Goal: Task Accomplishment & Management: Use online tool/utility

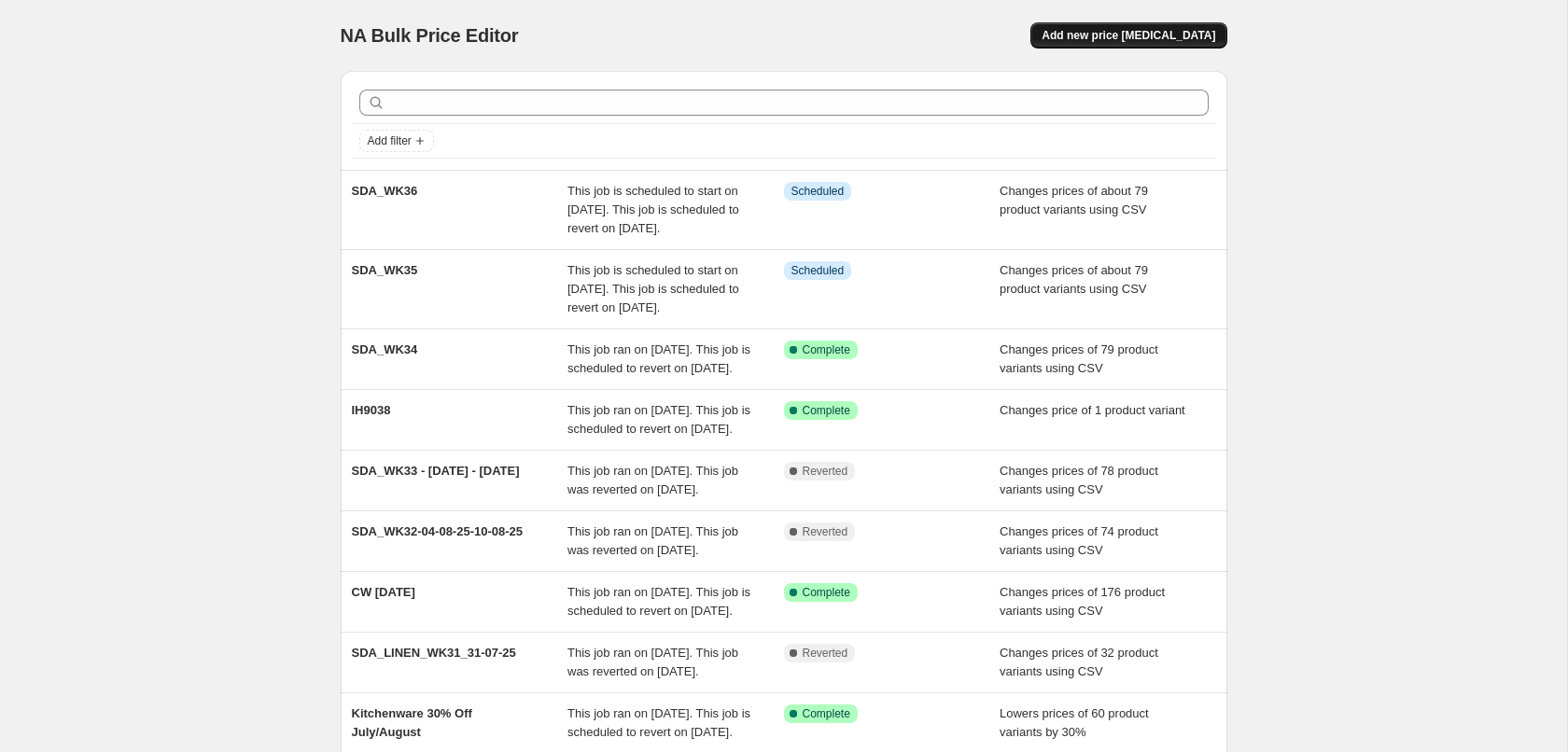
click at [1151, 39] on span "Add new price [MEDICAL_DATA]" at bounding box center [1128, 35] width 174 height 15
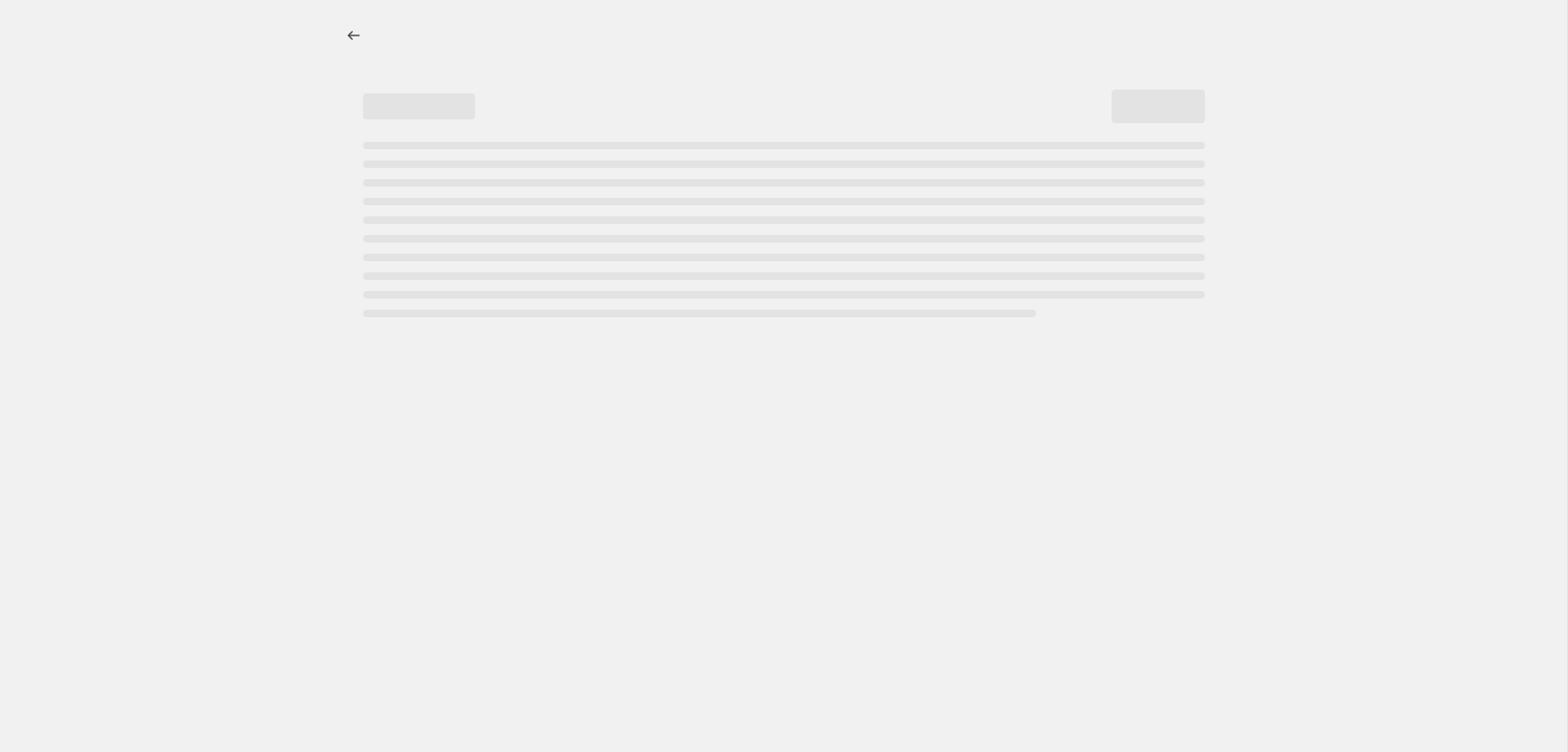
select select "percentage"
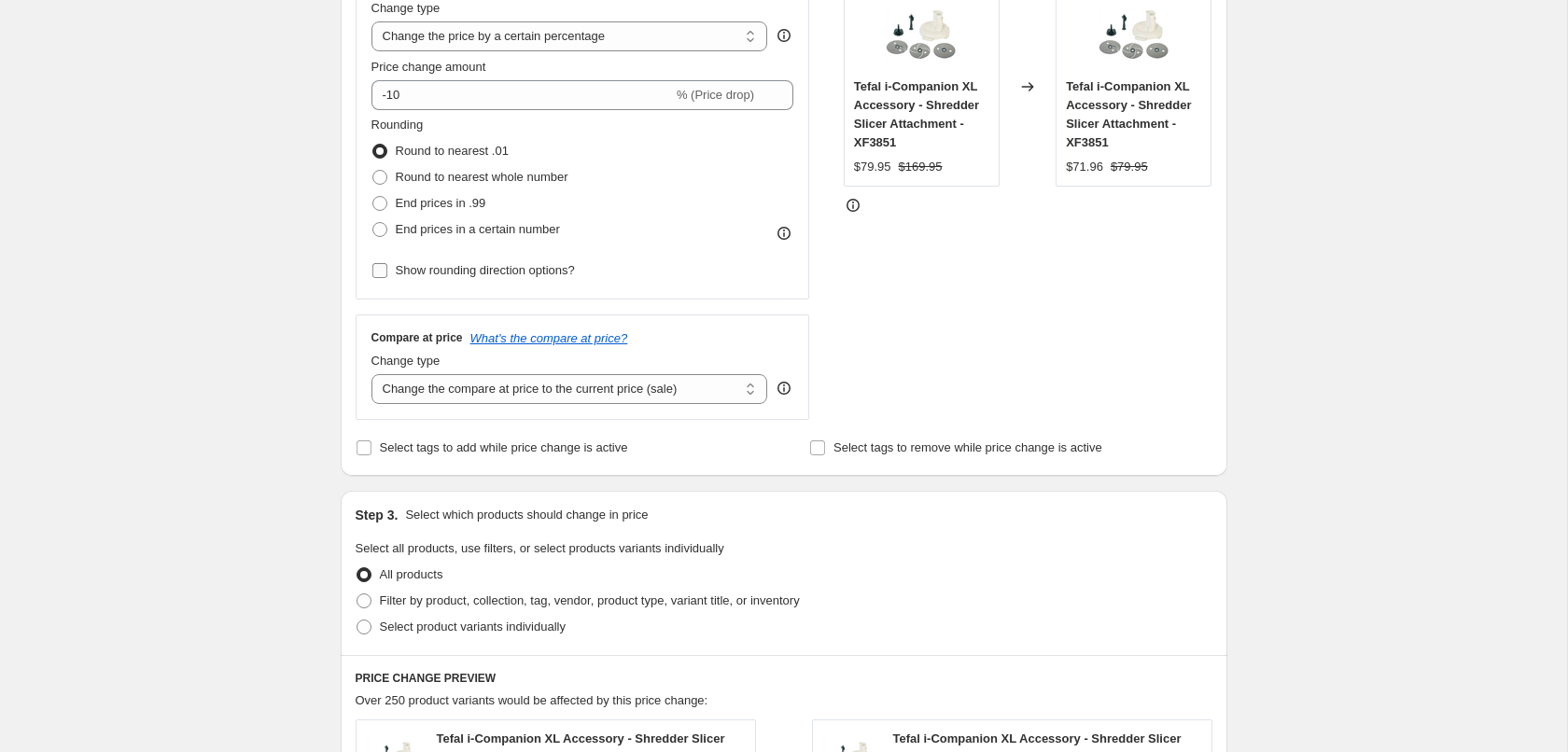
scroll to position [190, 0]
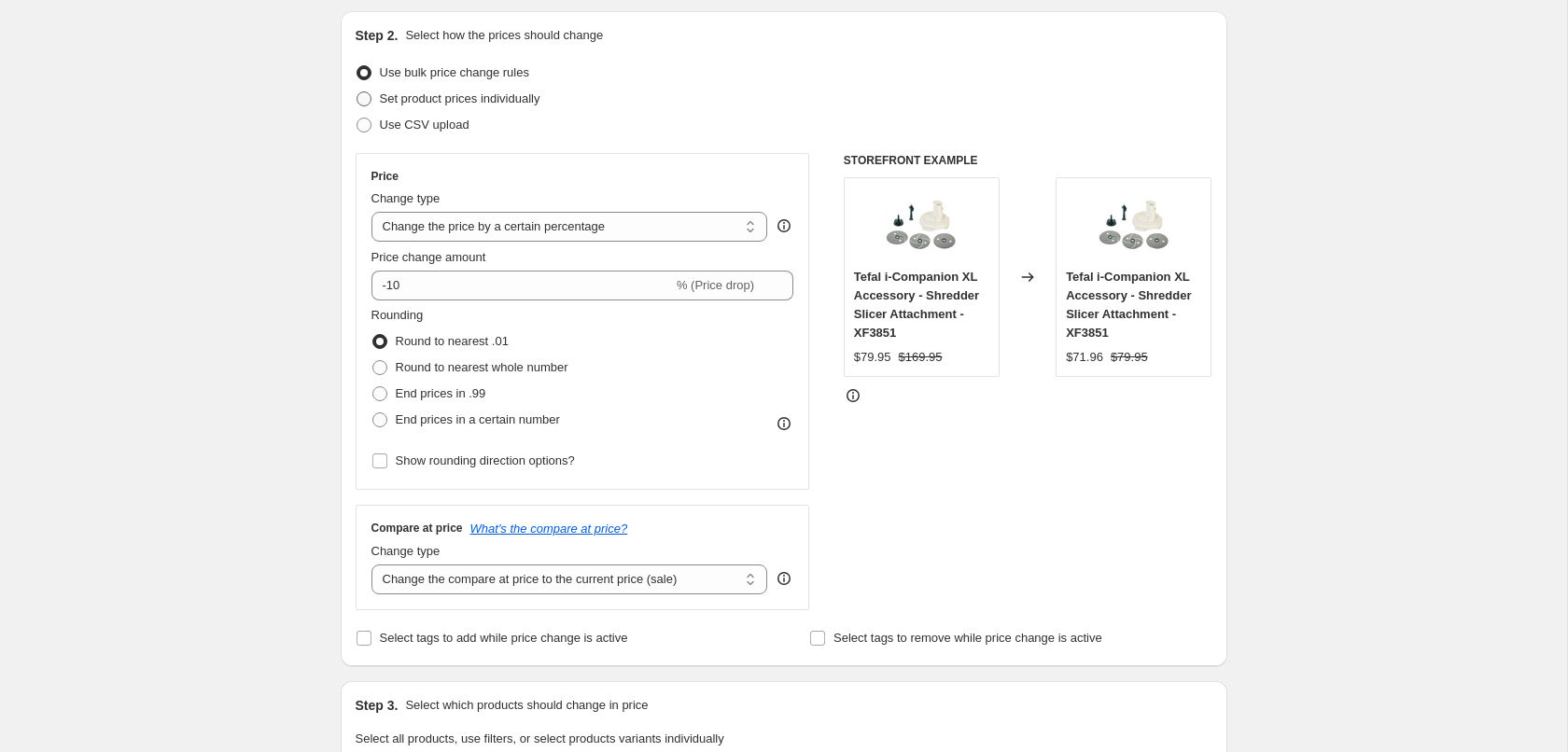
click at [454, 103] on span "Set product prices individually" at bounding box center [460, 98] width 160 height 14
click at [357, 93] on input "Set product prices individually" at bounding box center [356, 92] width 1 height 1
radio input "true"
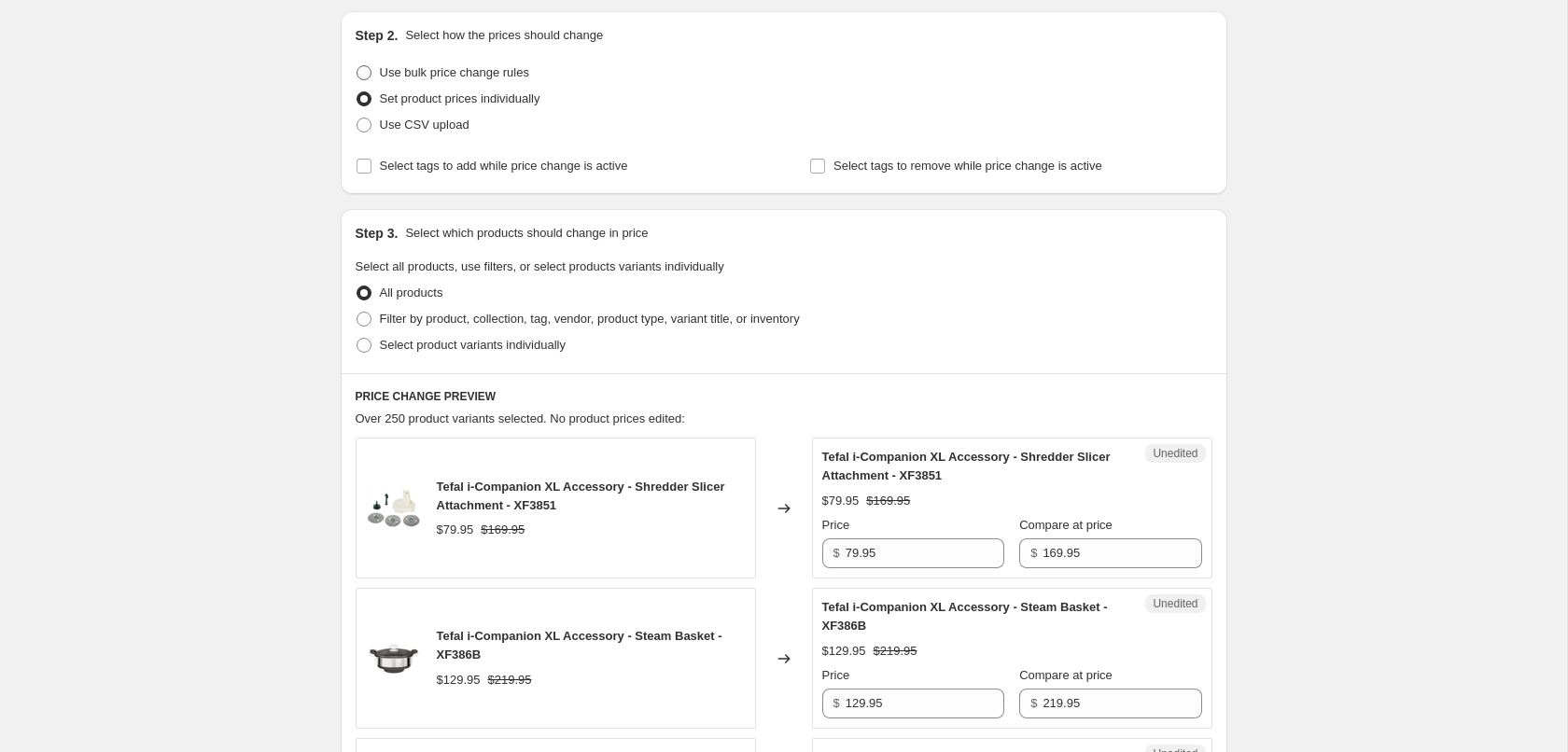
click at [487, 78] on span "Use bulk price change rules" at bounding box center [455, 73] width 149 height 14
click at [357, 67] on input "Use bulk price change rules" at bounding box center [356, 66] width 1 height 1
radio input "true"
select select "percentage"
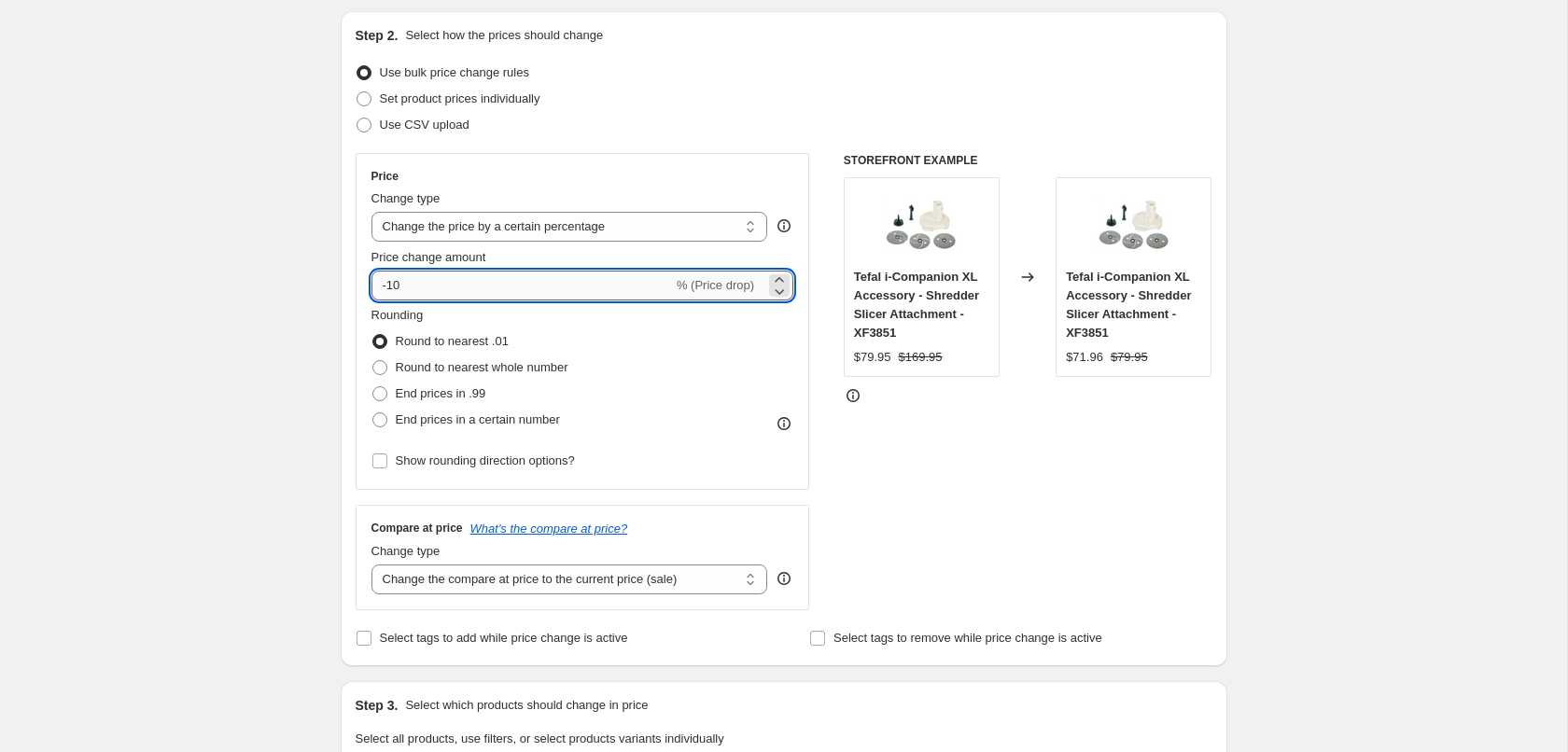
drag, startPoint x: 404, startPoint y: 285, endPoint x: 386, endPoint y: 291, distance: 19.0
click at [386, 291] on input "-10" at bounding box center [521, 285] width 301 height 30
type input "-40"
click at [275, 315] on div "Create new price [MEDICAL_DATA]. This page is ready Create new price [MEDICAL_D…" at bounding box center [783, 758] width 1567 height 1896
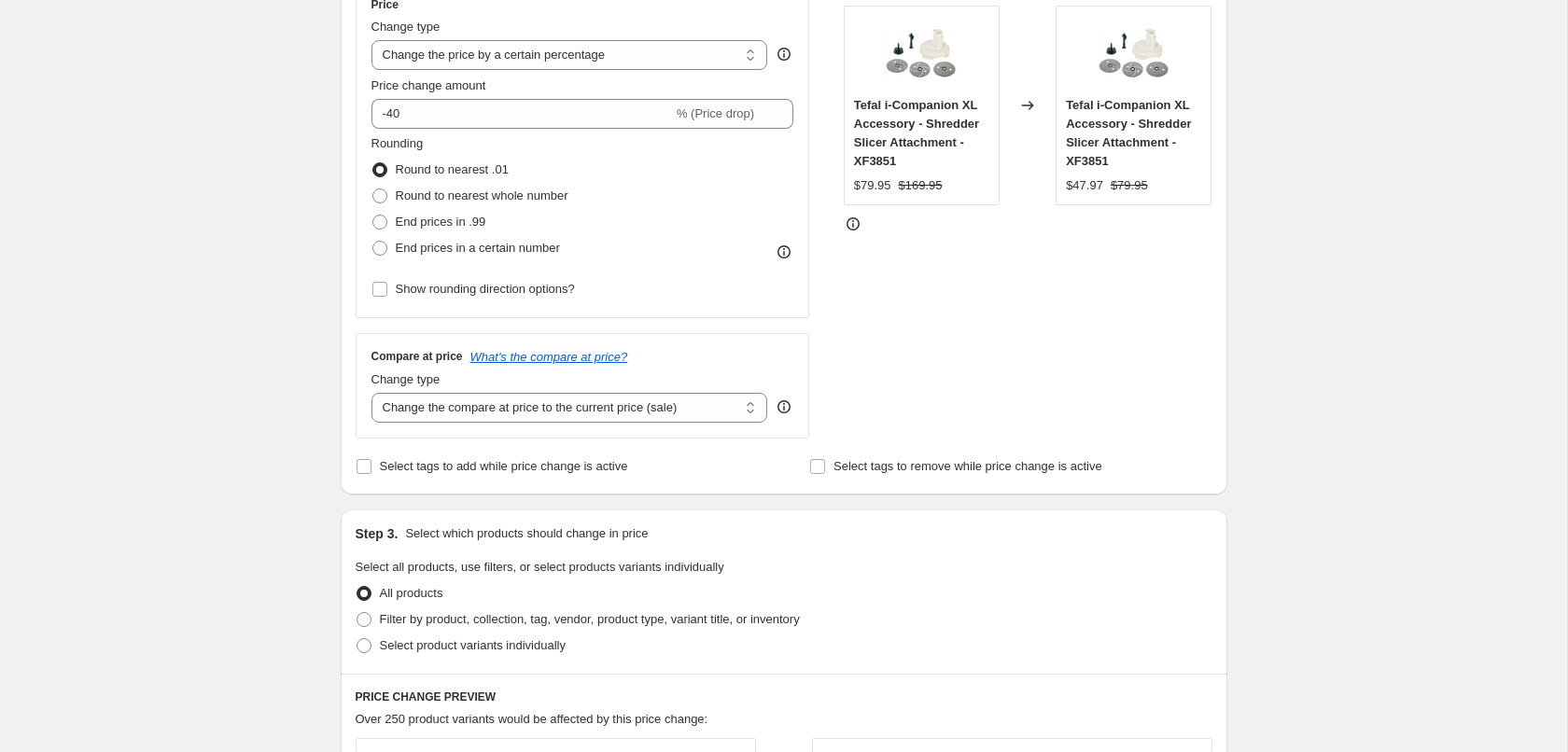
scroll to position [381, 0]
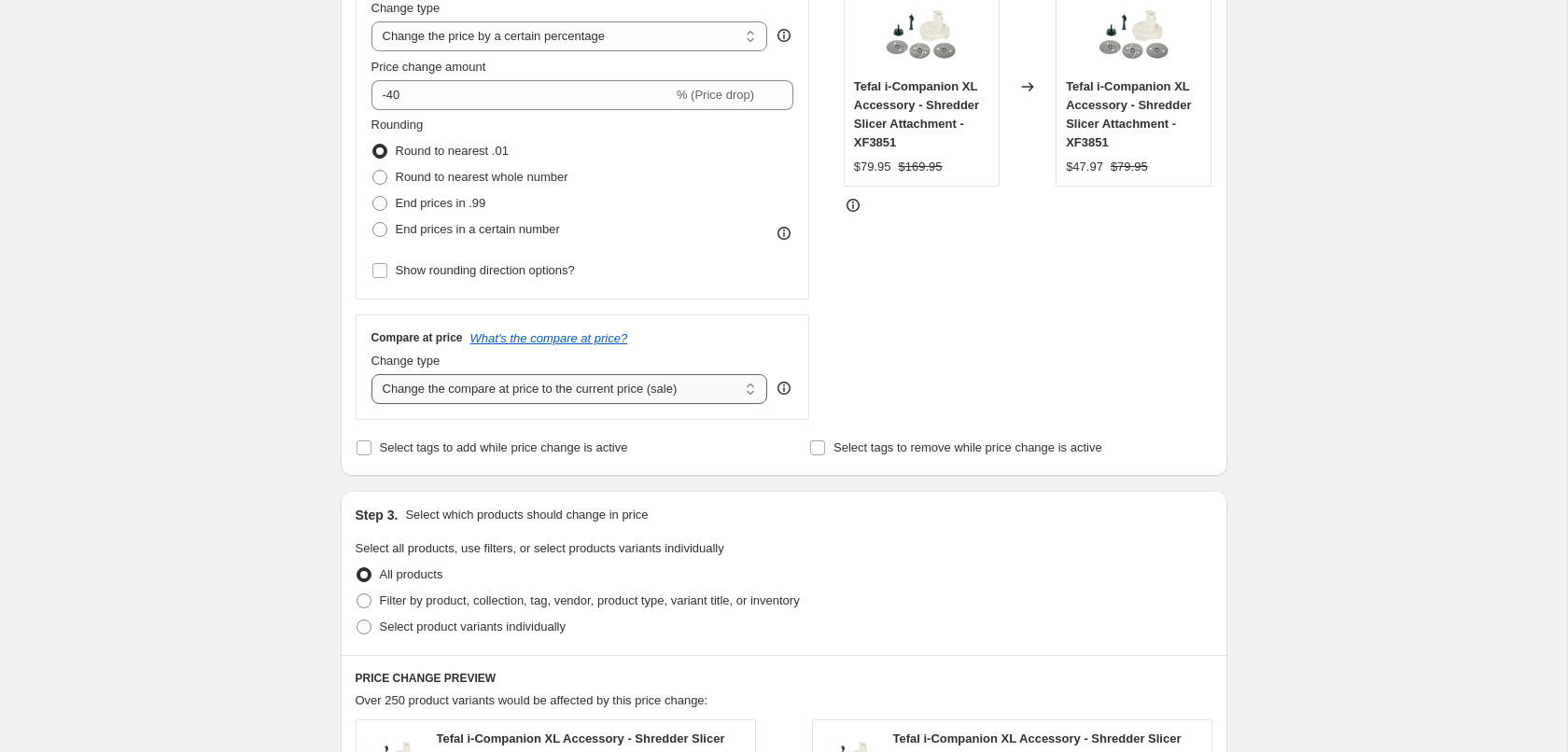
click at [515, 395] on select "Change the compare at price to the current price (sale) Change the compare at p…" at bounding box center [569, 389] width 397 height 30
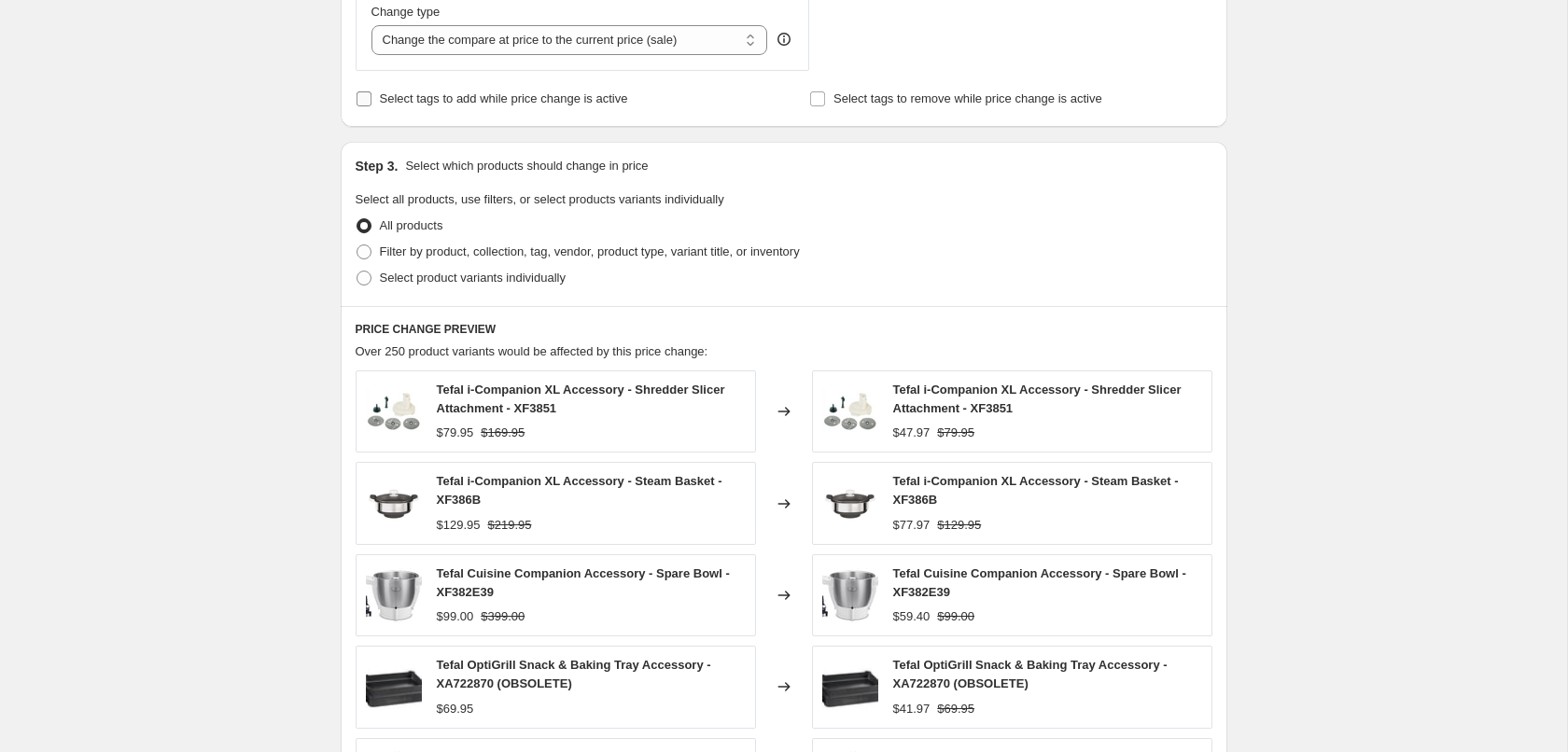
scroll to position [762, 0]
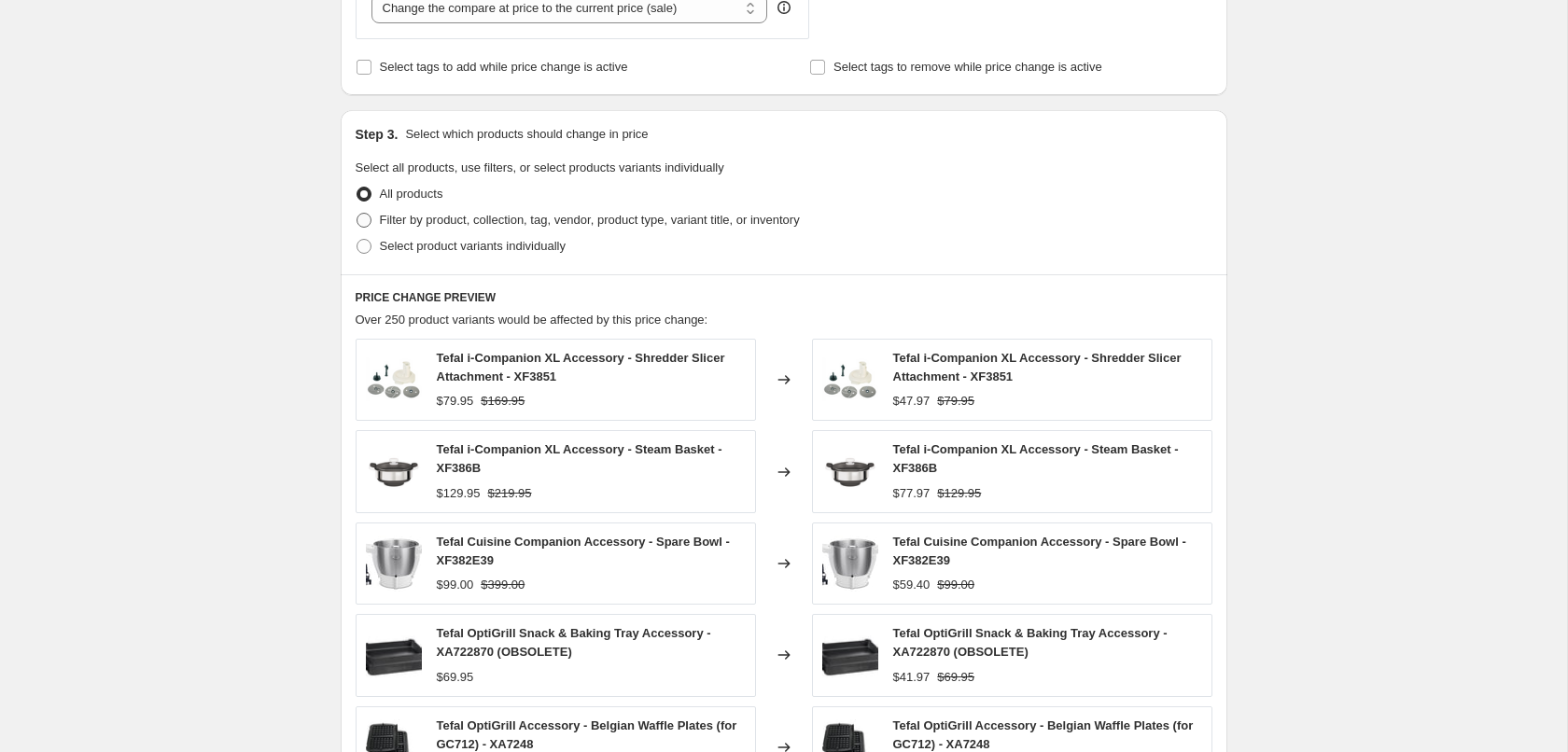
click at [478, 223] on span "Filter by product, collection, tag, vendor, product type, variant title, or inv…" at bounding box center [590, 220] width 420 height 14
click at [357, 214] on input "Filter by product, collection, tag, vendor, product type, variant title, or inv…" at bounding box center [356, 213] width 1 height 1
radio input "true"
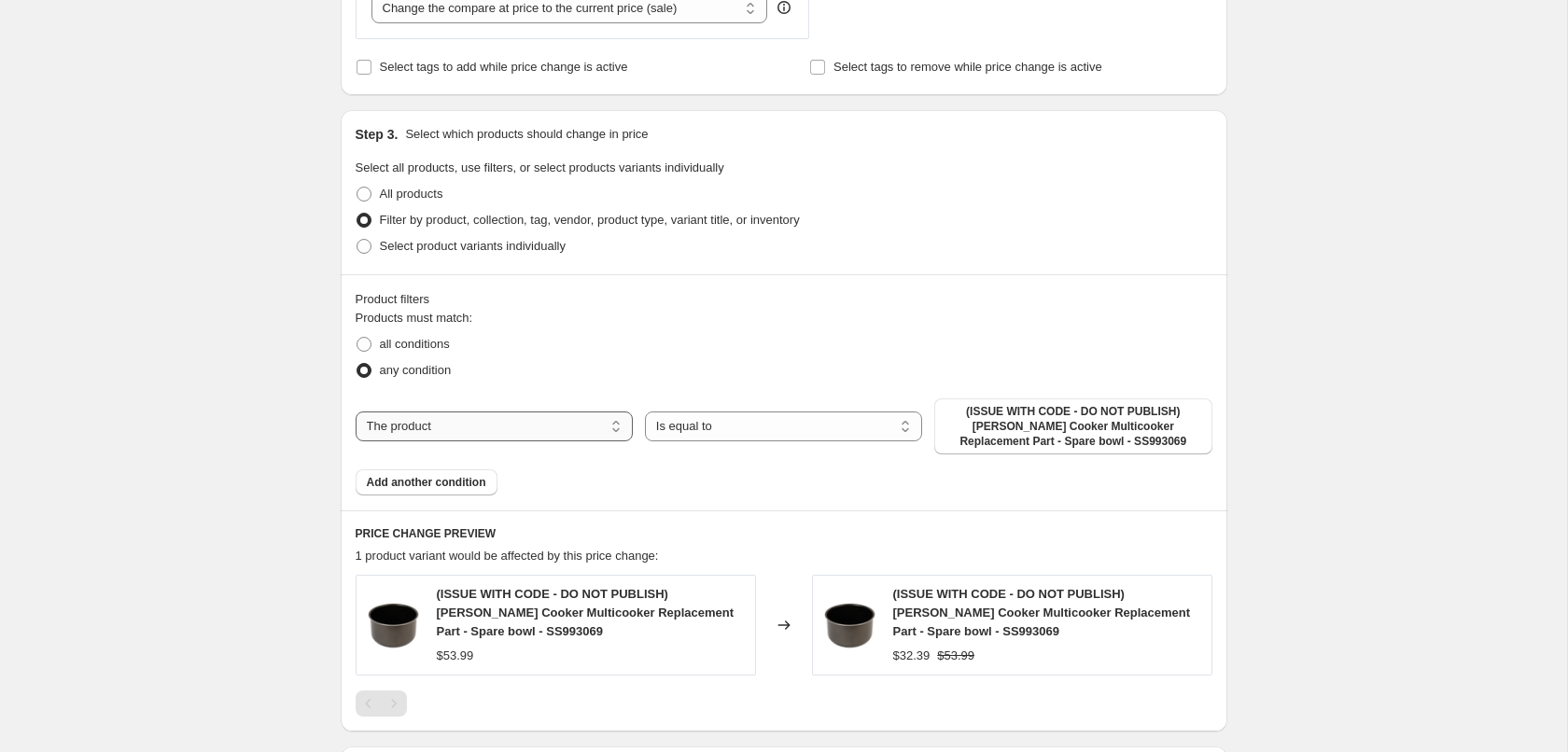
click at [355, 412] on select "The product The product's collection The product's tag The product's vendor The…" at bounding box center [493, 427] width 278 height 30
select select "collection"
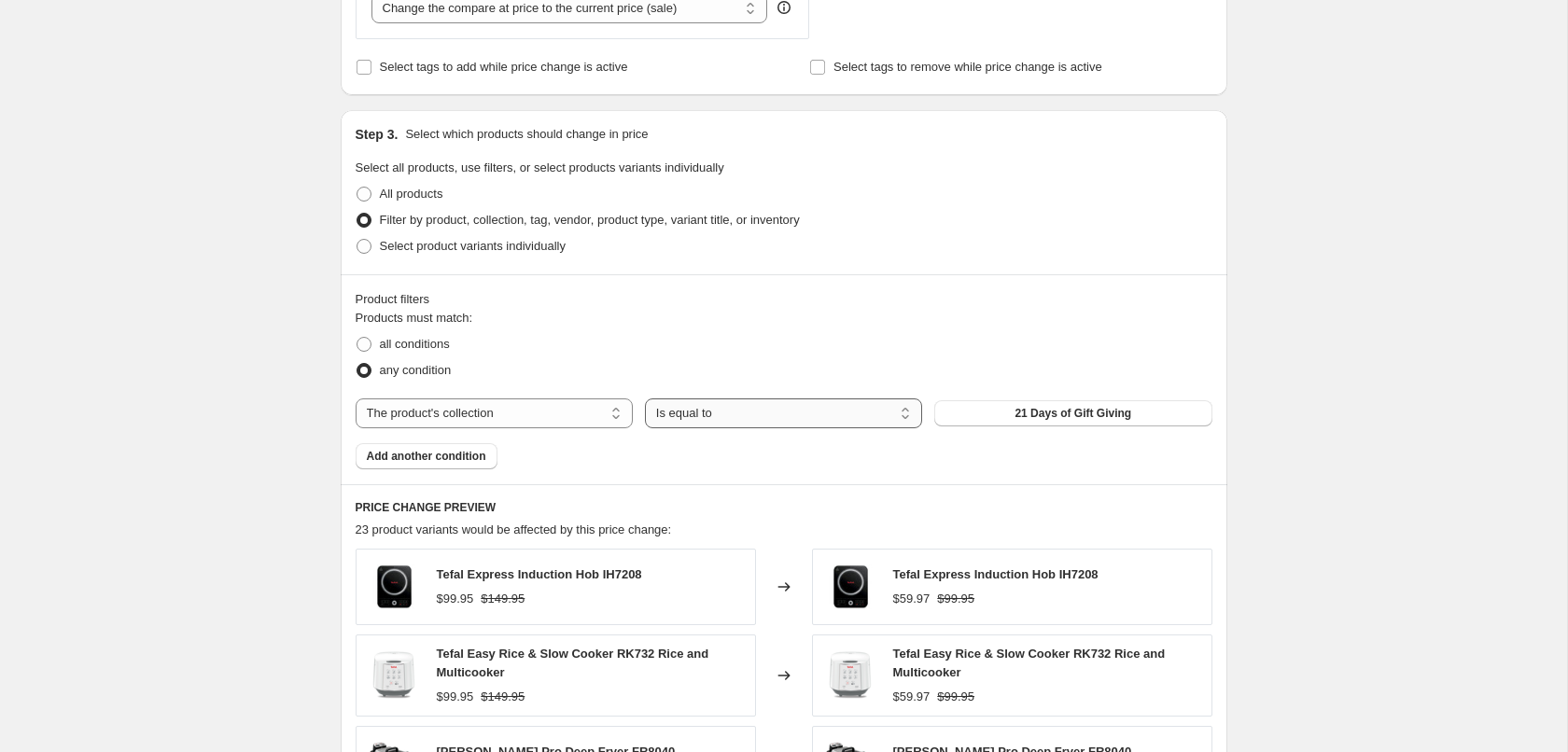
click at [645, 399] on select "Is equal to Is not equal to" at bounding box center [783, 414] width 278 height 30
click at [719, 423] on select "Is equal to Is not equal to" at bounding box center [783, 414] width 278 height 30
click at [1127, 416] on button "21 Days of Gift Giving" at bounding box center [1073, 414] width 278 height 26
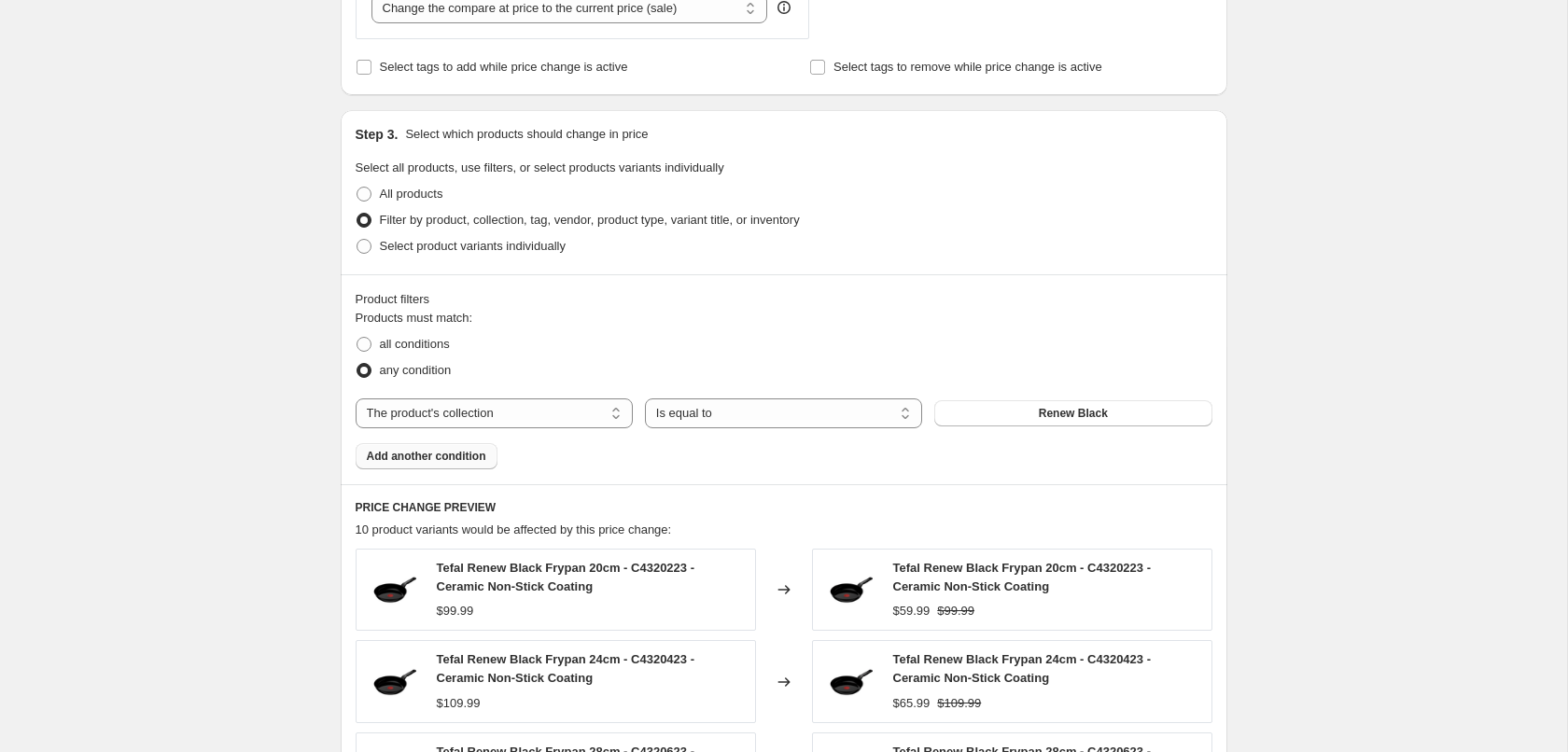
click at [464, 460] on span "Add another condition" at bounding box center [427, 456] width 119 height 15
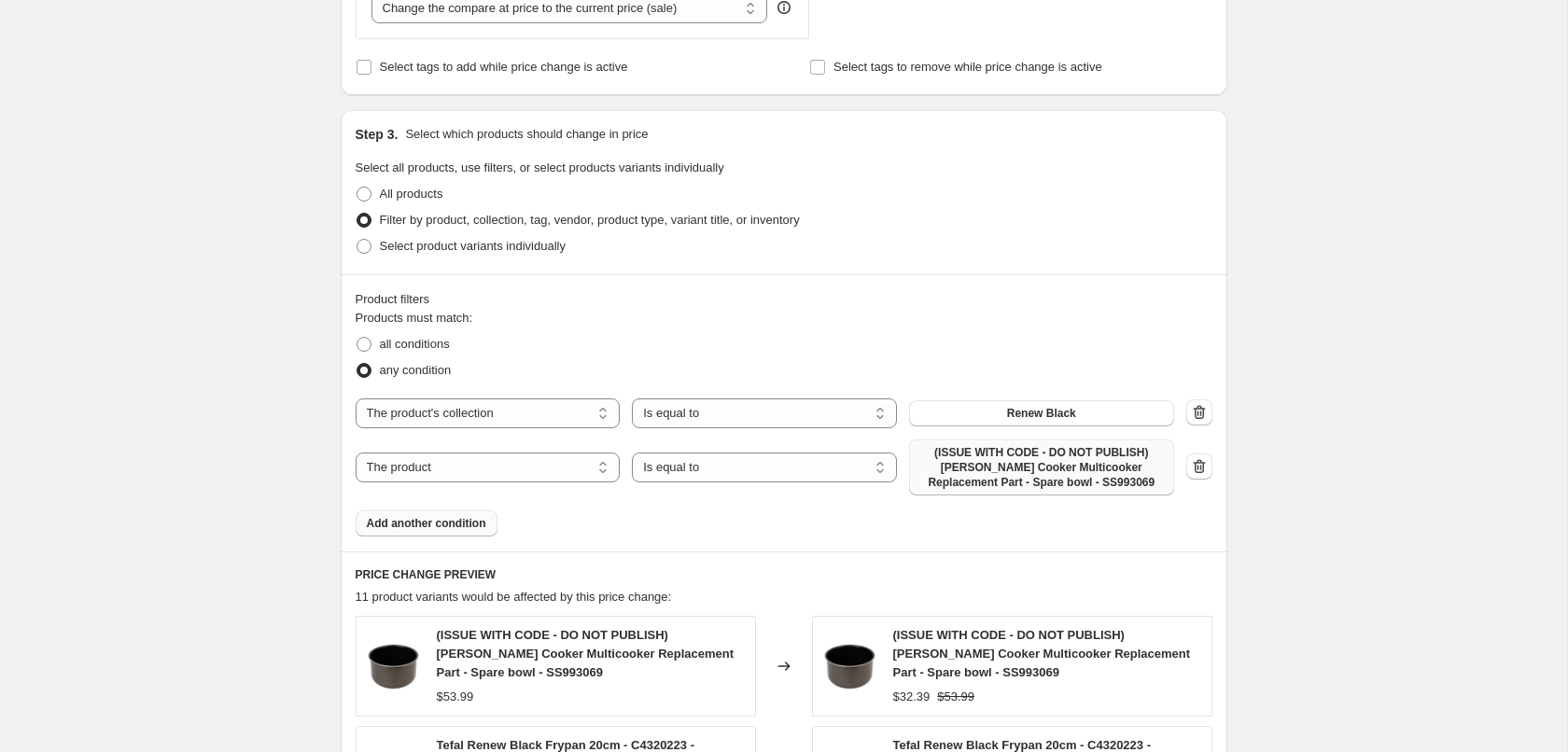
click at [1053, 467] on span "(ISSUE WITH CODE - DO NOT PUBLISH) [PERSON_NAME] Cooker Multicooker Replacement…" at bounding box center [1042, 468] width 243 height 45
click at [355, 453] on select "The product The product's collection The product's tag The product's vendor The…" at bounding box center [488, 468] width 265 height 30
select select "collection"
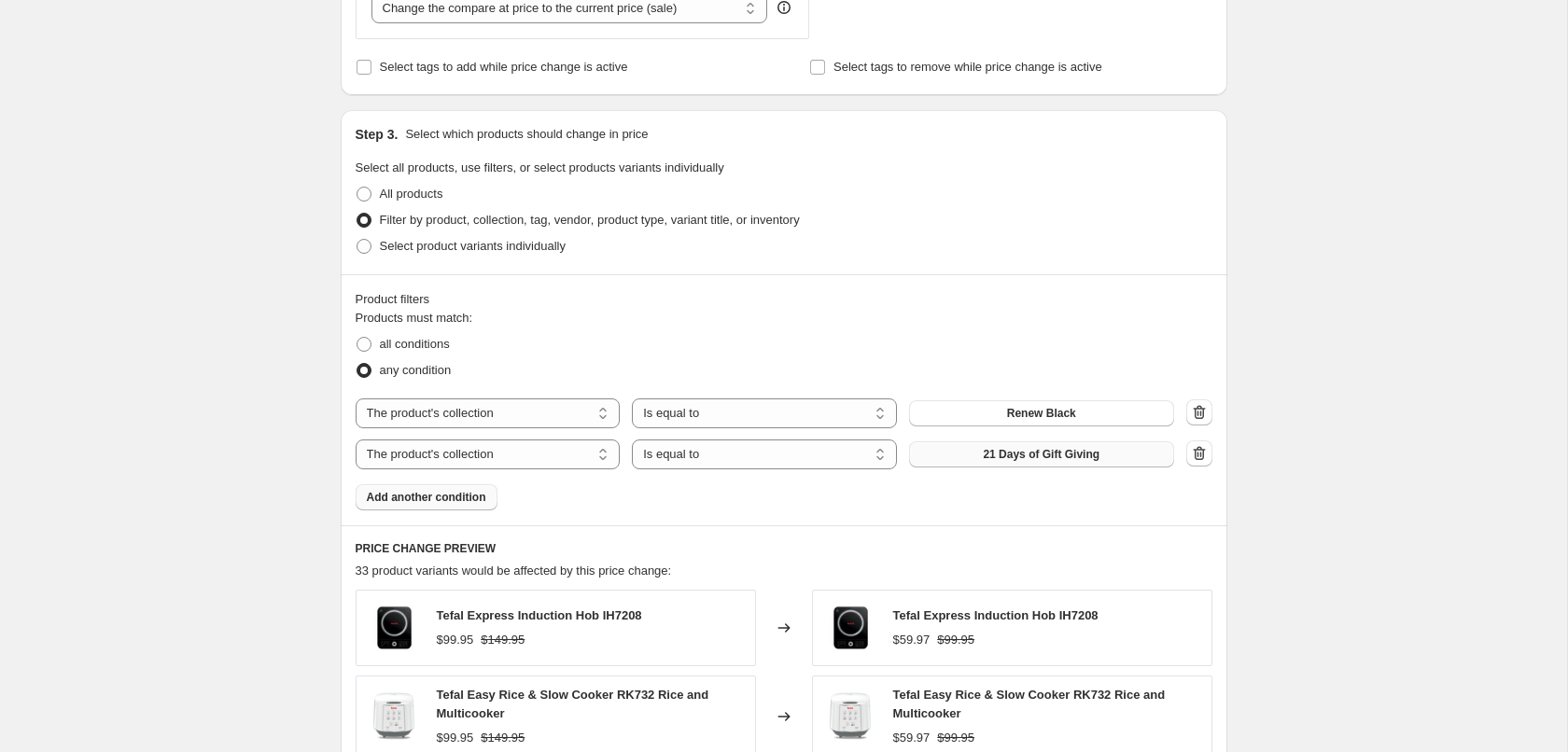
click at [1013, 453] on span "21 Days of Gift Giving" at bounding box center [1041, 454] width 116 height 15
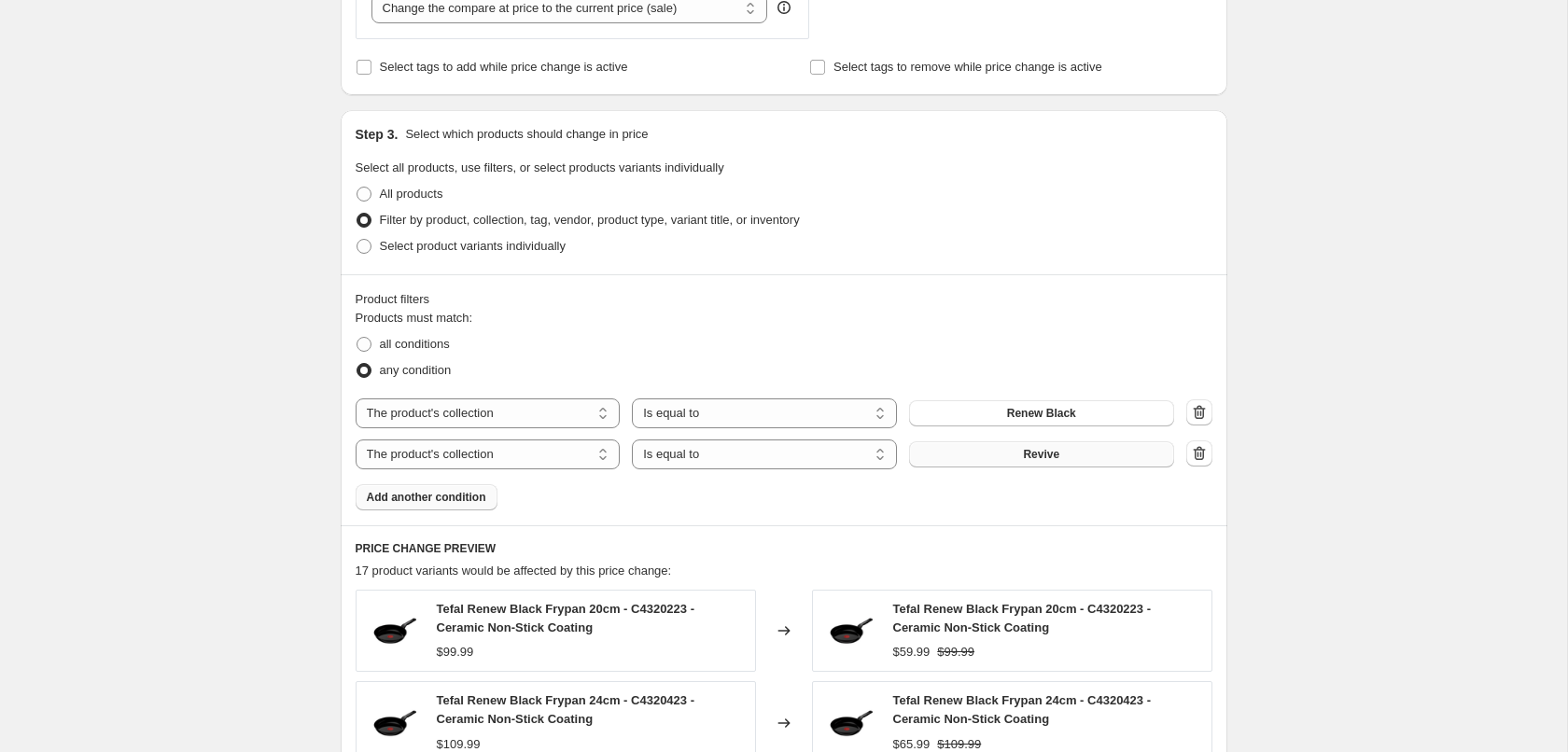
click at [432, 498] on span "Add another condition" at bounding box center [427, 497] width 119 height 15
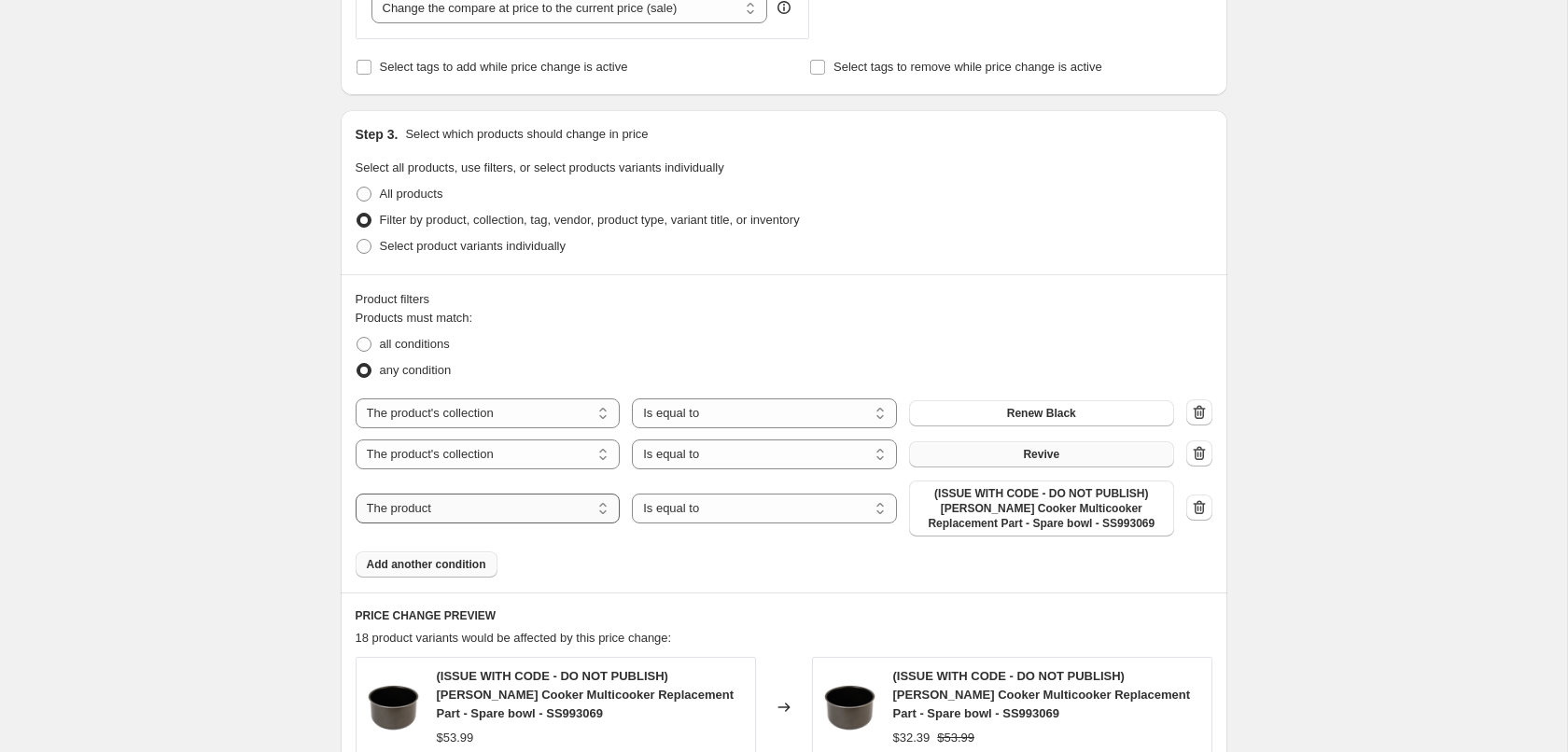
click at [355, 493] on select "The product The product's collection The product's tag The product's vendor The…" at bounding box center [488, 508] width 265 height 30
select select "collection"
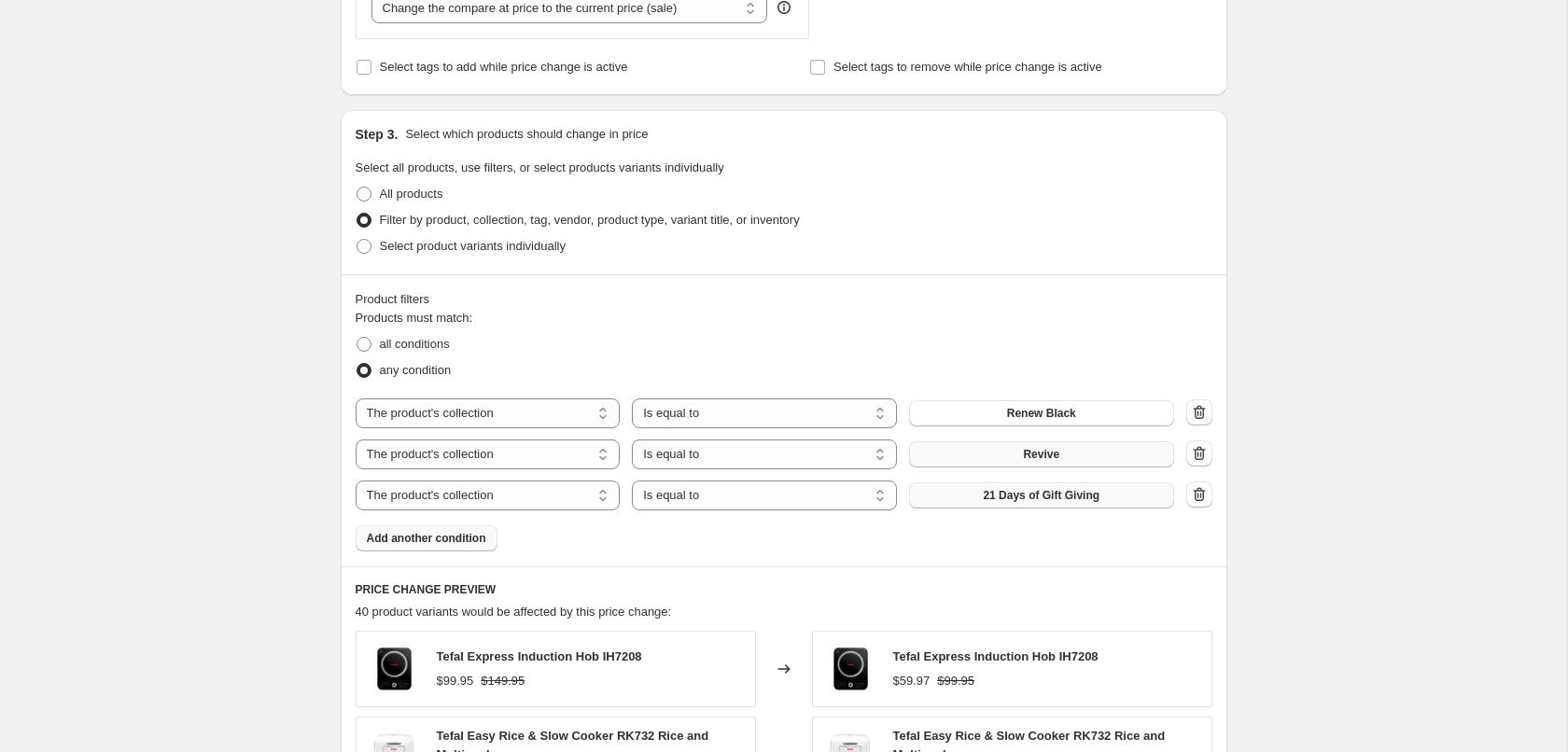
click at [1045, 496] on span "21 Days of Gift Giving" at bounding box center [1041, 495] width 116 height 15
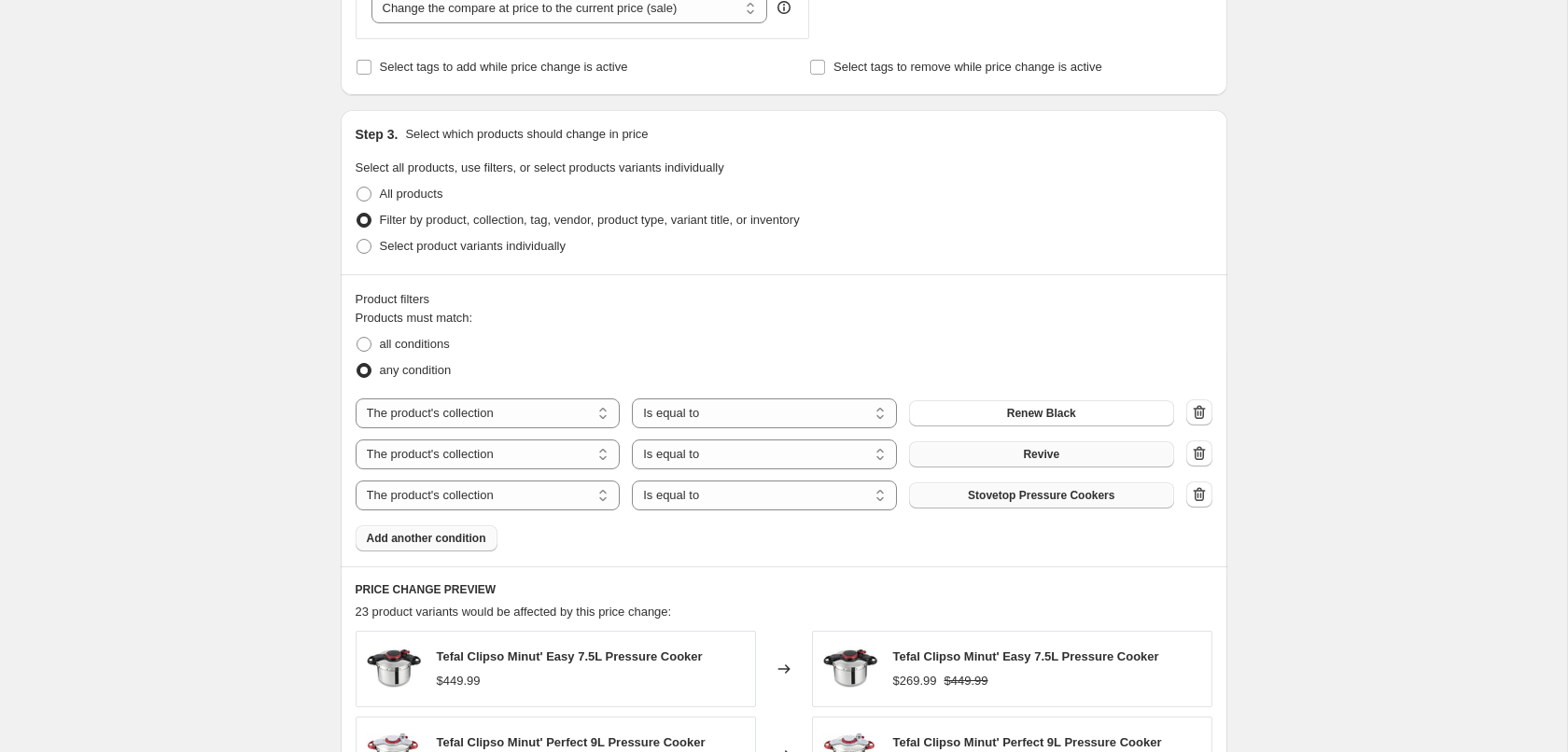
click at [439, 542] on span "Add another condition" at bounding box center [427, 538] width 119 height 15
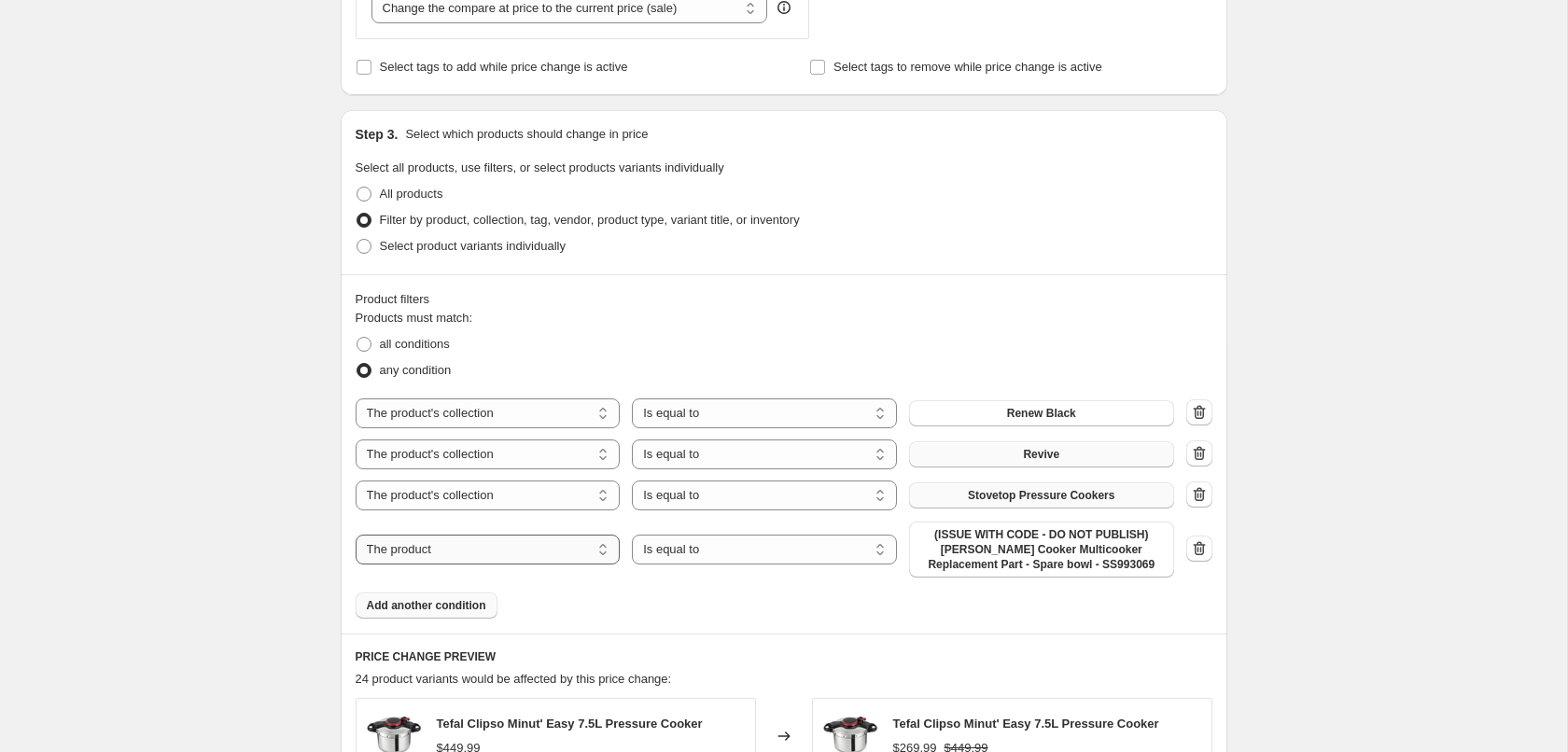
click at [355, 535] on select "The product The product's collection The product's tag The product's vendor The…" at bounding box center [488, 550] width 265 height 30
select select "collection"
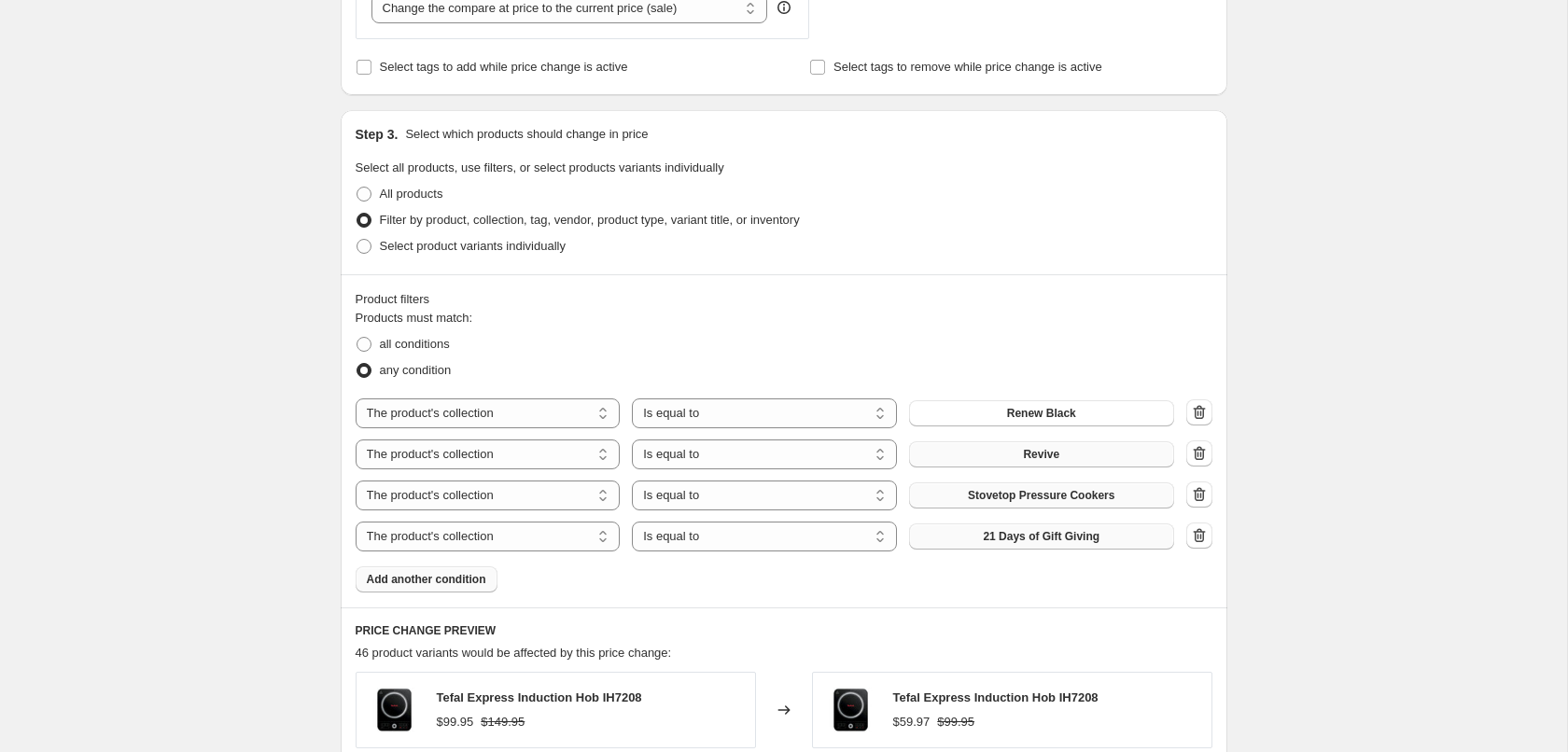
click at [972, 548] on button "21 Days of Gift Giving" at bounding box center [1042, 536] width 265 height 26
click at [426, 584] on span "Add another condition" at bounding box center [427, 579] width 119 height 15
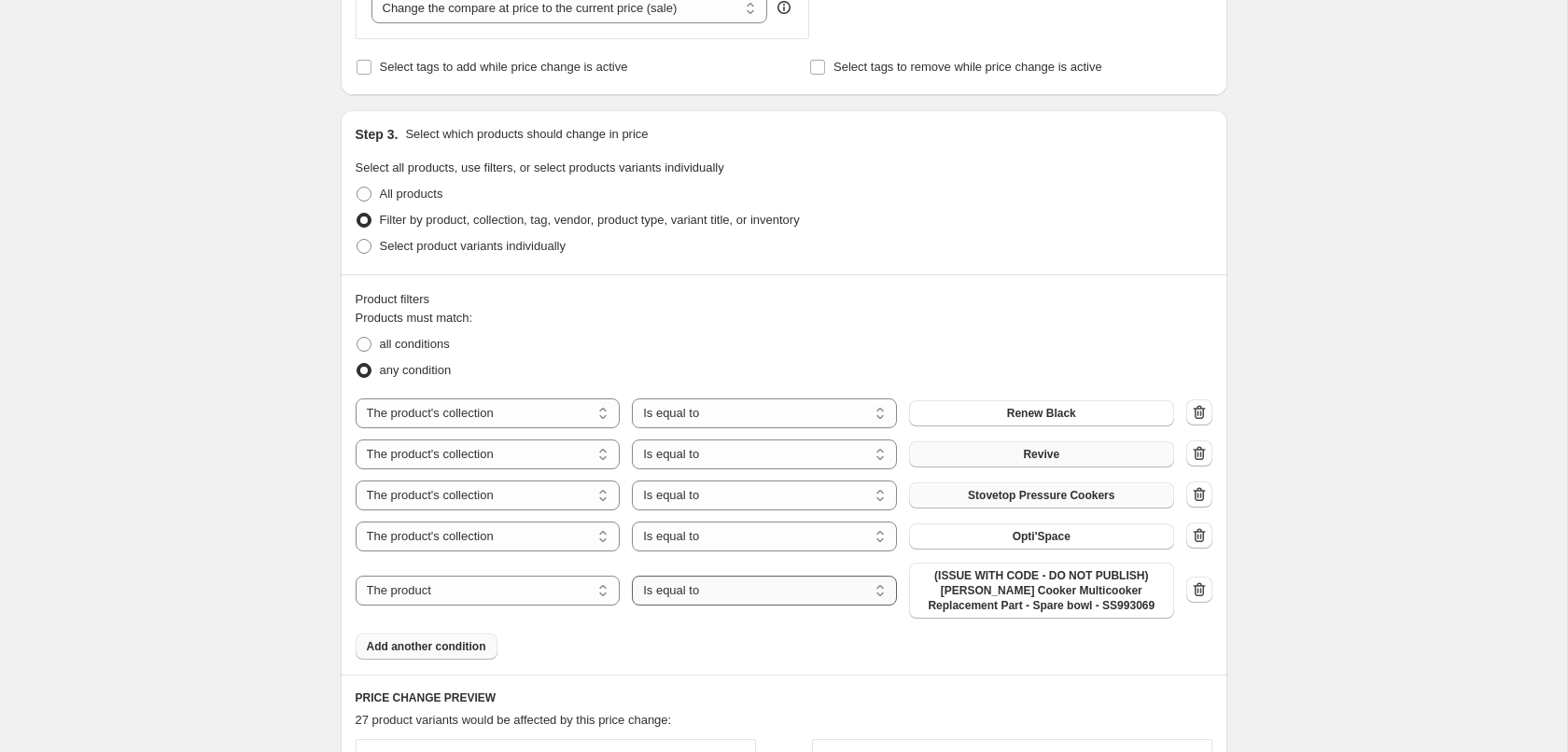
click at [710, 590] on select "Is equal to Is not equal to" at bounding box center [764, 591] width 265 height 30
click at [430, 573] on div "The product The product's collection The product's tag The product's vendor The…" at bounding box center [764, 591] width 819 height 56
click at [446, 592] on select "The product The product's collection The product's tag The product's vendor The…" at bounding box center [488, 591] width 265 height 30
select select "collection"
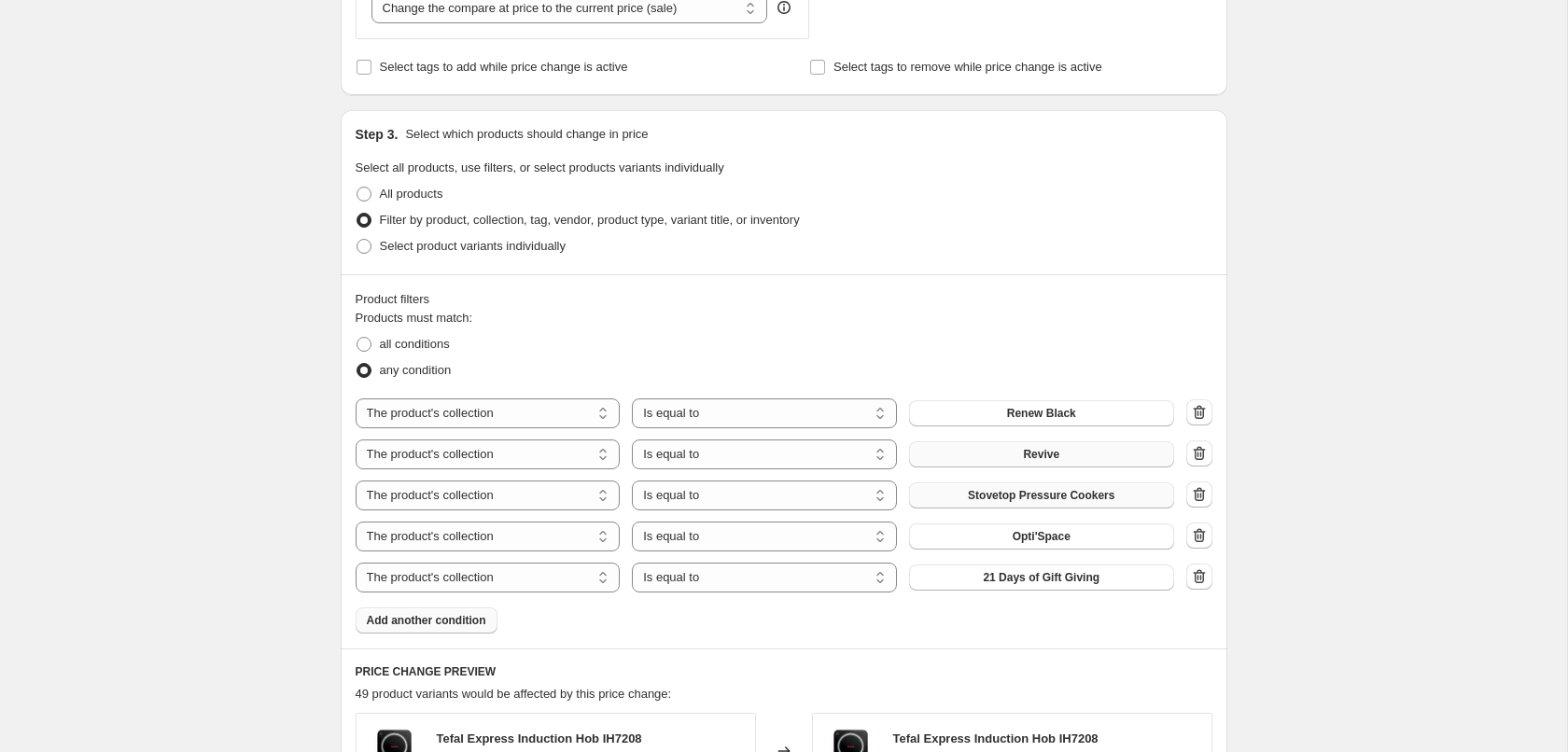
click at [1031, 582] on span "21 Days of Gift Giving" at bounding box center [1041, 577] width 116 height 15
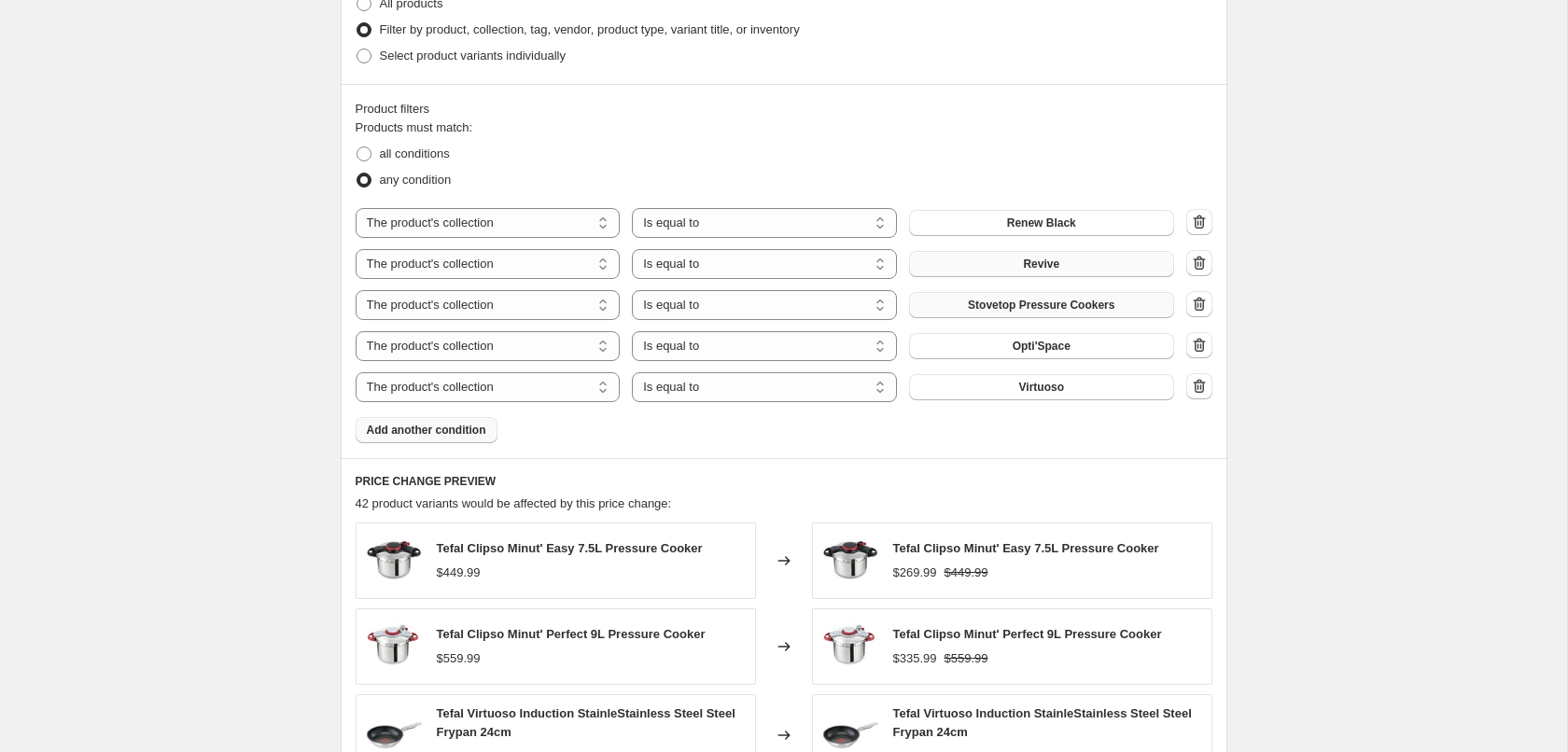
click at [420, 439] on button "Add another condition" at bounding box center [426, 430] width 142 height 26
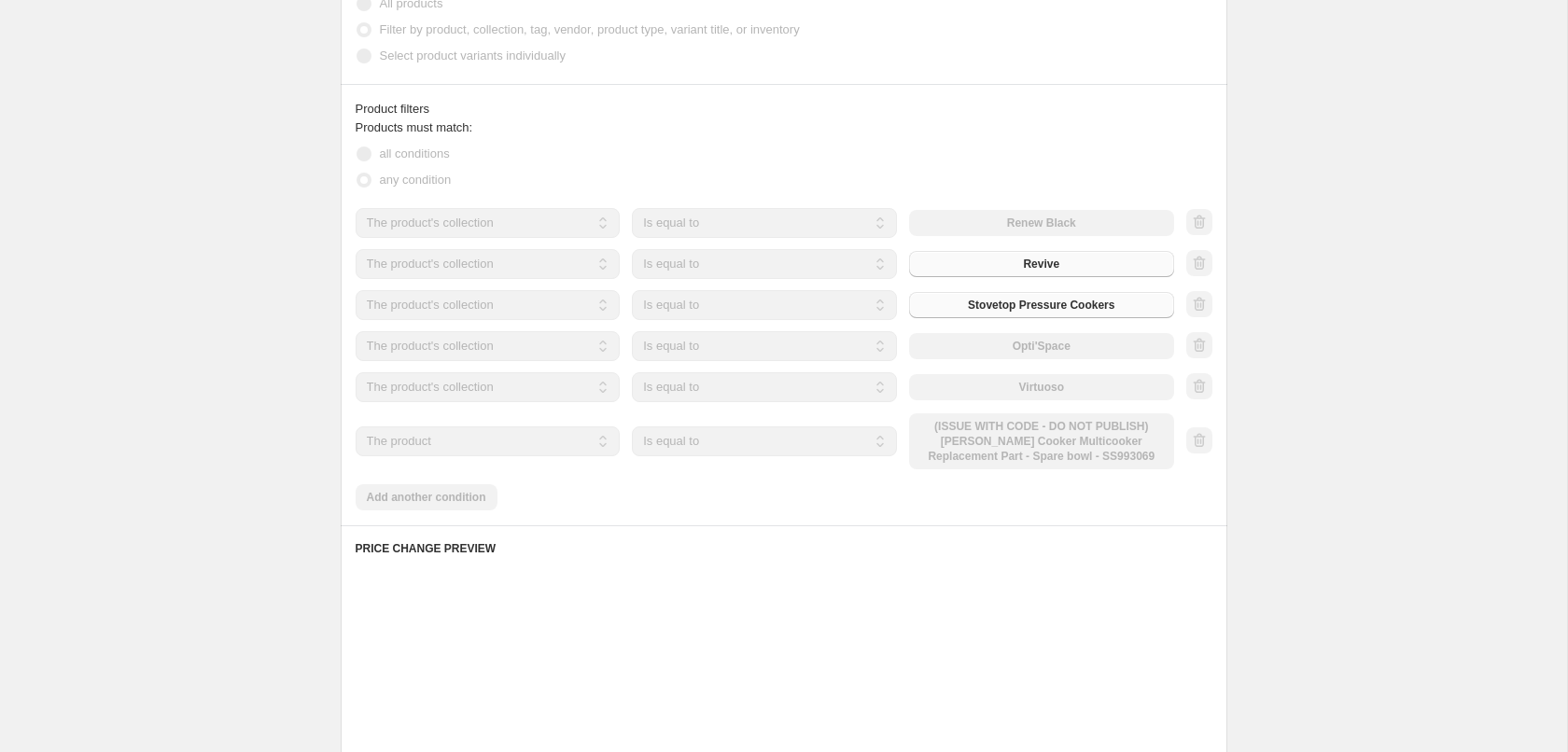
click at [548, 443] on select "The product The product's collection The product's tag The product's vendor The…" at bounding box center [488, 442] width 265 height 30
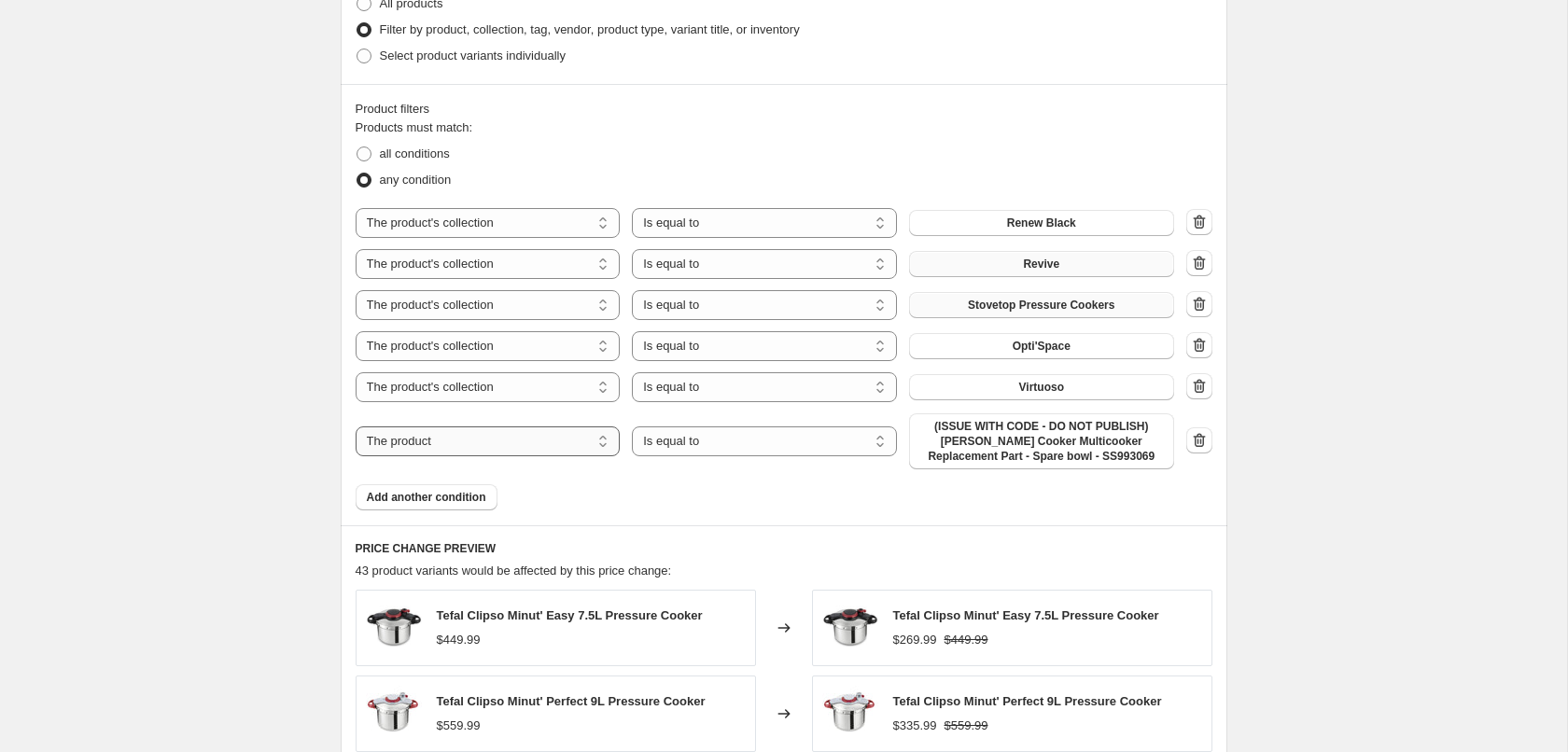
select select "collection"
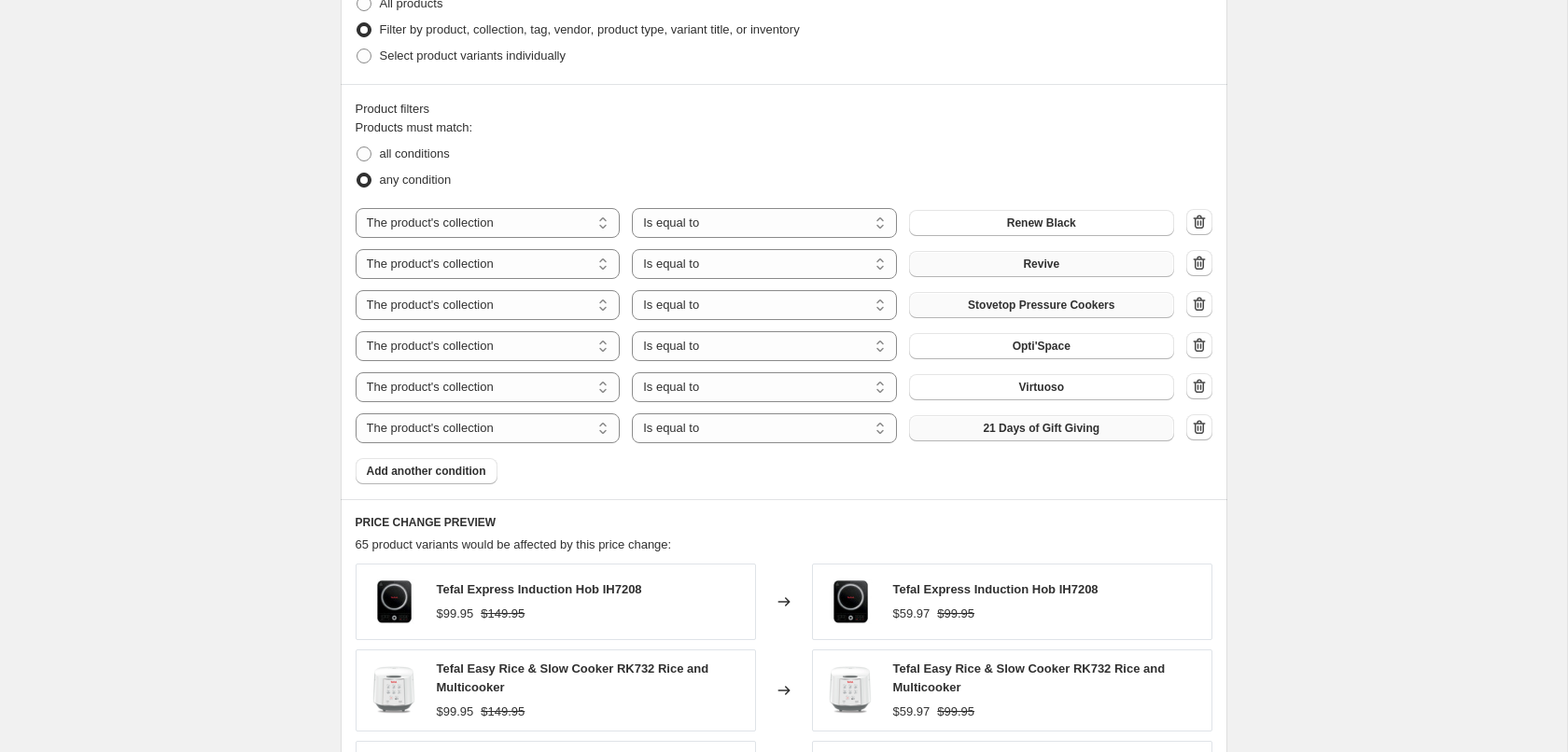
click at [1007, 432] on span "21 Days of Gift Giving" at bounding box center [1041, 428] width 116 height 15
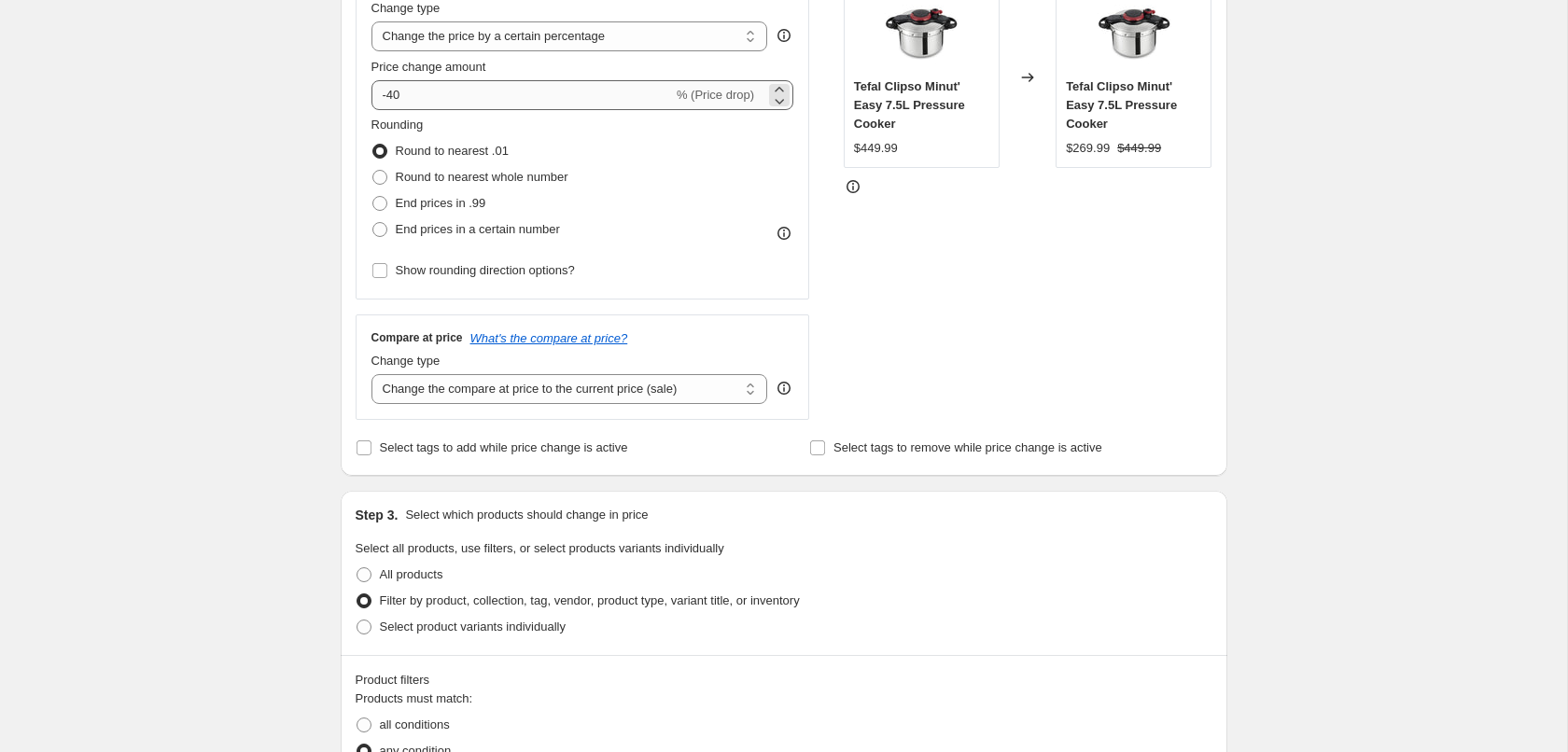
scroll to position [0, 0]
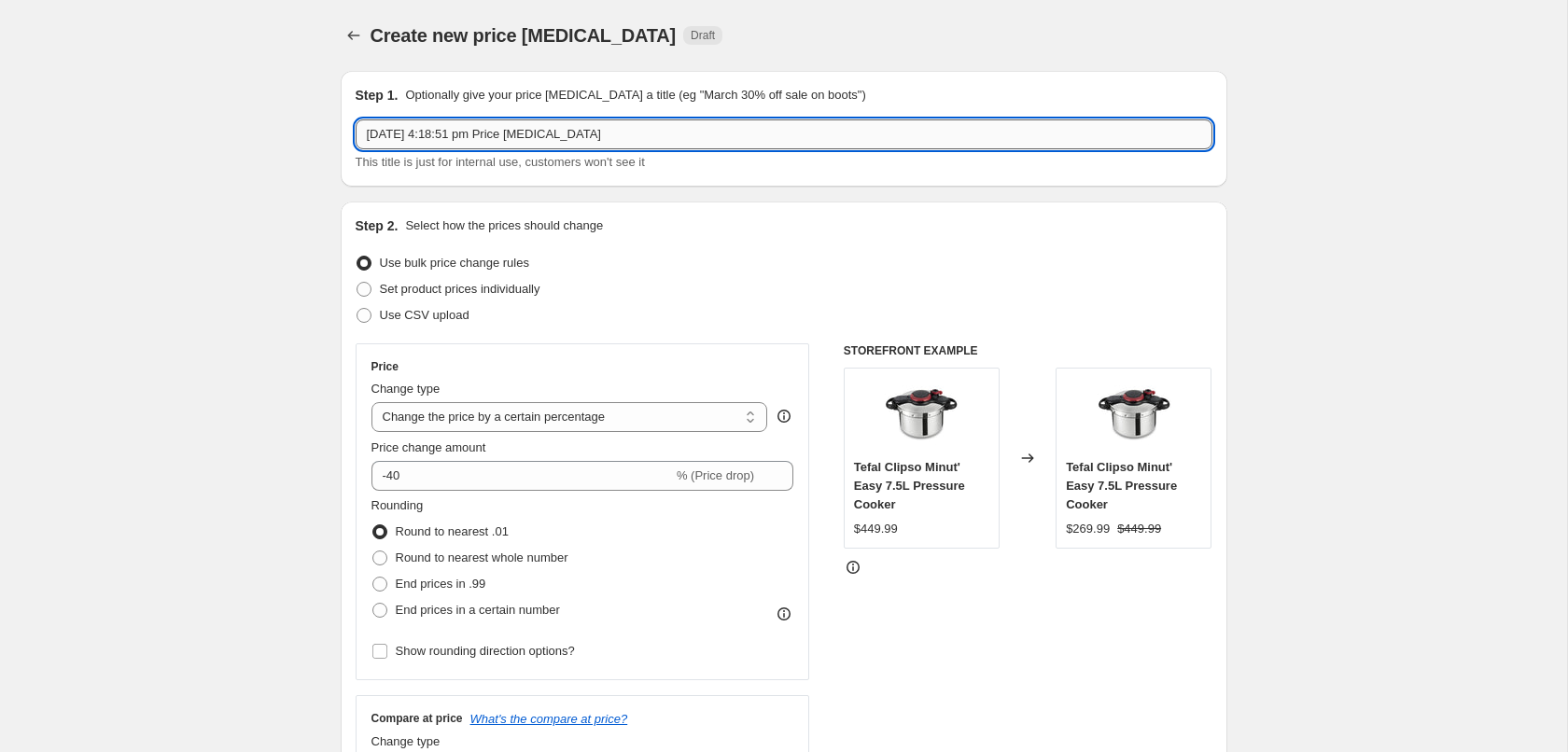
click at [428, 128] on input "[DATE] 4:18:51 pm Price [MEDICAL_DATA]" at bounding box center [783, 134] width 857 height 30
click at [465, 136] on input "[DATE]_CW_early_40% off" at bounding box center [783, 134] width 857 height 30
drag, startPoint x: 458, startPoint y: 121, endPoint x: 214, endPoint y: 117, distance: 244.0
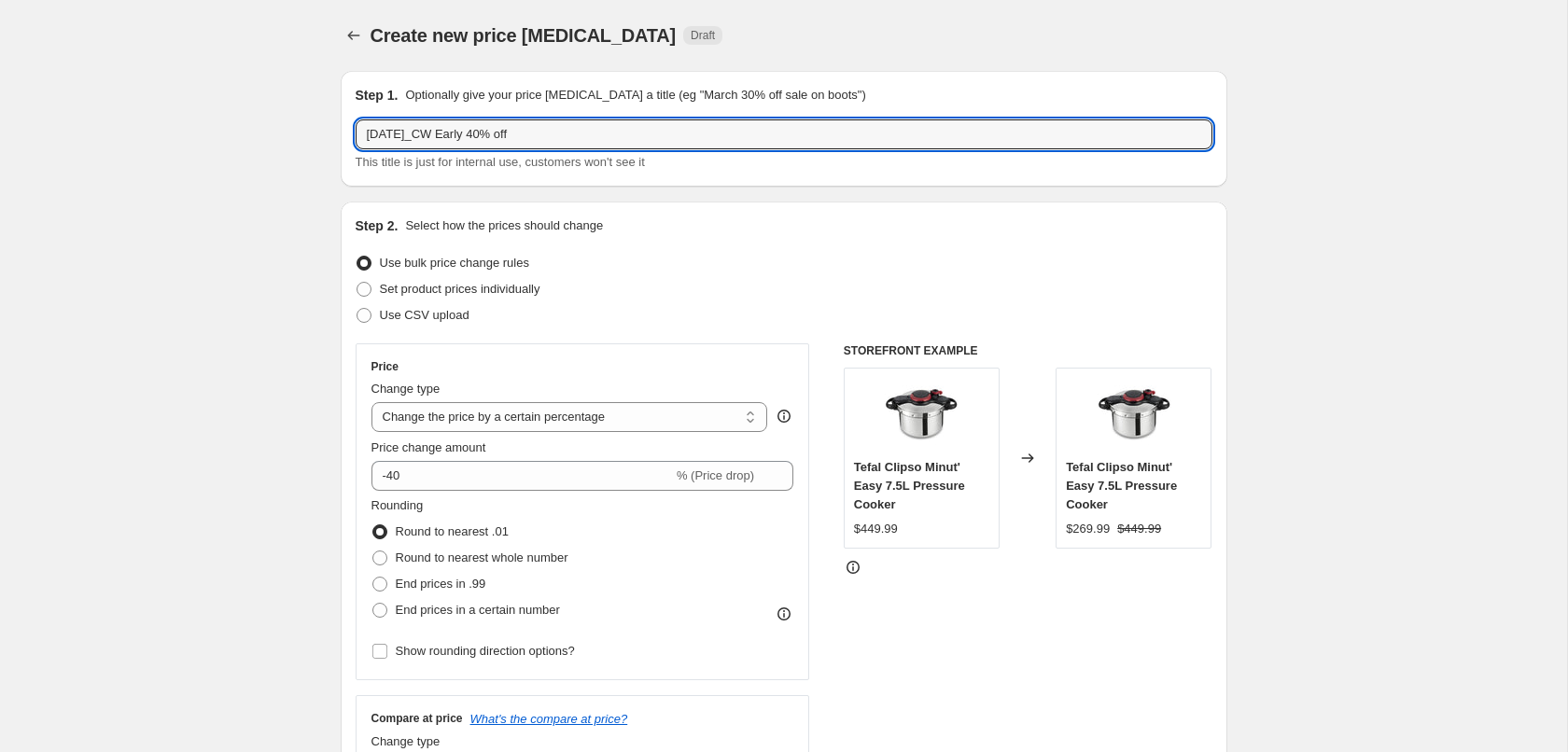
click at [355, 119] on input "[DATE]_CW Early 40% off" at bounding box center [783, 134] width 857 height 30
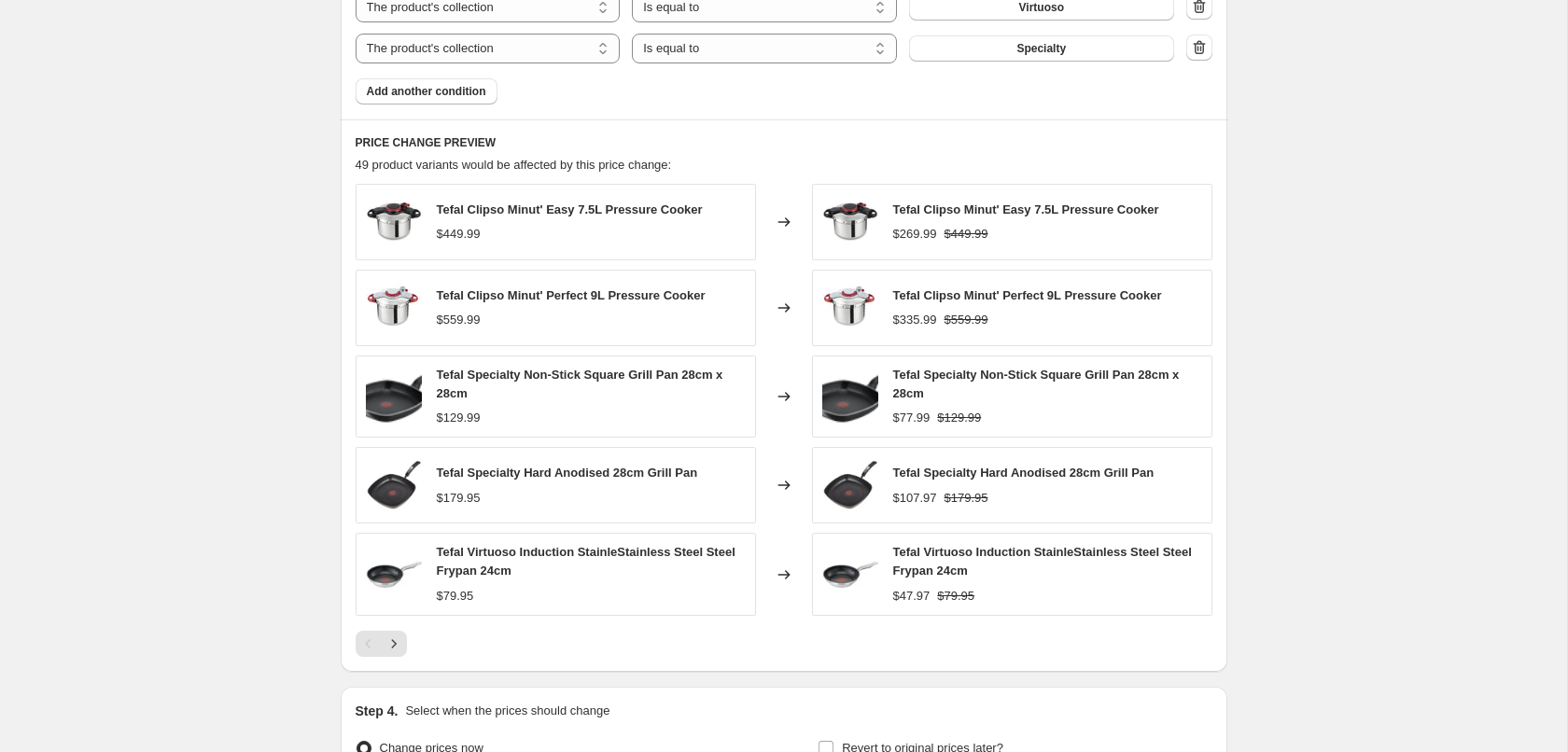
scroll to position [1333, 0]
type input "[DATE]_CW Early 40% off"
click at [396, 643] on icon "Next" at bounding box center [394, 643] width 19 height 19
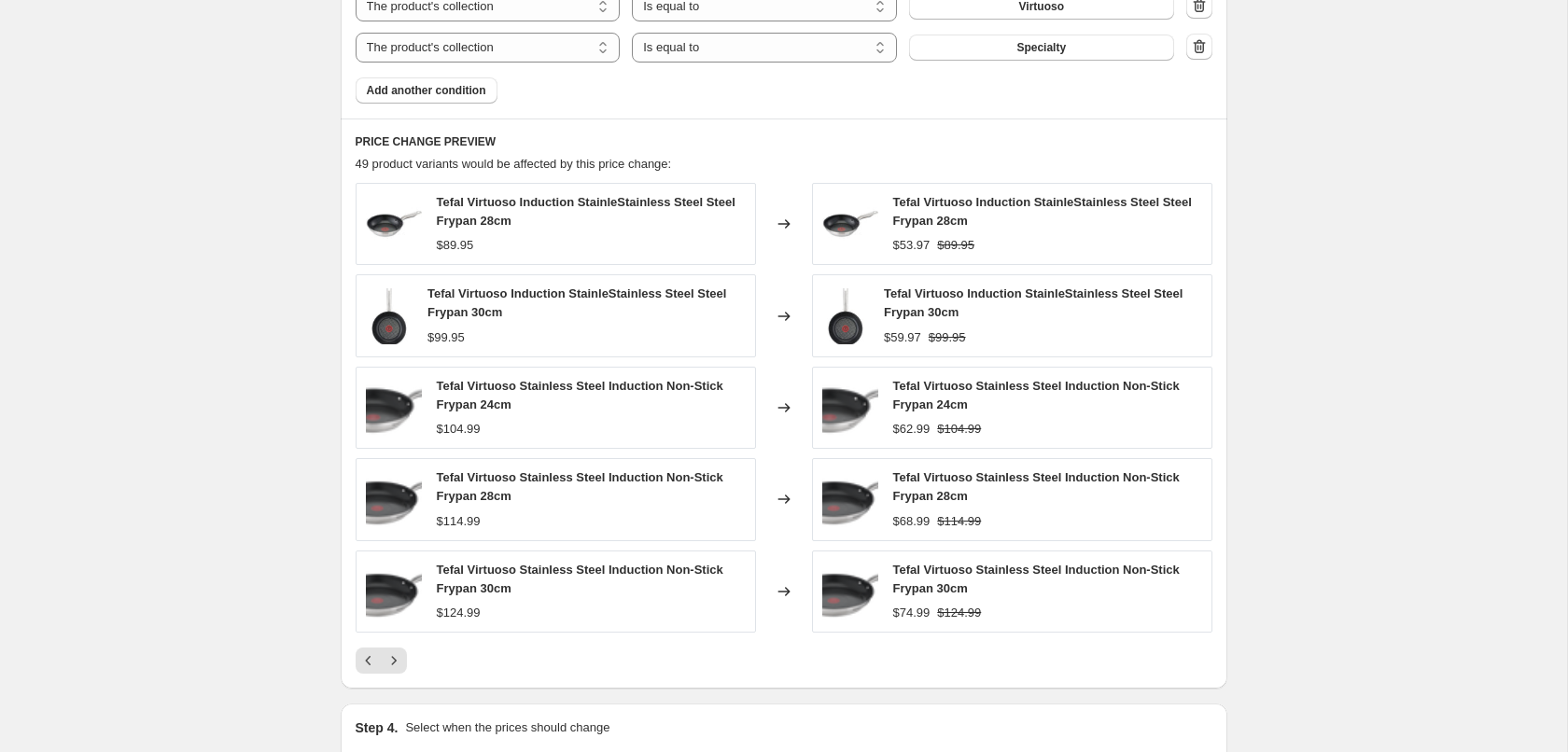
click at [1065, 298] on span "Tefal Virtuoso Induction StainleStainless Steel Steel Frypan 30cm" at bounding box center [1034, 302] width 298 height 33
click at [394, 659] on icon "Next" at bounding box center [394, 660] width 19 height 19
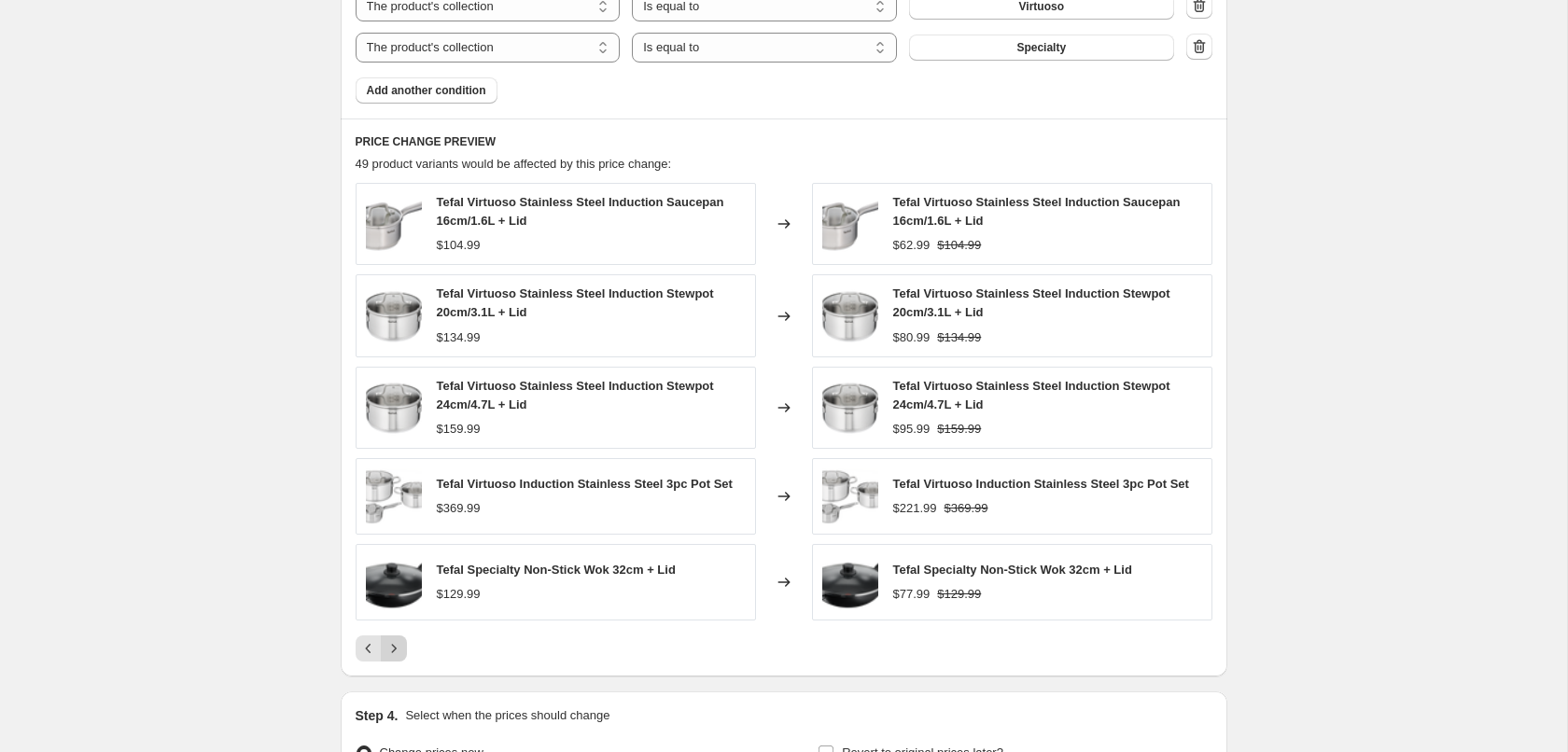
click at [402, 650] on icon "Next" at bounding box center [394, 649] width 19 height 19
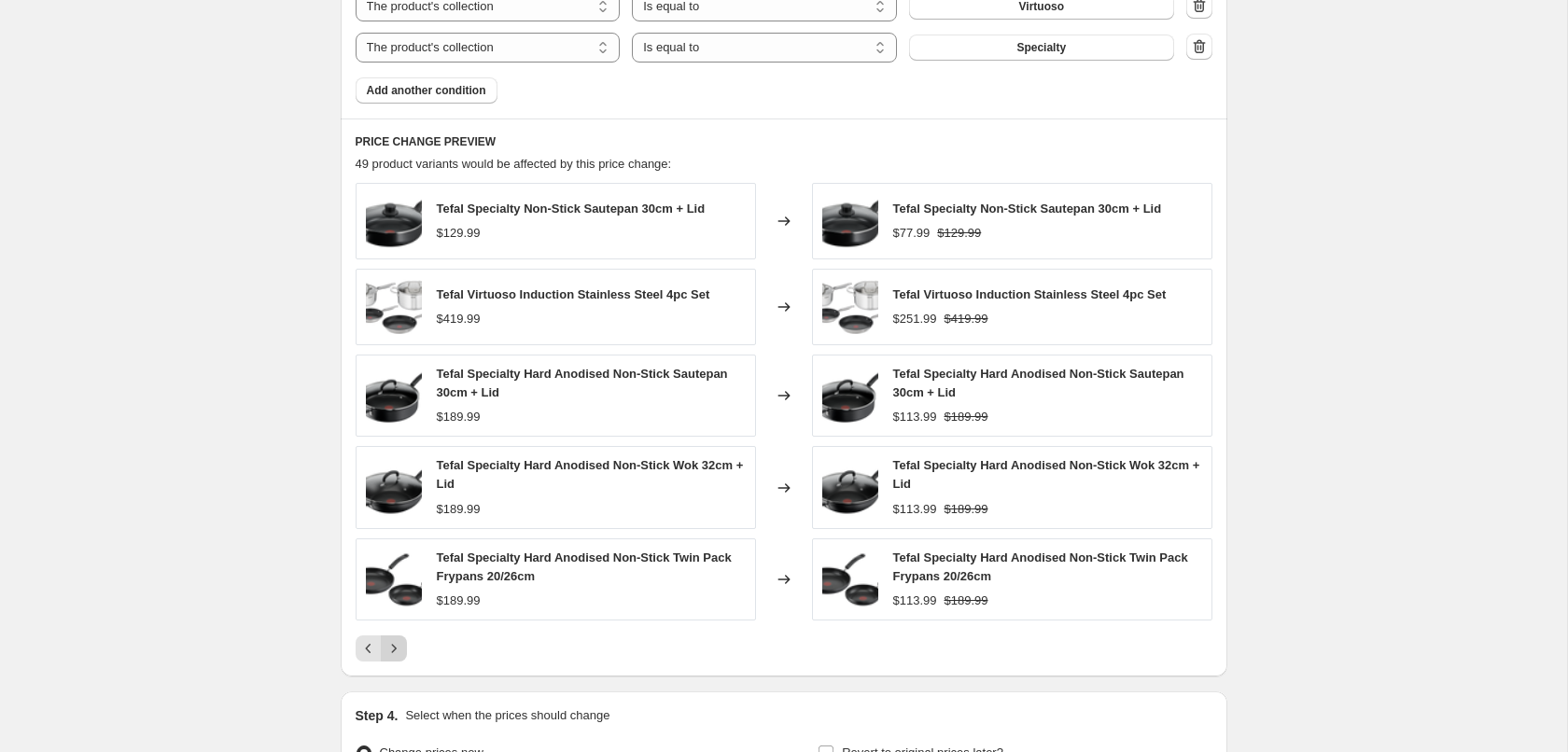
click at [401, 650] on icon "Next" at bounding box center [394, 649] width 19 height 19
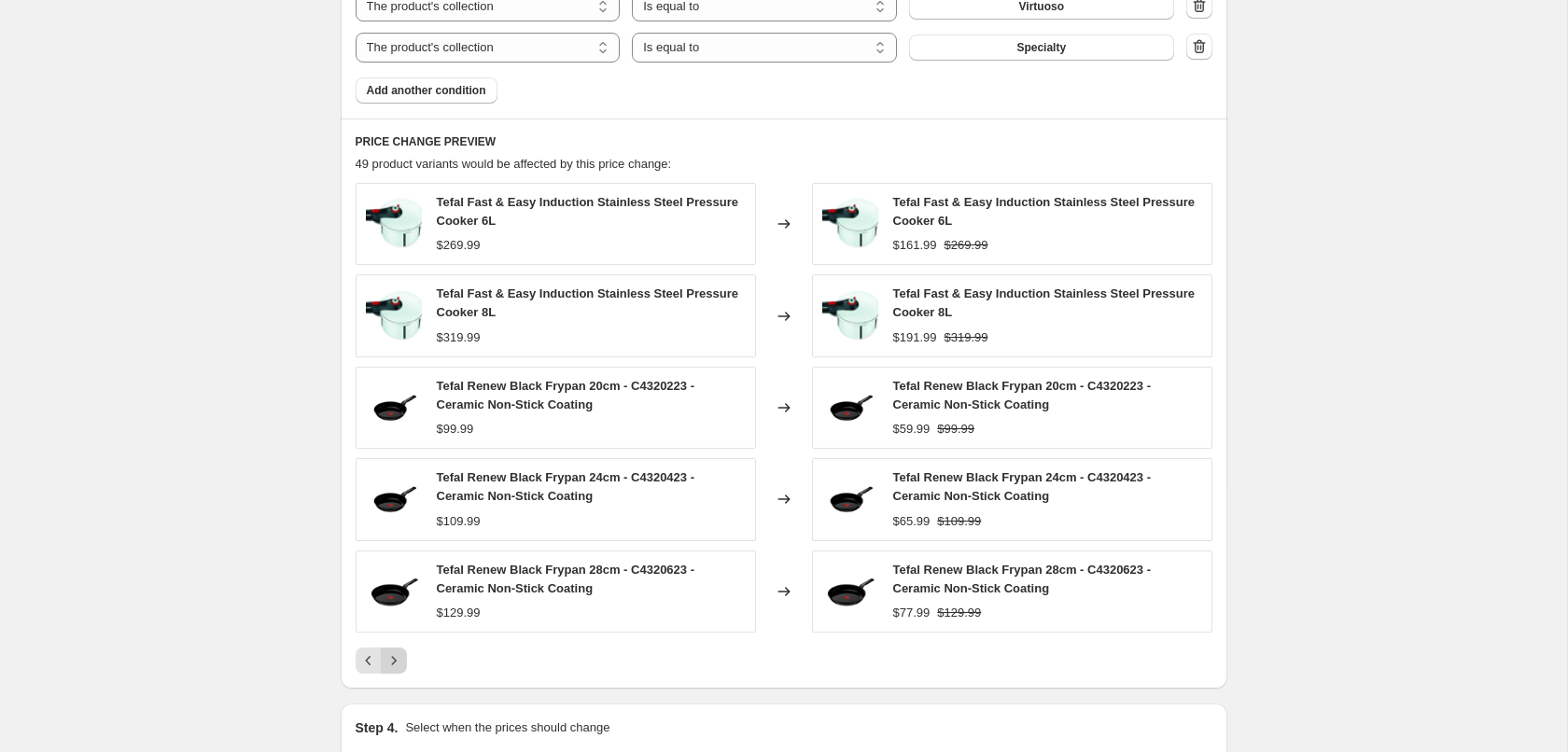
click at [399, 663] on icon "Next" at bounding box center [394, 660] width 19 height 19
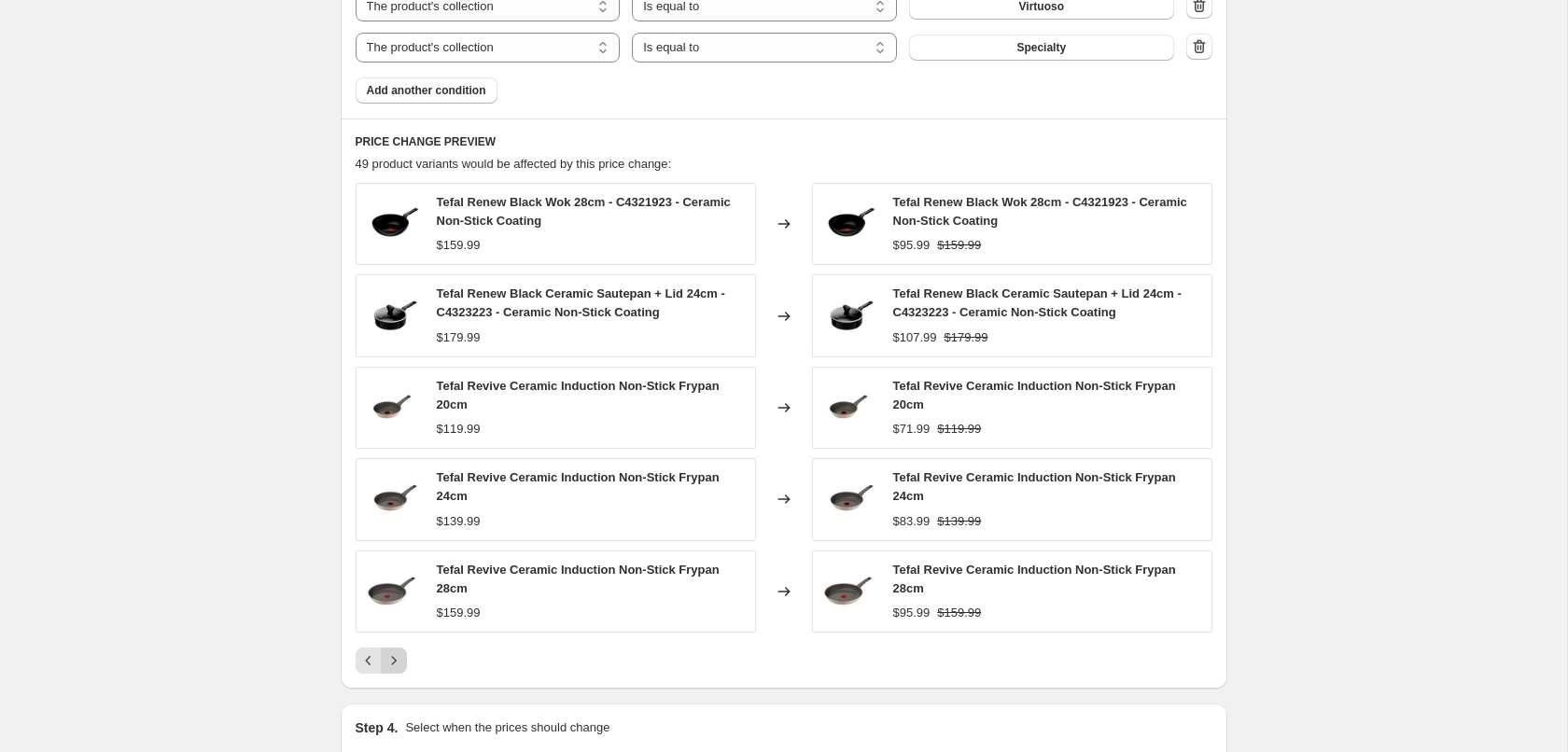
click at [399, 663] on icon "Next" at bounding box center [394, 660] width 19 height 19
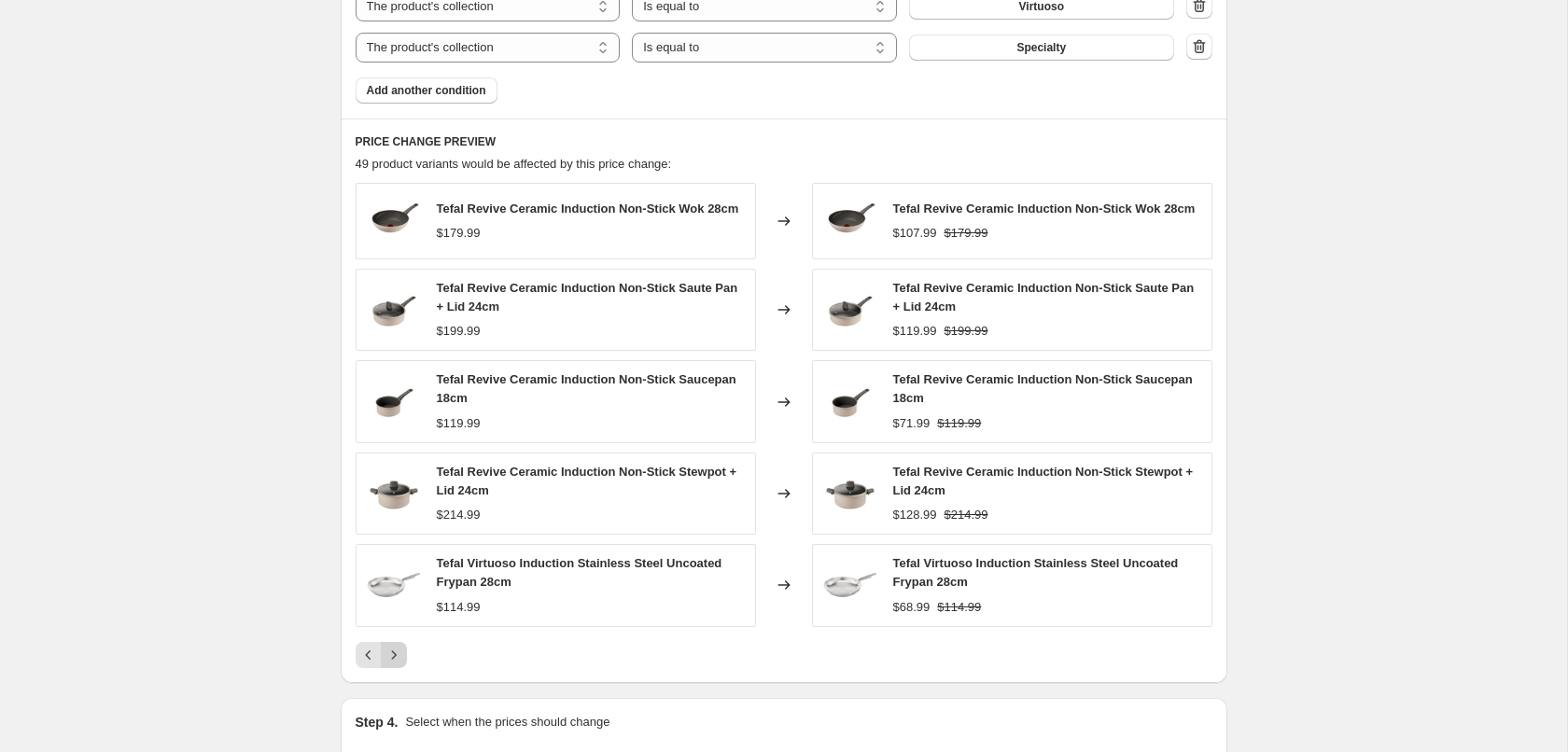
click at [399, 663] on icon "Next" at bounding box center [394, 655] width 19 height 19
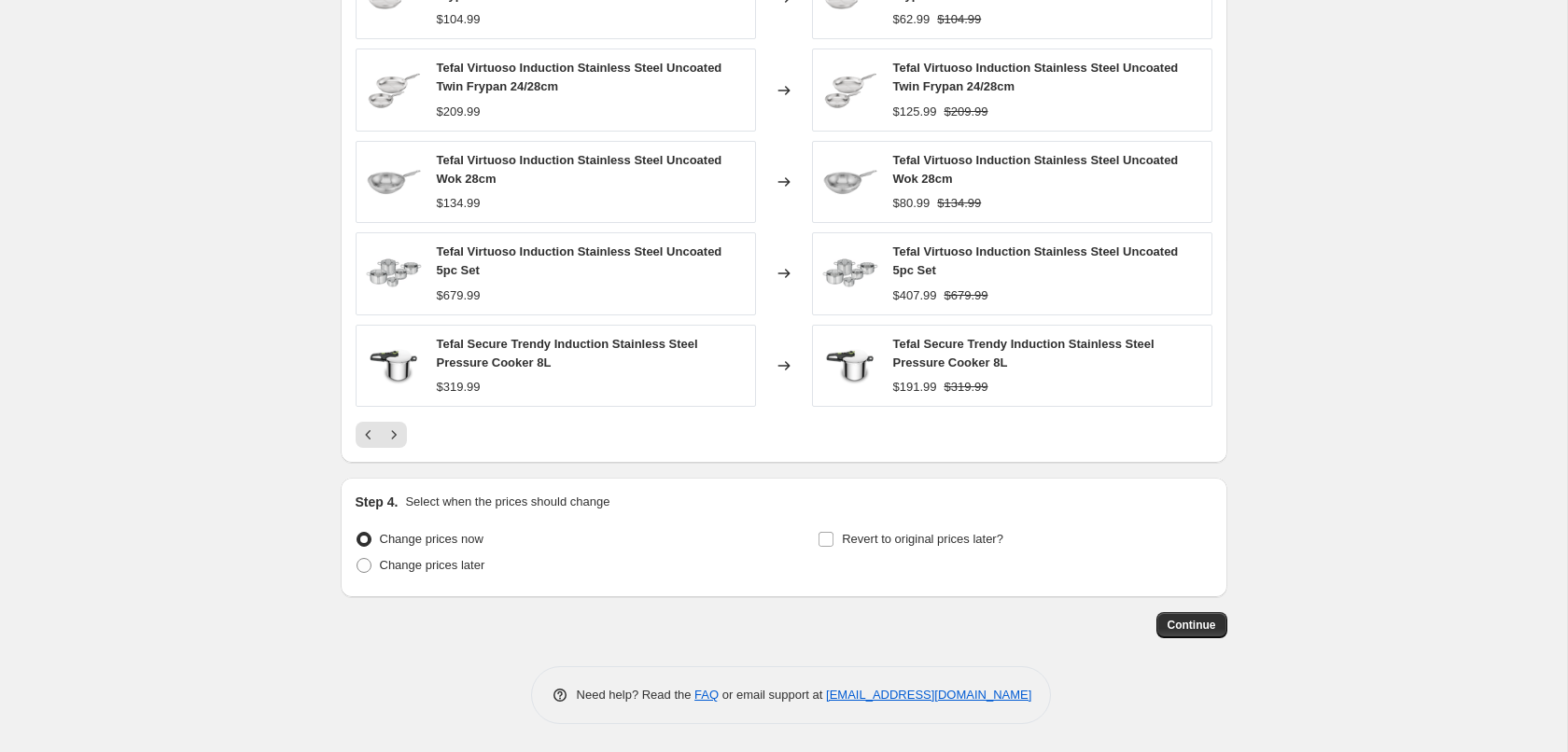
scroll to position [417, 0]
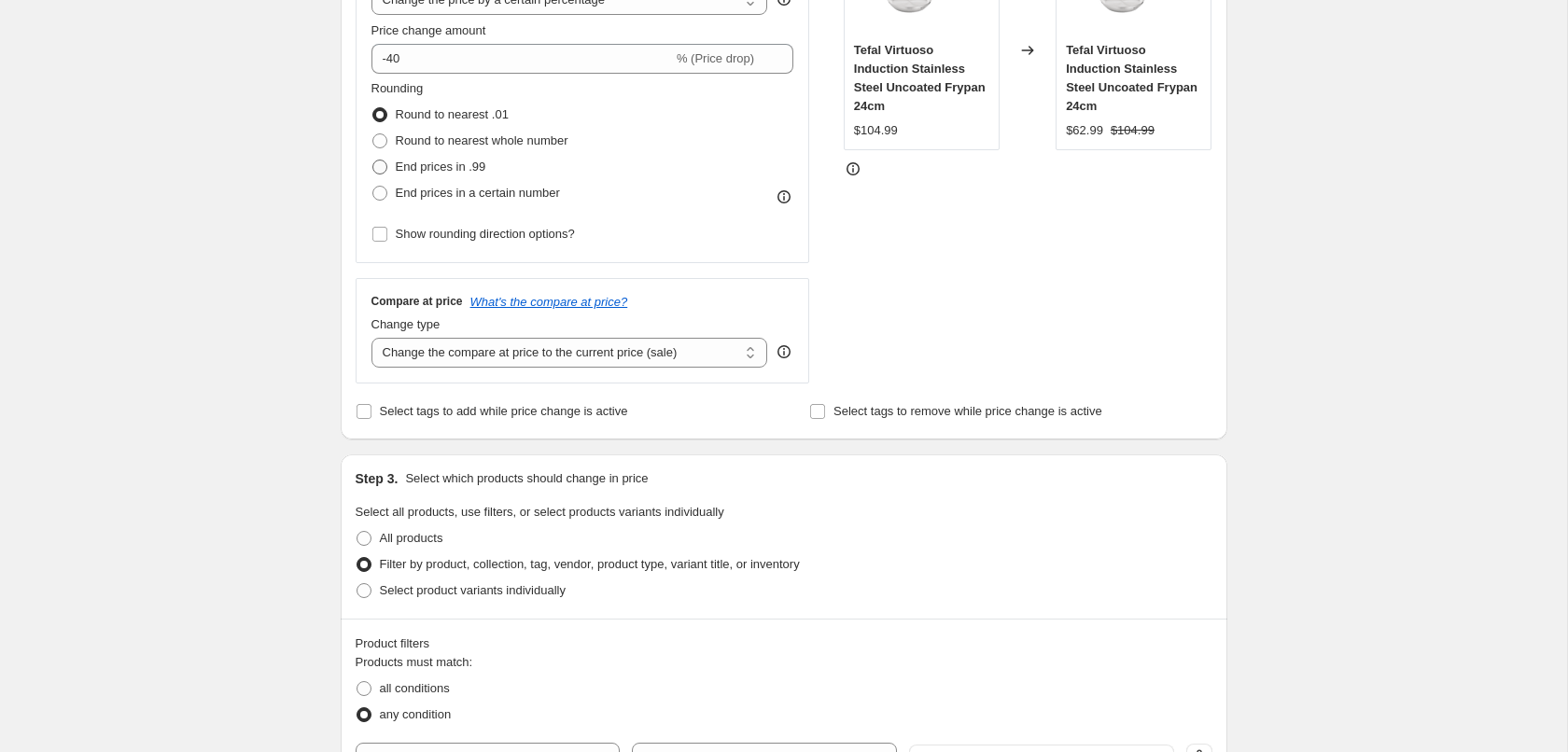
click at [447, 168] on span "End prices in .99" at bounding box center [441, 166] width 91 height 14
click at [373, 160] on input "End prices in .99" at bounding box center [372, 159] width 1 height 1
radio input "true"
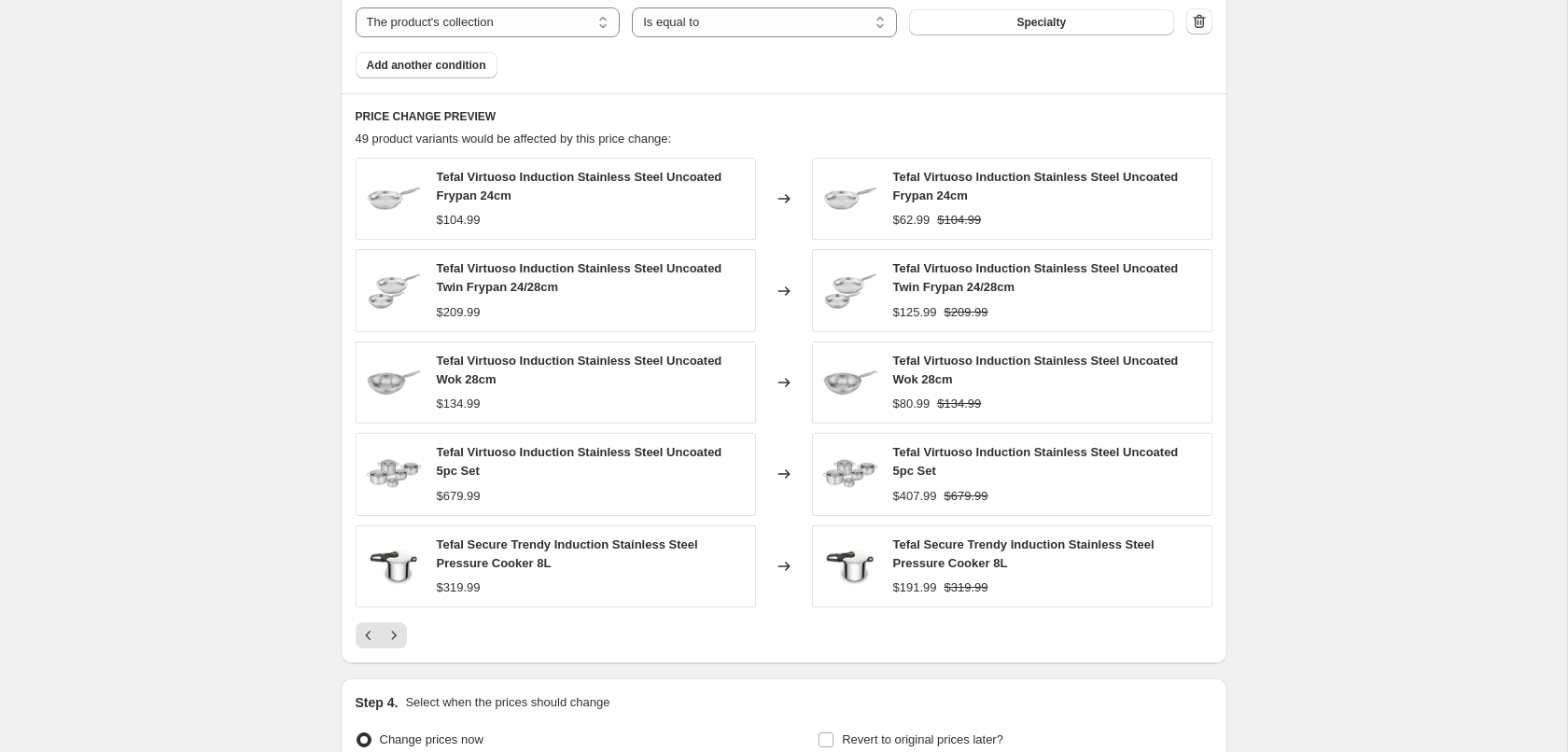
scroll to position [1370, 0]
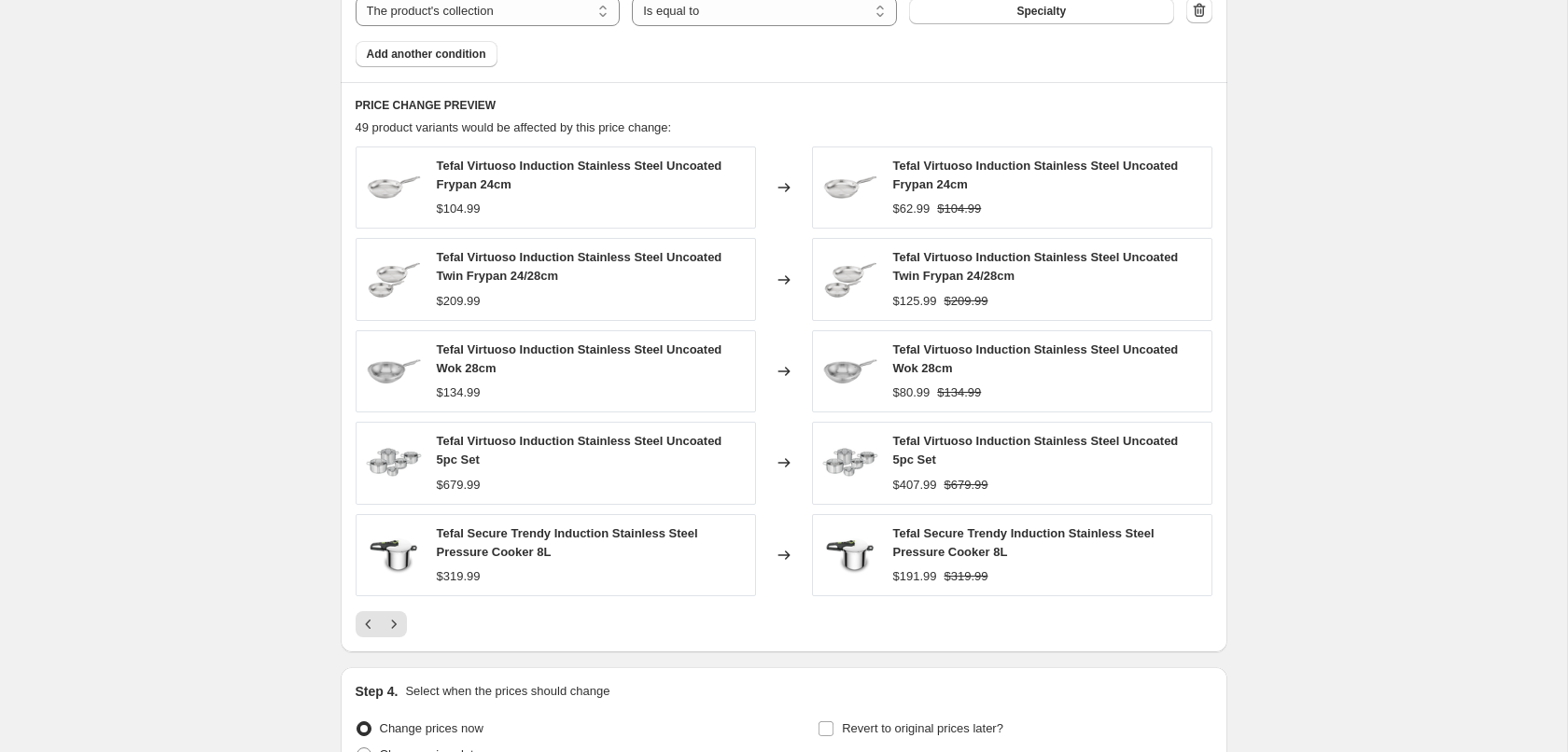
click at [999, 164] on span "Tefal Virtuoso Induction Stainless Steel Uncoated Frypan 24cm" at bounding box center [1036, 175] width 286 height 33
click at [407, 629] on div at bounding box center [783, 625] width 857 height 26
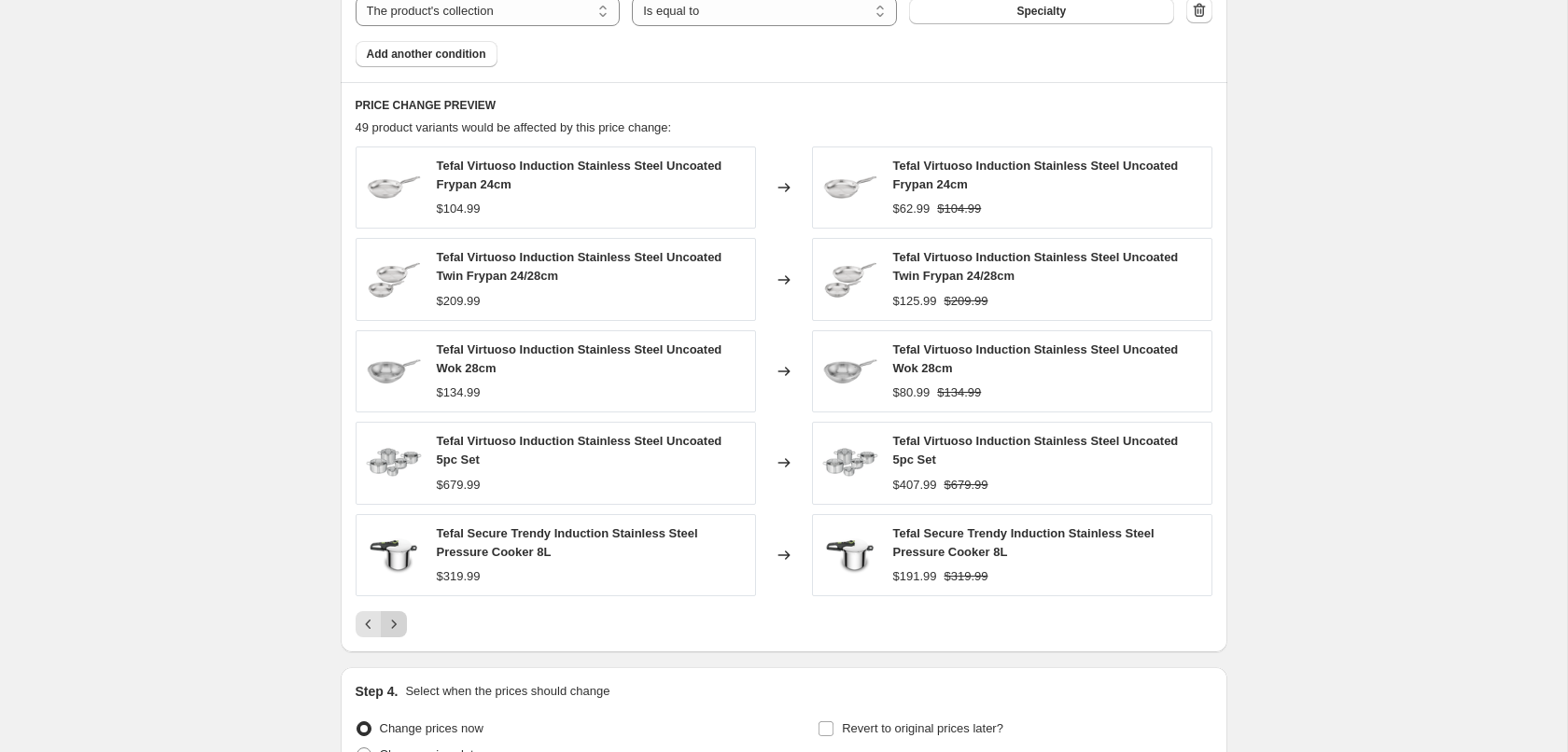
click at [398, 627] on icon "Next" at bounding box center [394, 624] width 19 height 19
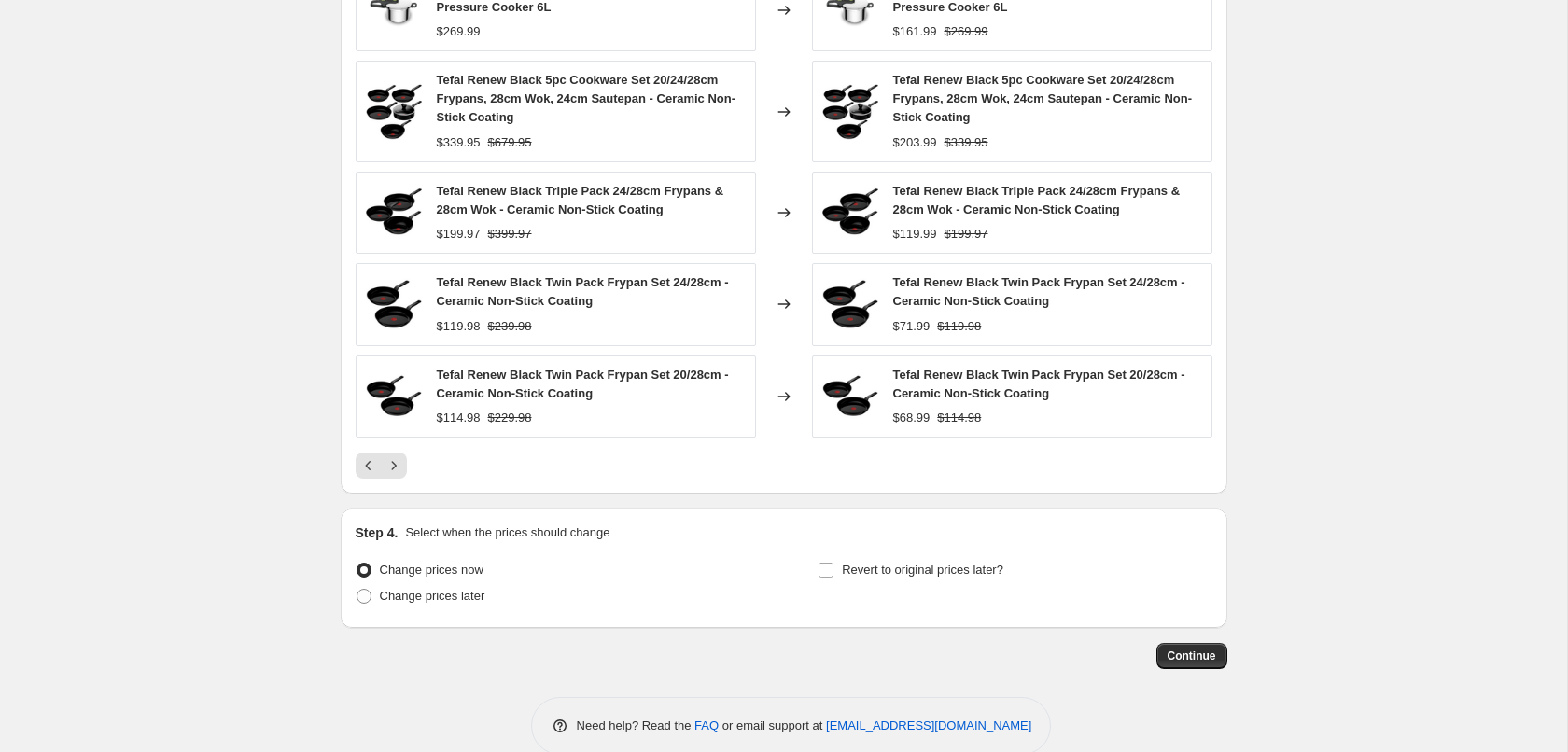
scroll to position [1579, 0]
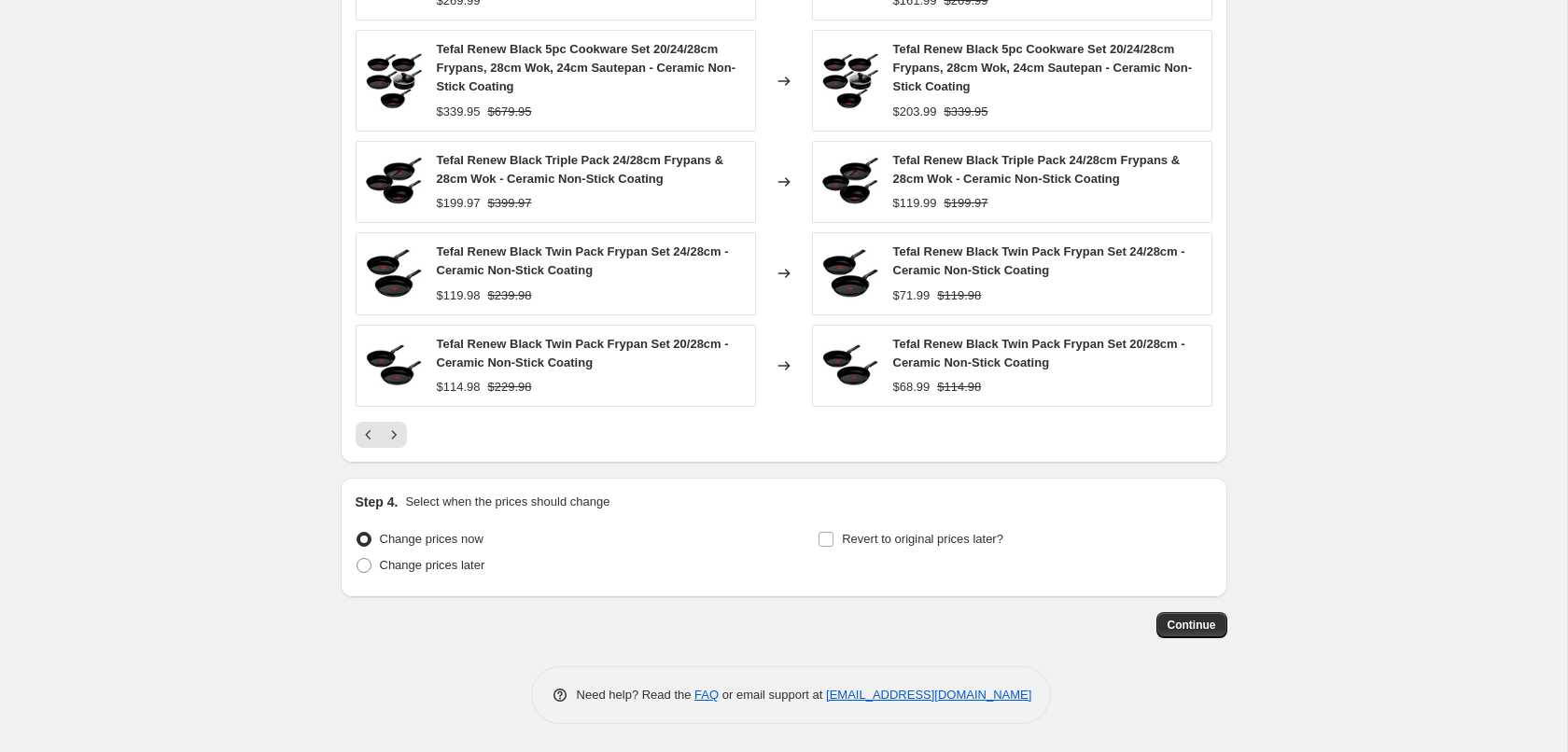
click at [863, 542] on span "Revert to original prices later?" at bounding box center [922, 539] width 161 height 14
click at [834, 542] on input "Revert to original prices later?" at bounding box center [826, 539] width 15 height 15
checkbox input "true"
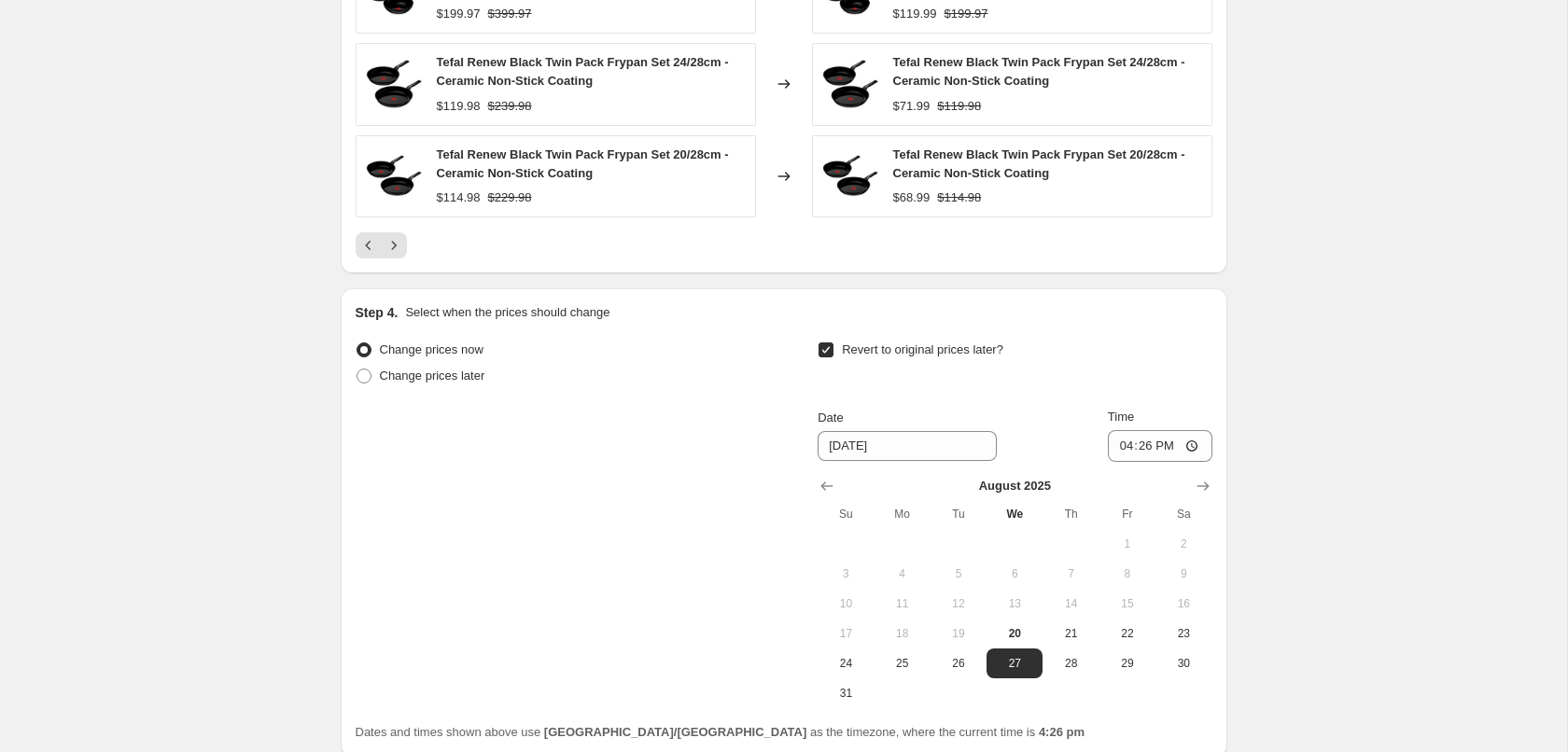
scroll to position [1769, 0]
click at [1204, 484] on icon "Show next month, September 2025" at bounding box center [1203, 484] width 19 height 19
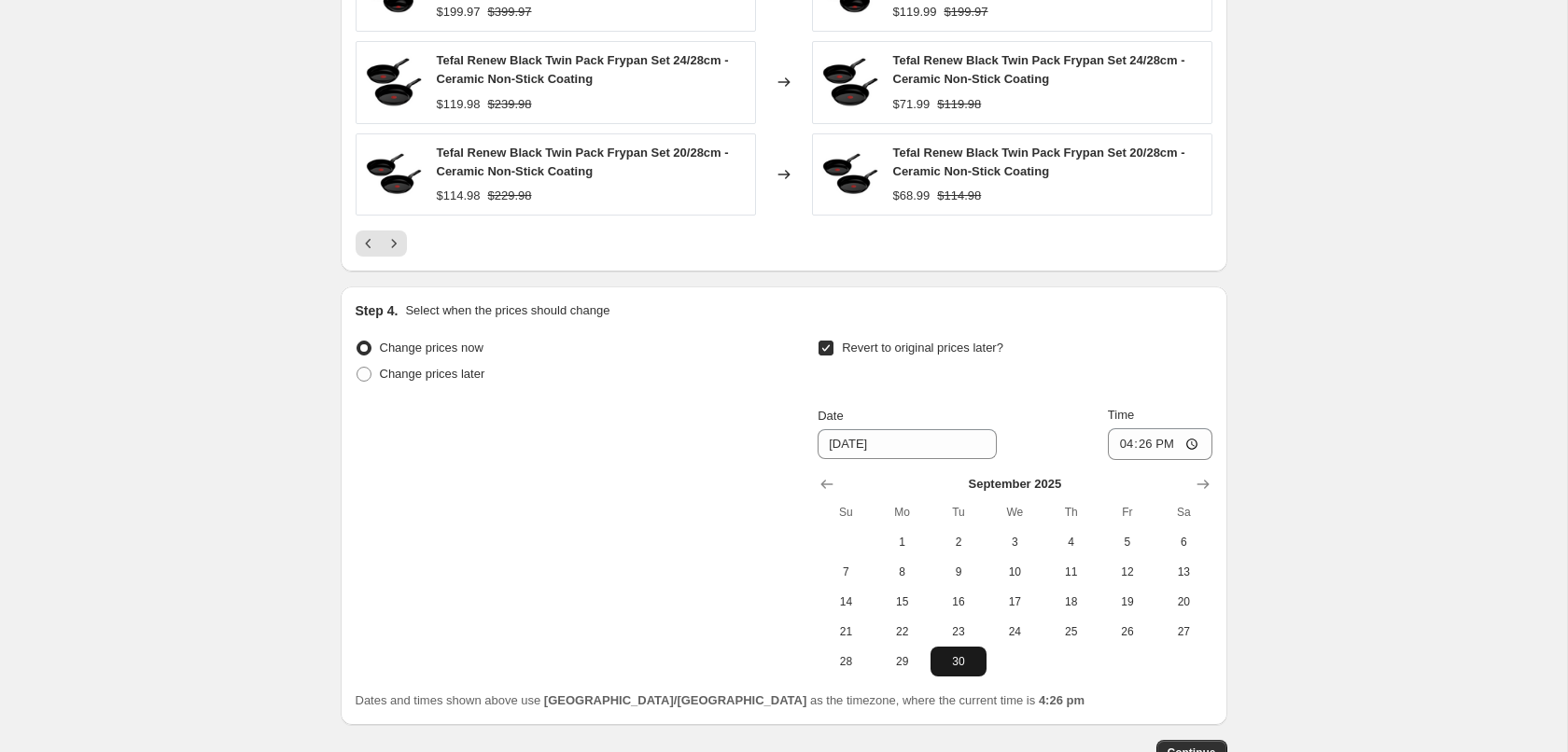
click at [961, 655] on span "30" at bounding box center [958, 661] width 41 height 15
type input "[DATE]"
click at [1136, 449] on input "16:26" at bounding box center [1160, 445] width 104 height 32
type input "23:59"
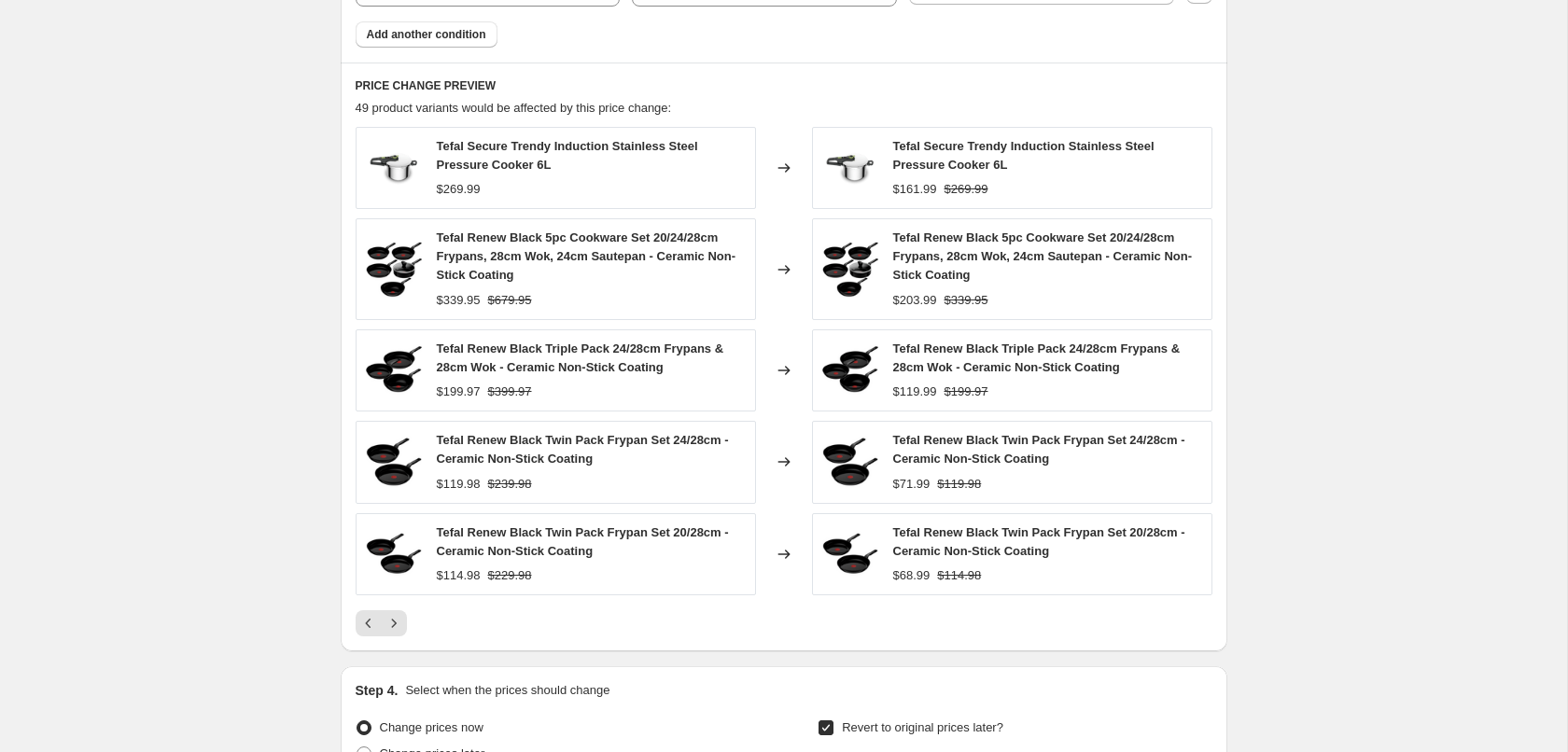
scroll to position [1388, 0]
click at [398, 629] on icon "Next" at bounding box center [394, 624] width 19 height 19
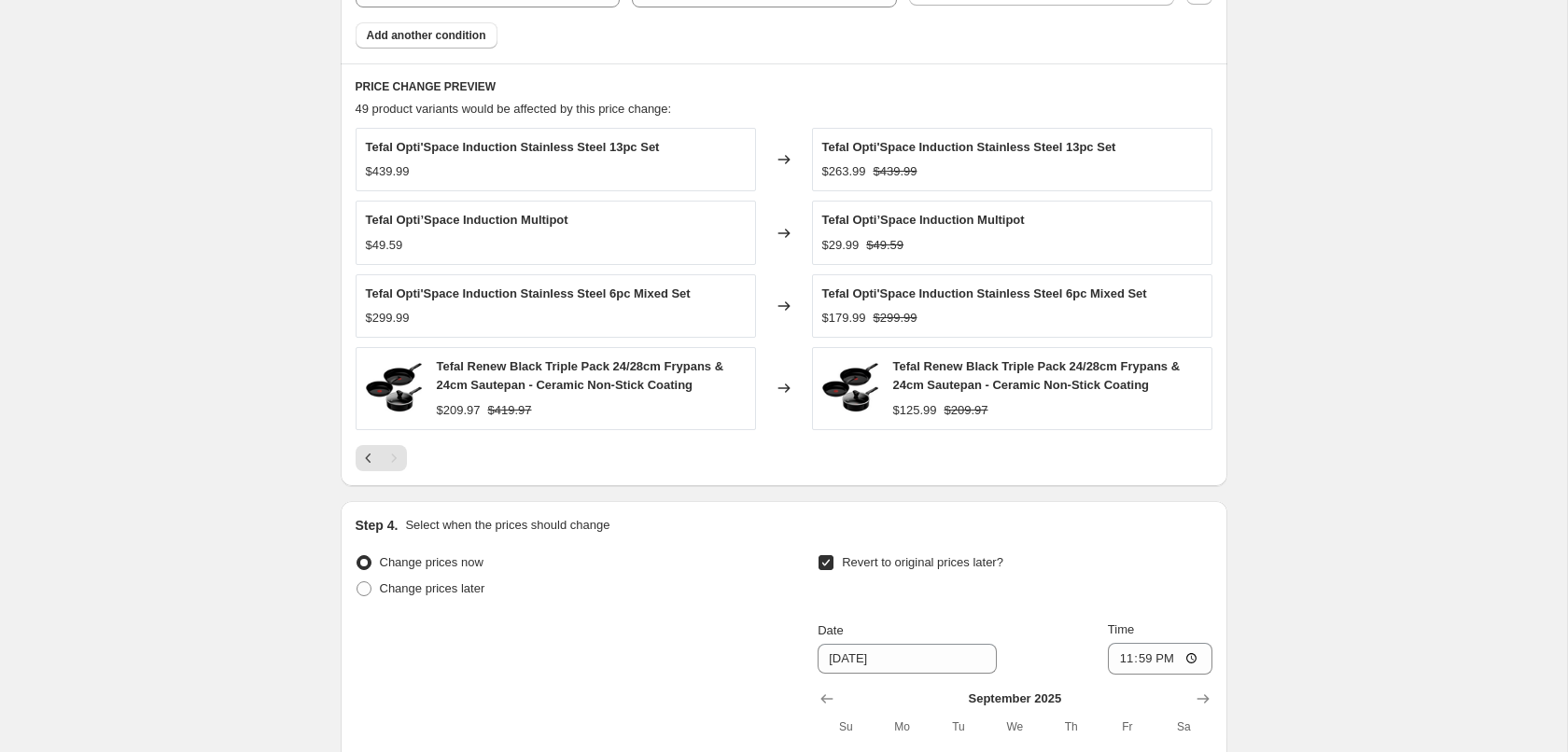
click at [976, 146] on span "Tefal Opti'Space Induction Stainless Steel 13pc Set" at bounding box center [970, 147] width 294 height 14
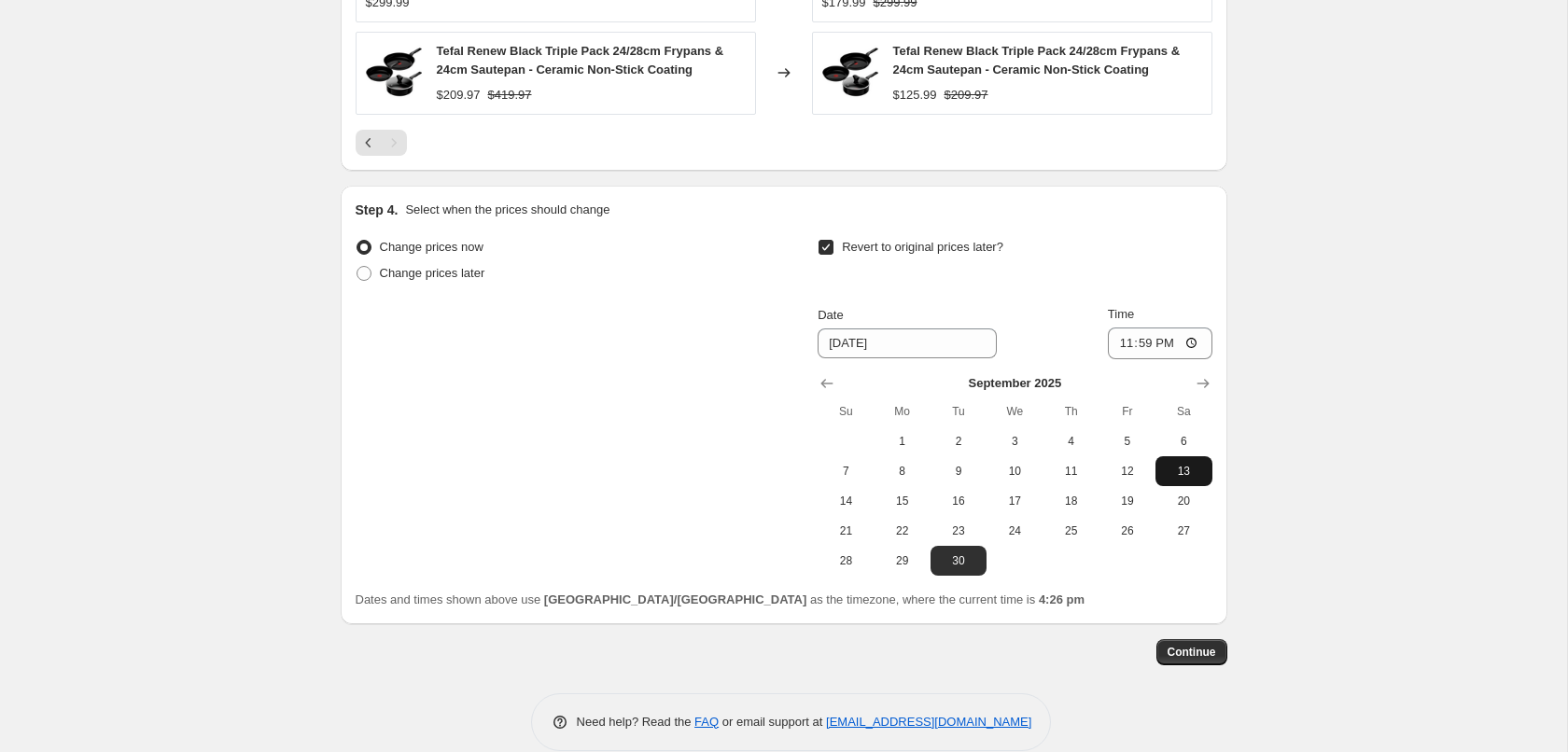
scroll to position [1730, 0]
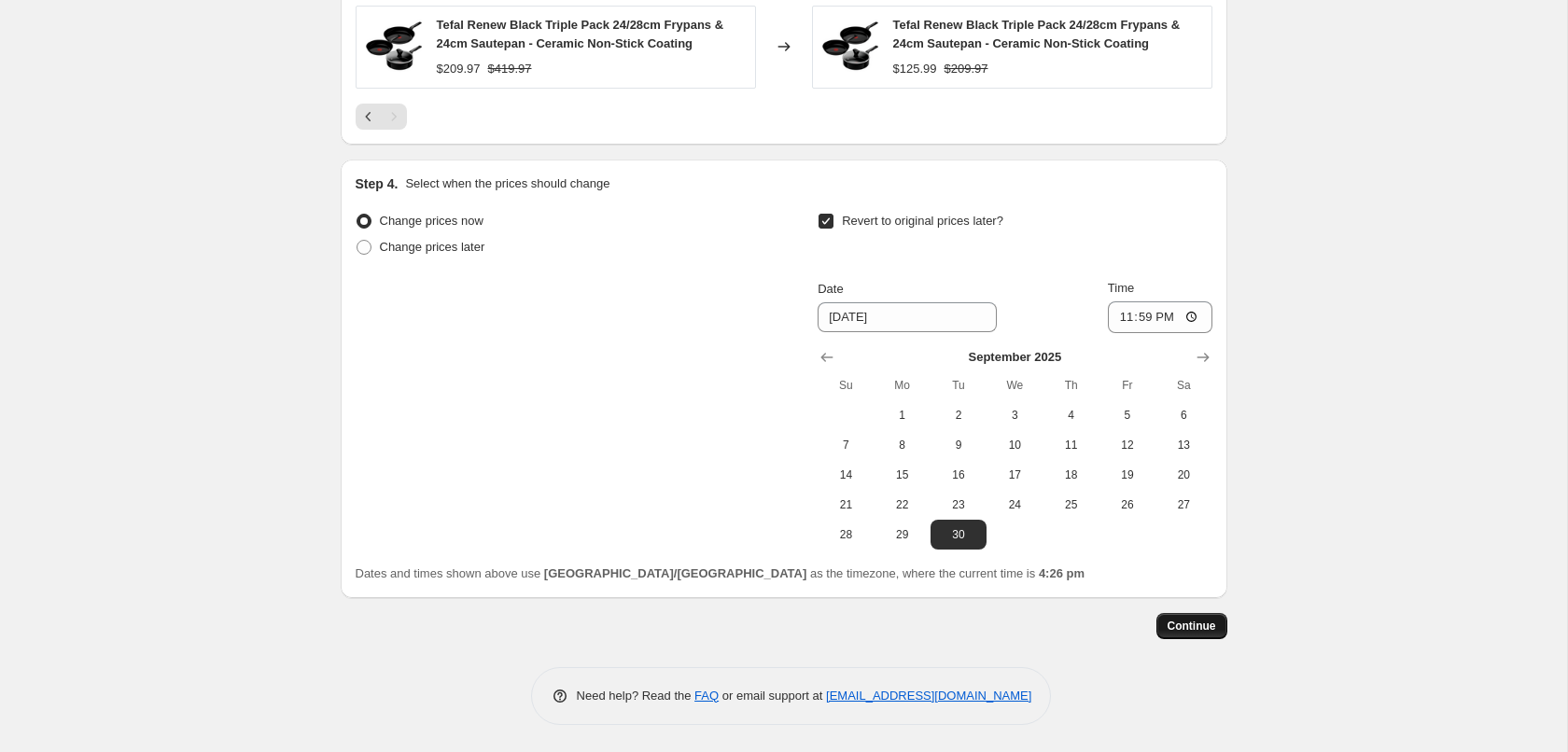
click at [1194, 631] on span "Continue" at bounding box center [1192, 626] width 49 height 15
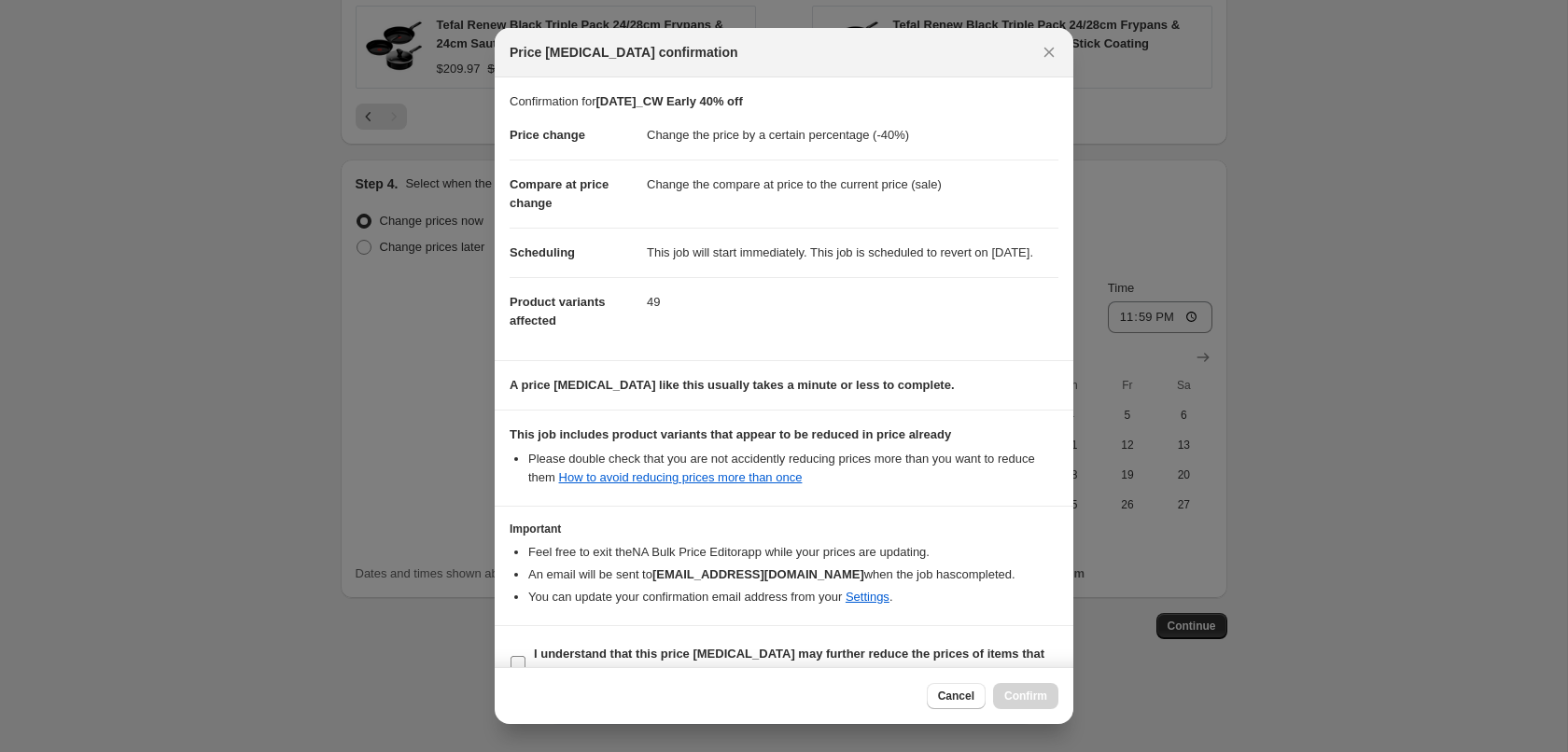
scroll to position [56, 0]
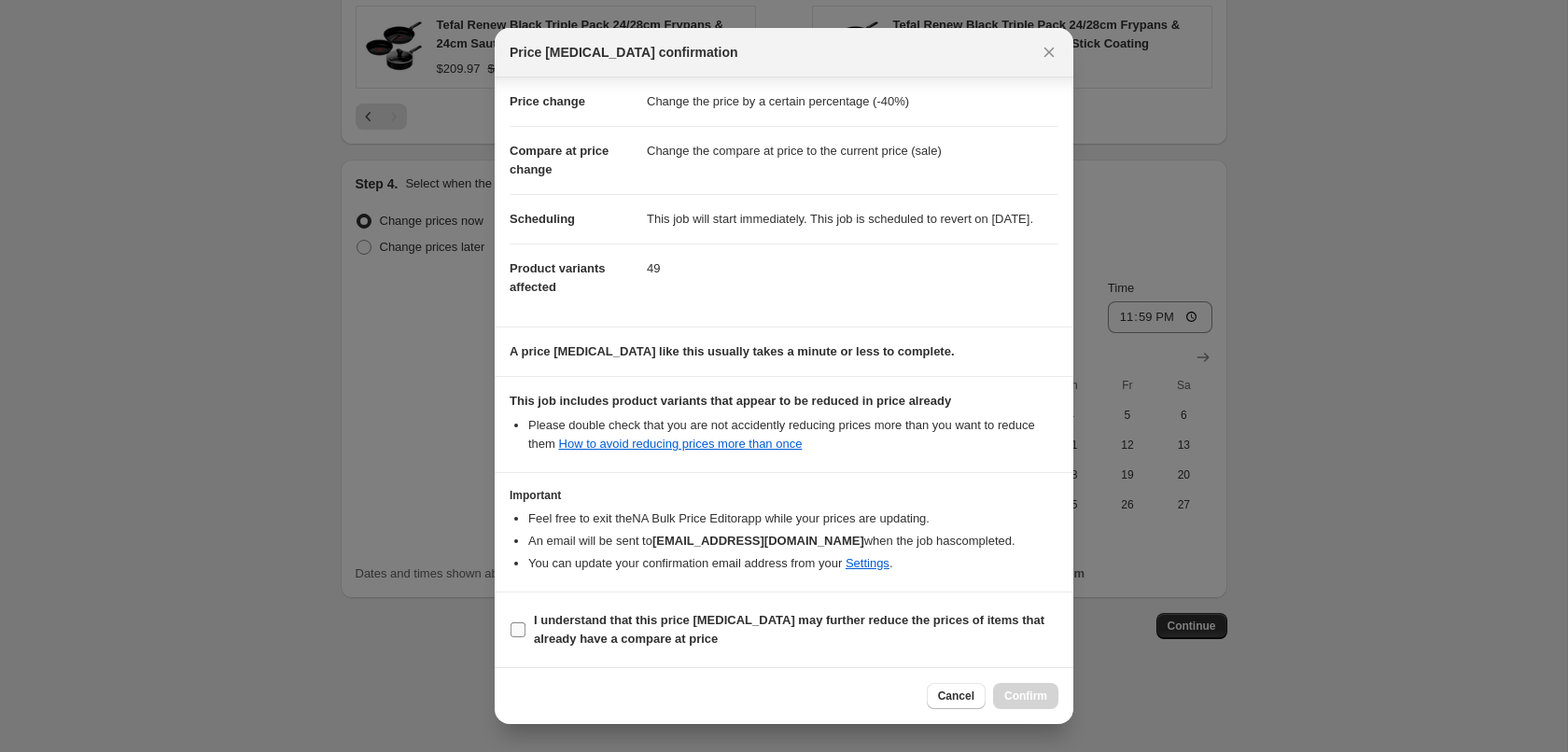
click at [574, 619] on b "I understand that this price [MEDICAL_DATA] may further reduce the prices of it…" at bounding box center [789, 629] width 510 height 33
click at [525, 623] on input "I understand that this price [MEDICAL_DATA] may further reduce the prices of it…" at bounding box center [517, 630] width 15 height 15
checkbox input "true"
click at [1042, 694] on span "Confirm" at bounding box center [1026, 695] width 43 height 15
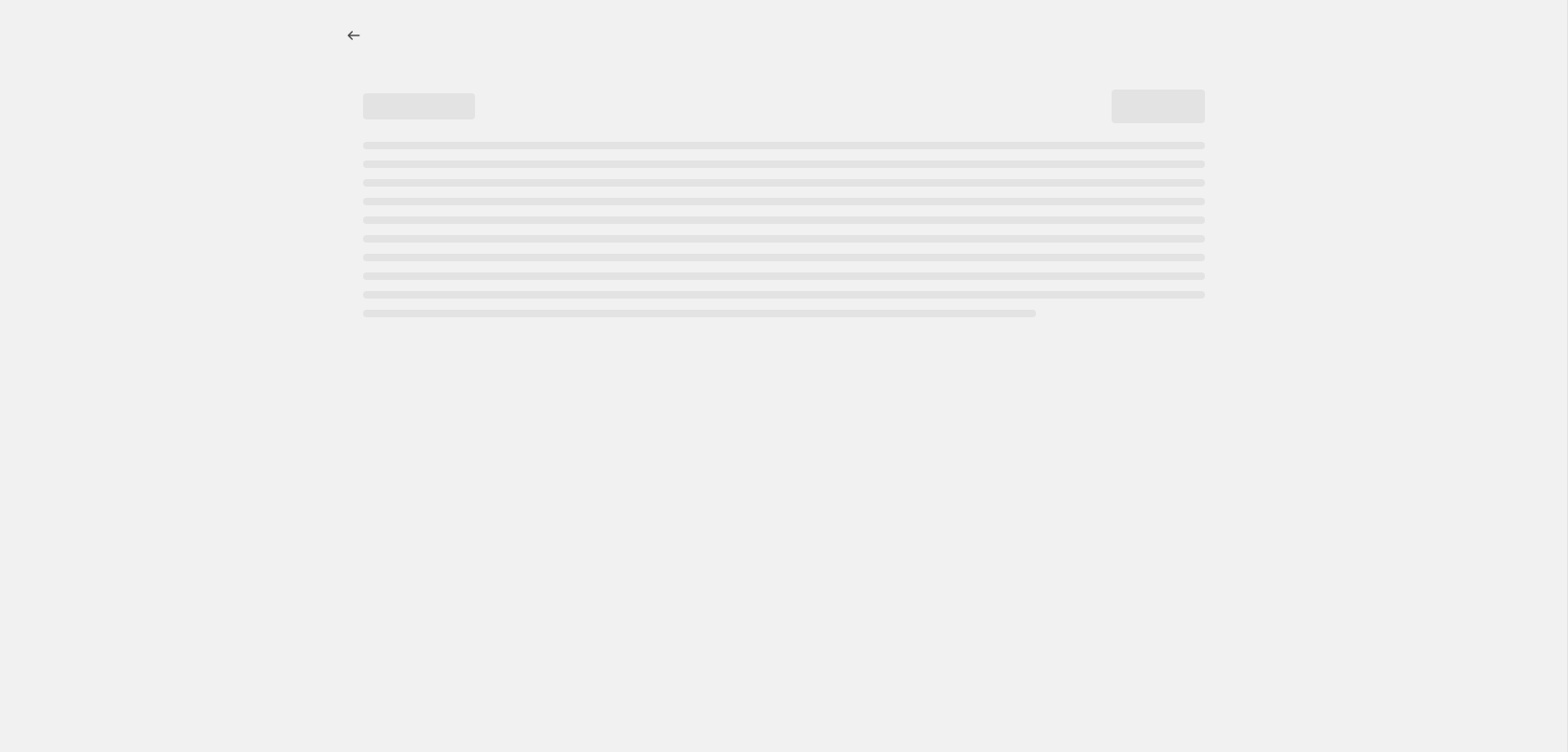
select select "percentage"
select select "collection"
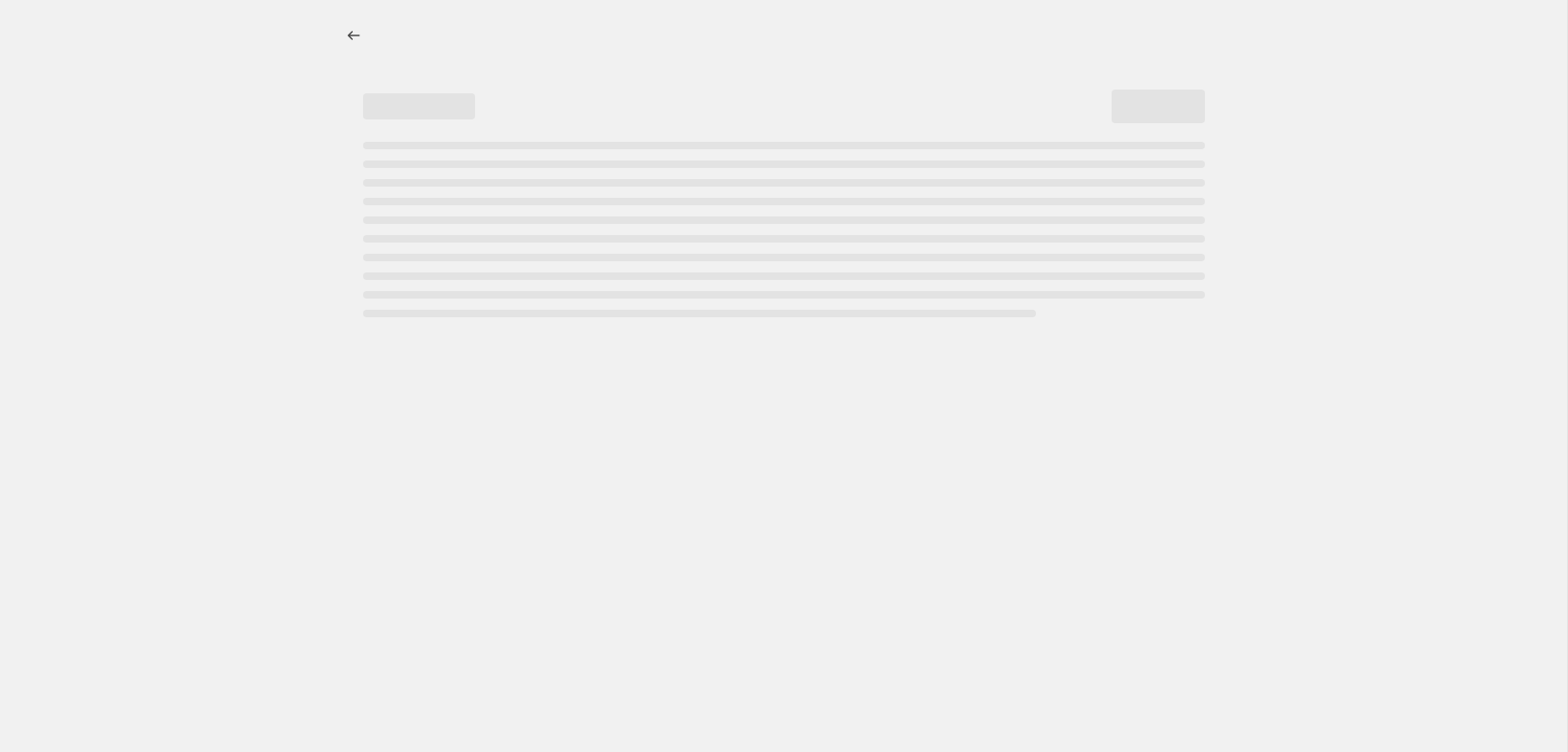
select select "collection"
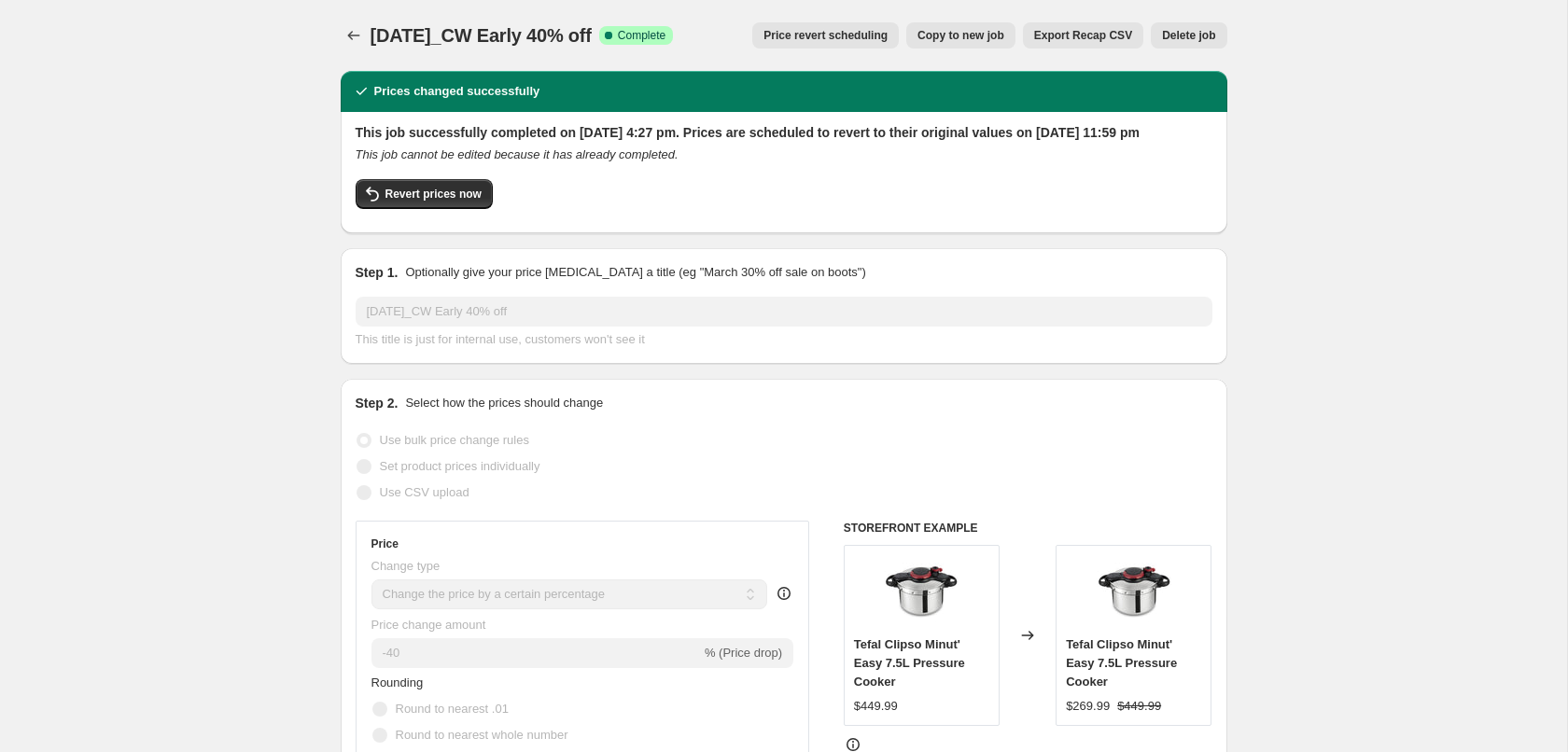
click at [526, 38] on span "[DATE]_CW Early 40% off" at bounding box center [482, 35] width 221 height 21
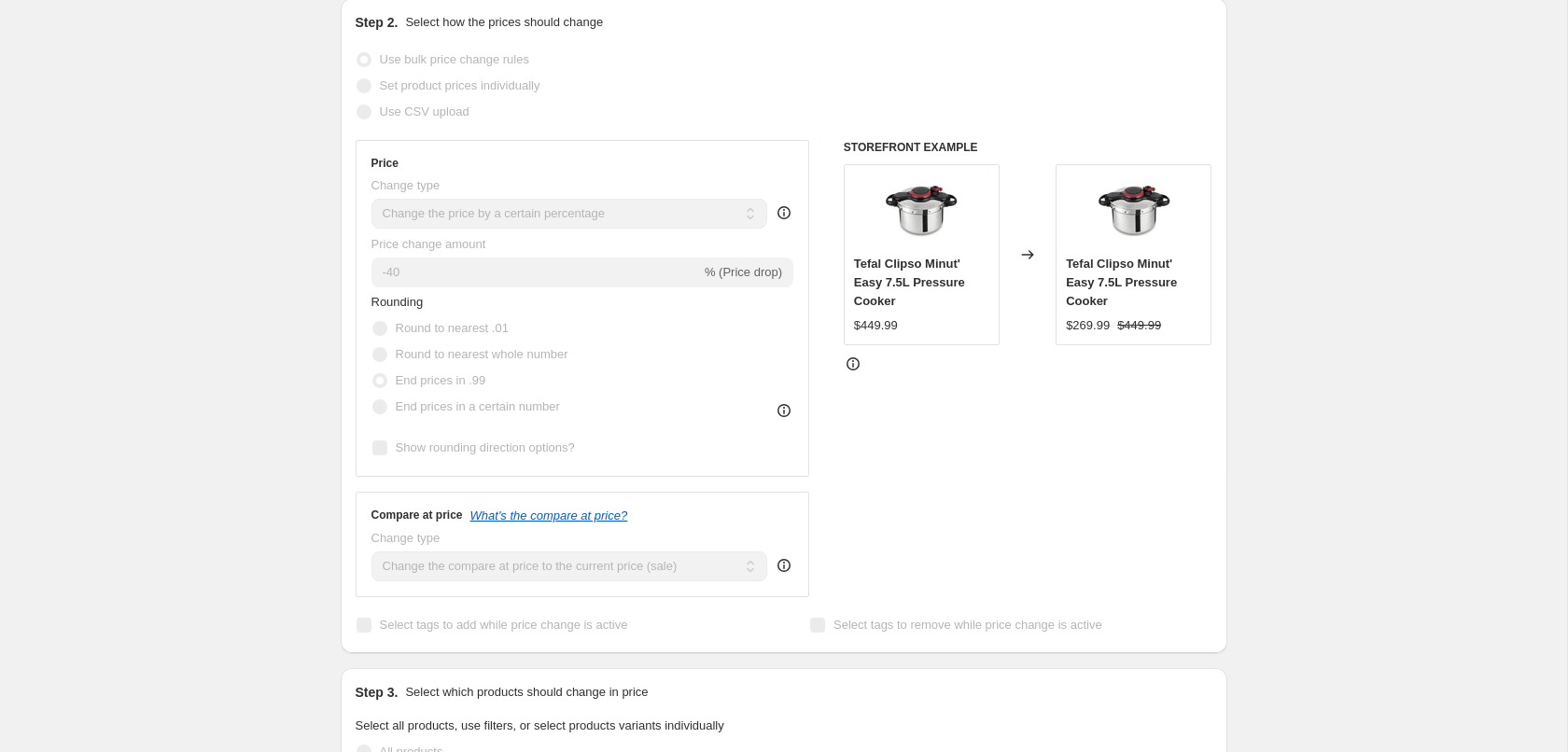
click at [785, 222] on icon at bounding box center [784, 213] width 19 height 19
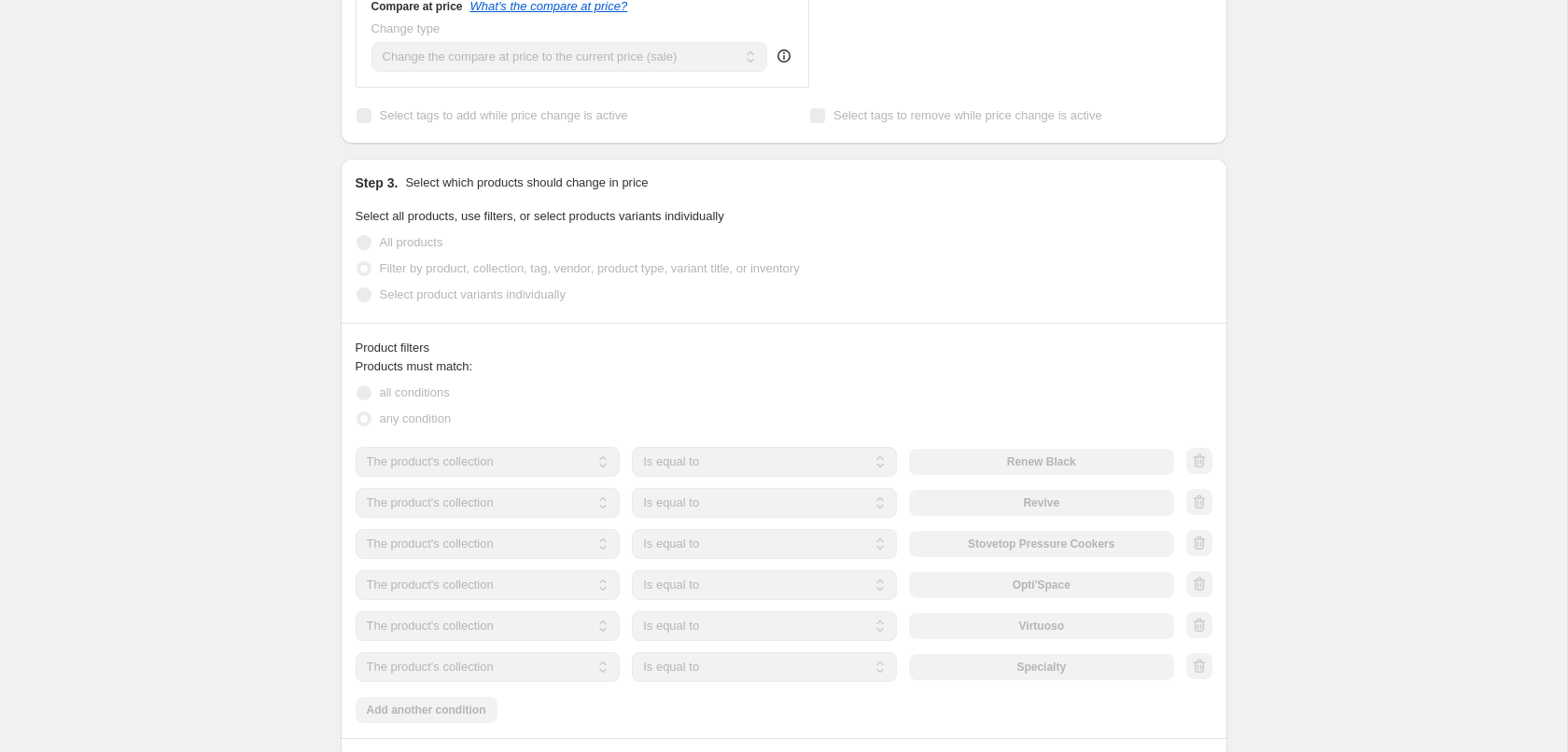
scroll to position [0, 0]
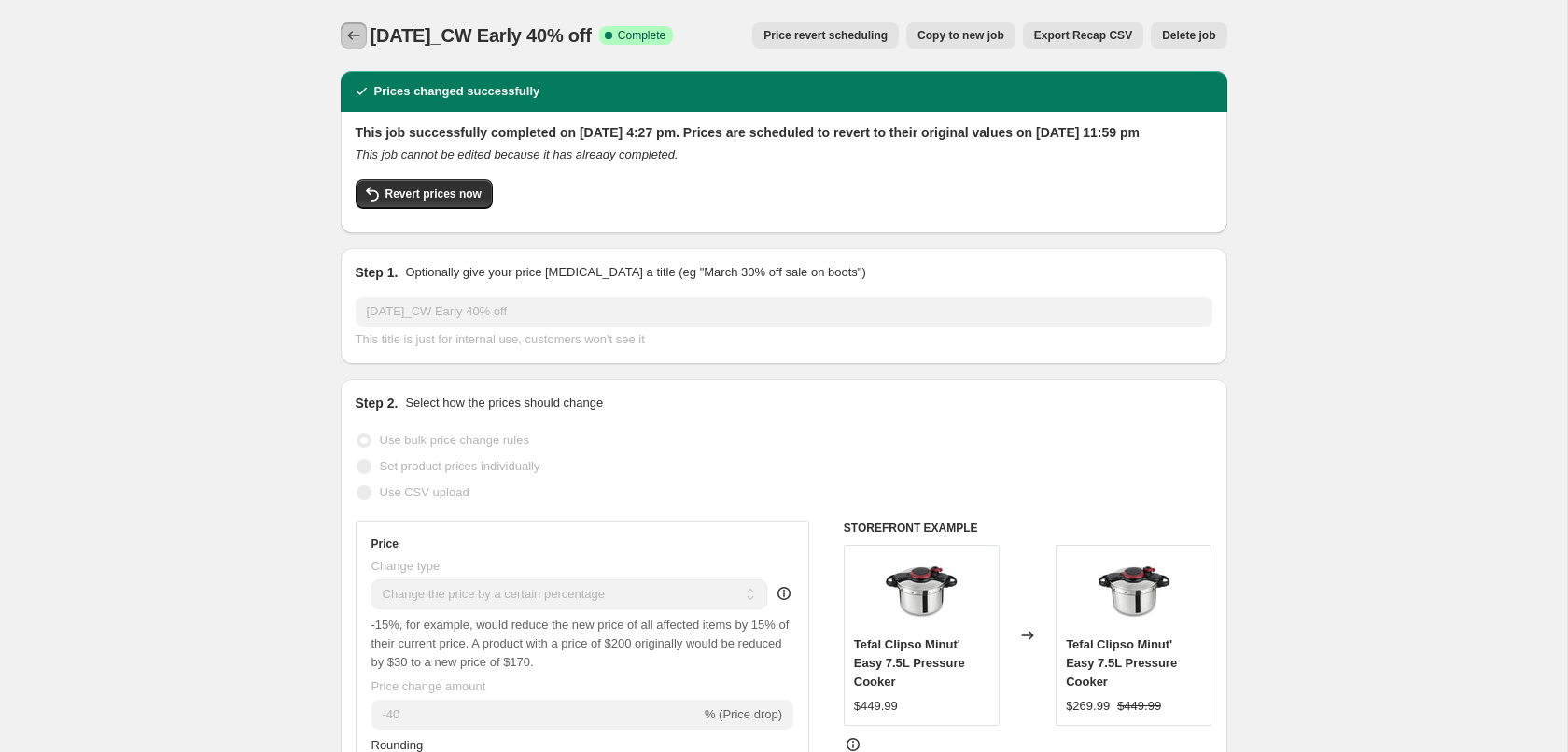
click at [358, 36] on icon "Price change jobs" at bounding box center [353, 35] width 19 height 19
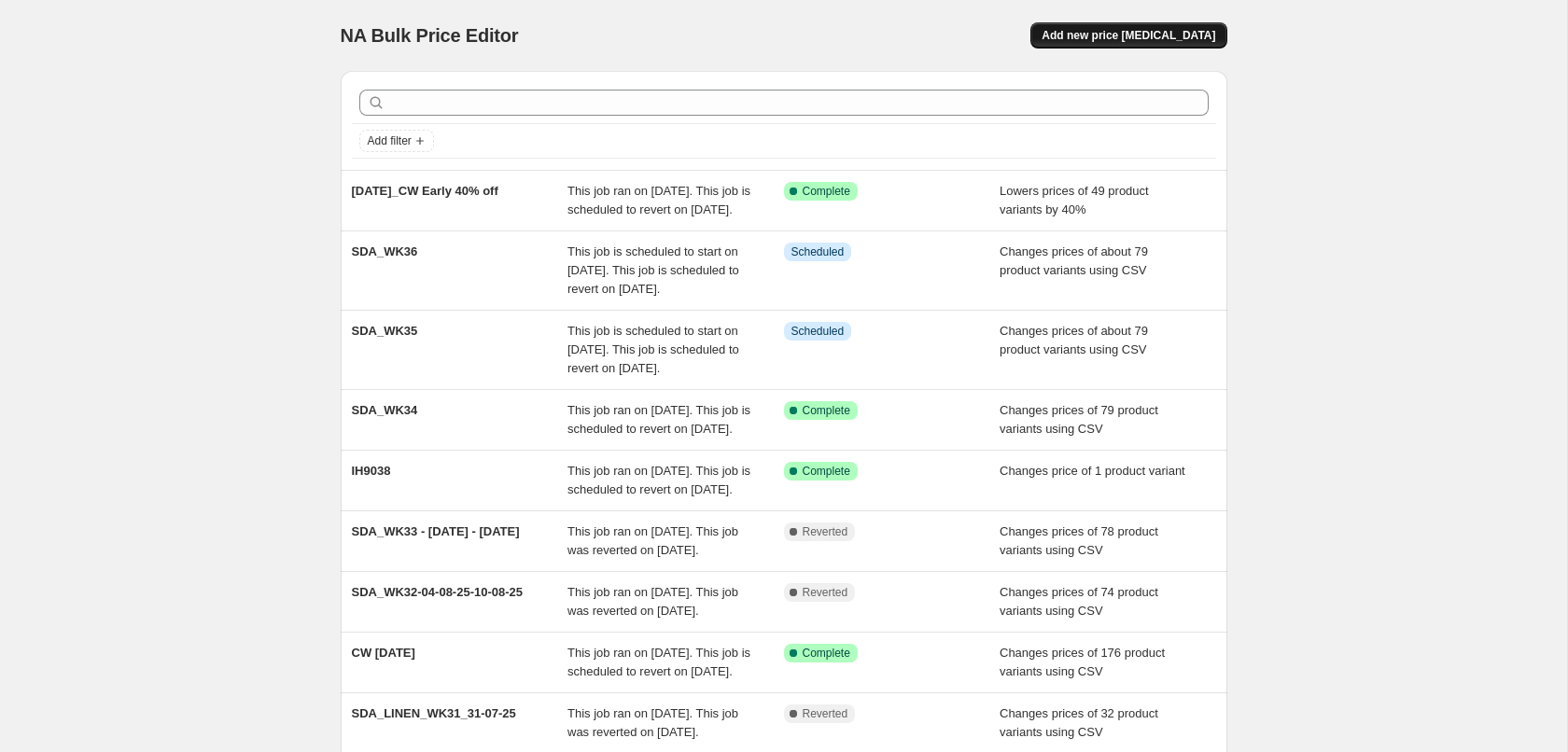
click at [1142, 47] on button "Add new price [MEDICAL_DATA]" at bounding box center [1128, 36] width 196 height 26
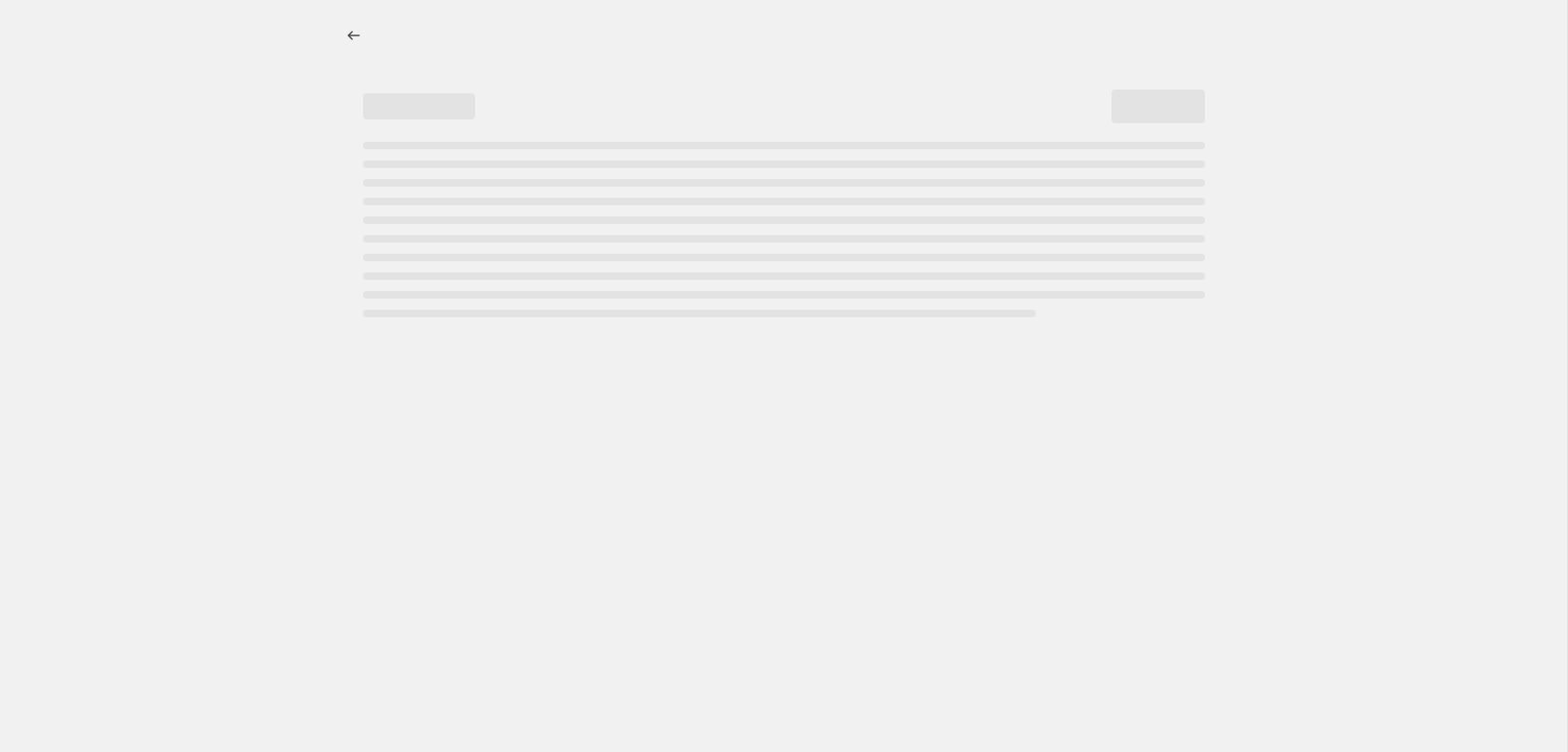
select select "percentage"
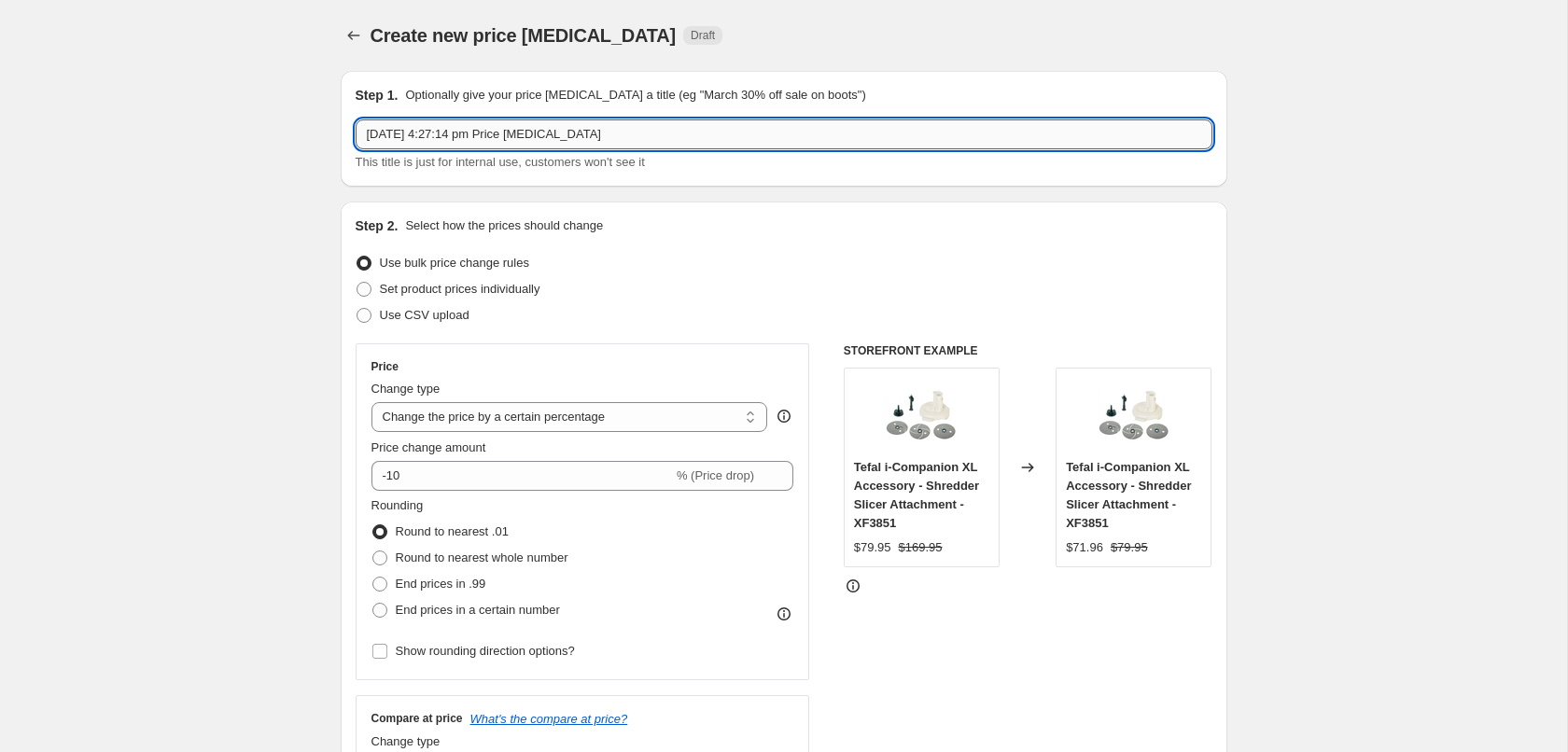
click at [475, 137] on input "[DATE] 4:27:14 pm Price [MEDICAL_DATA]" at bounding box center [783, 134] width 857 height 30
paste input "Tefal Opti'Space Induction Stainless Steel 13pc Set"
click at [484, 135] on input "Tefal Opti'Space Induction Stainless Steel 13pc Set" at bounding box center [783, 134] width 857 height 30
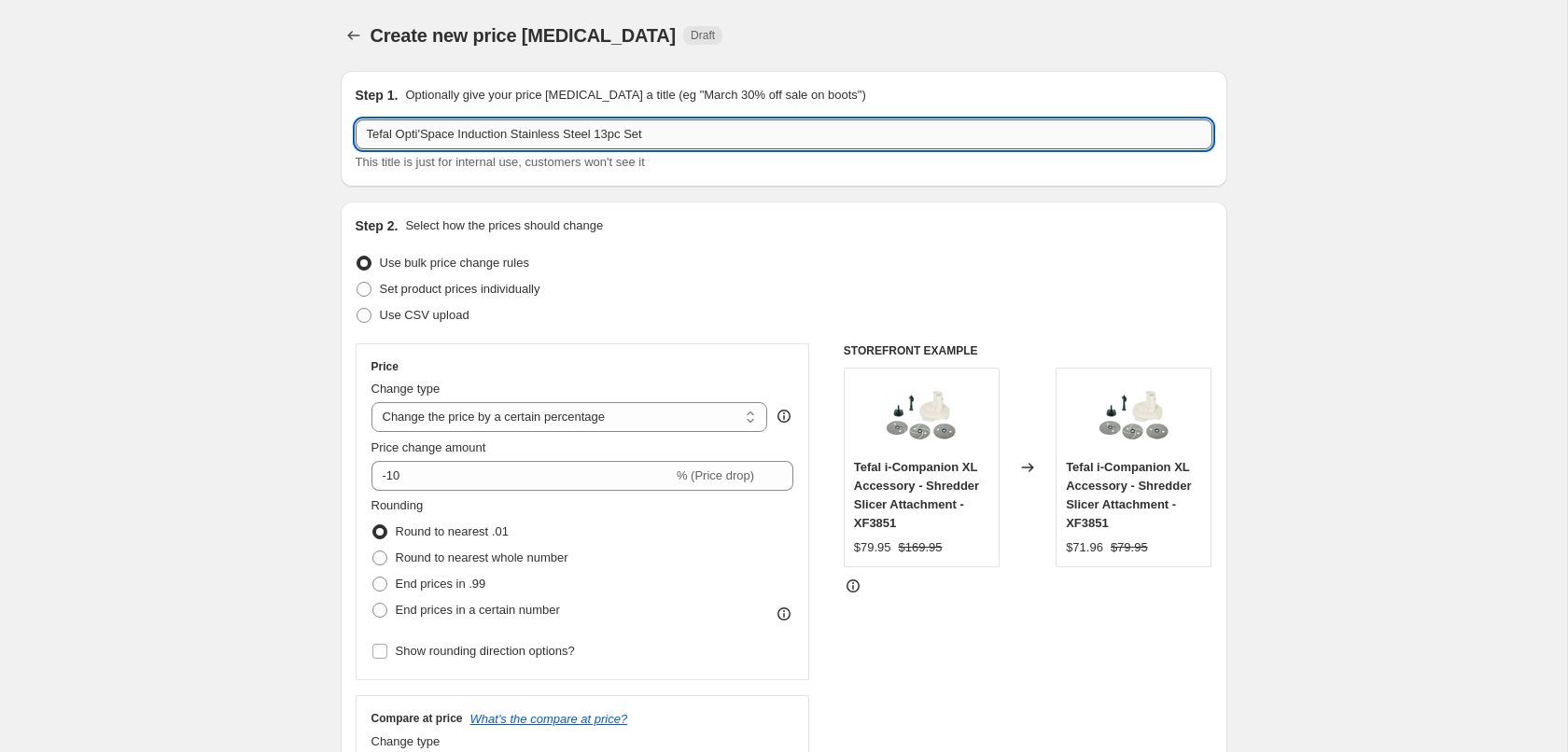
click at [484, 135] on input "Tefal Opti'Space Induction Stainless Steel 13pc Set" at bounding box center [783, 134] width 857 height 30
paste input "[DATE]_CW Early 40% off"
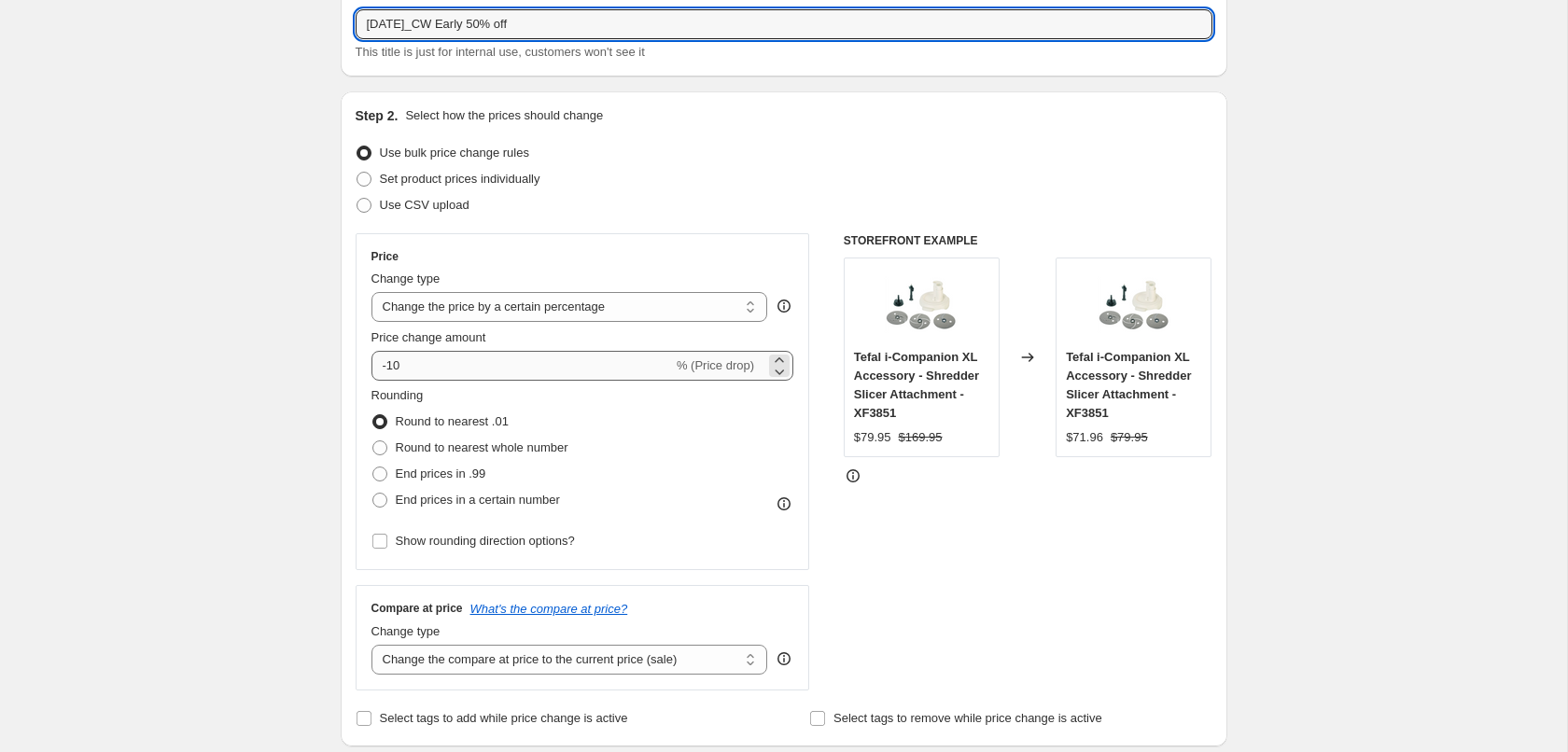
scroll to position [190, 0]
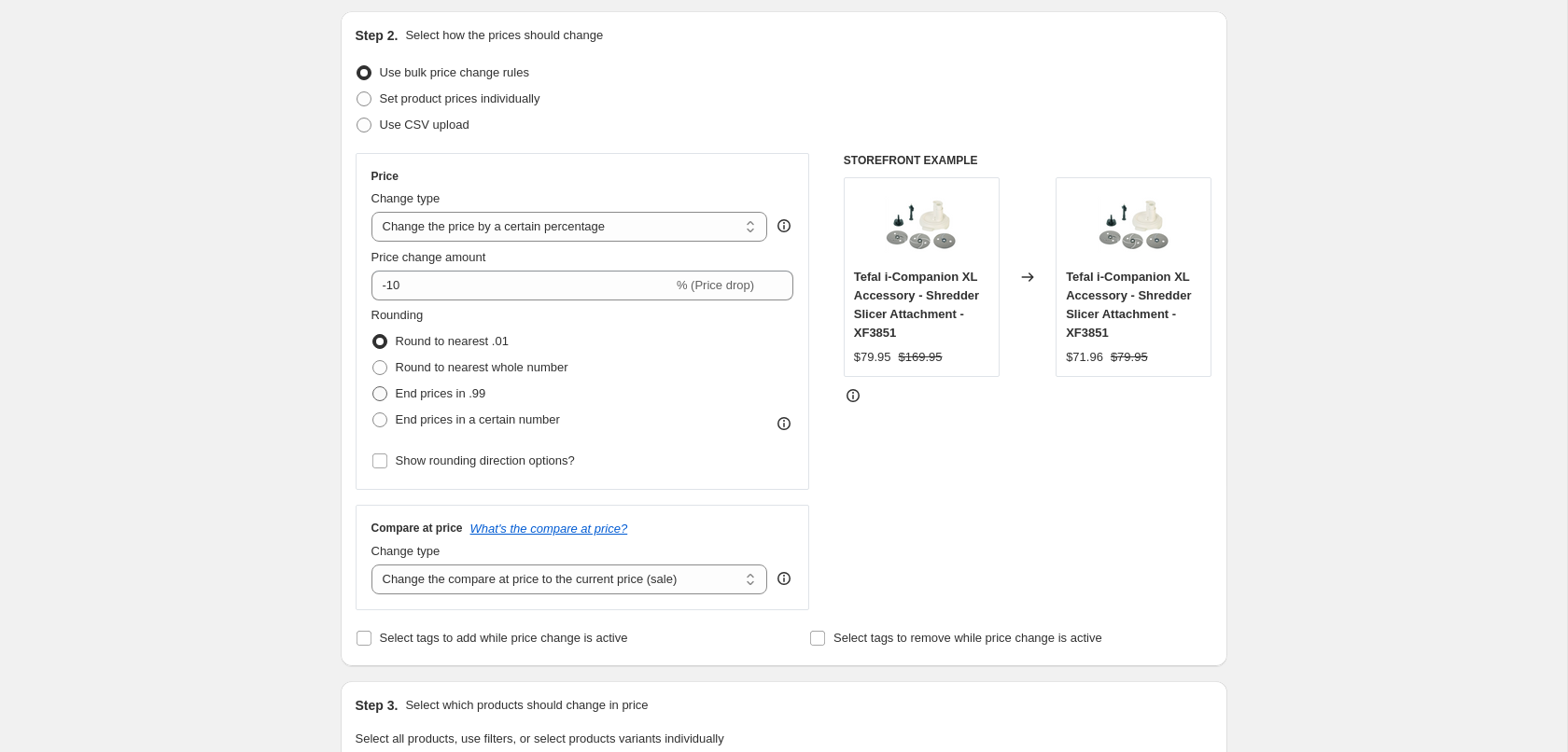
type input "[DATE]_CW Early 50% off"
click at [473, 398] on span "End prices in .99" at bounding box center [441, 393] width 91 height 14
click at [373, 387] on input "End prices in .99" at bounding box center [372, 386] width 1 height 1
radio input "true"
click at [437, 282] on input "-10" at bounding box center [521, 285] width 301 height 30
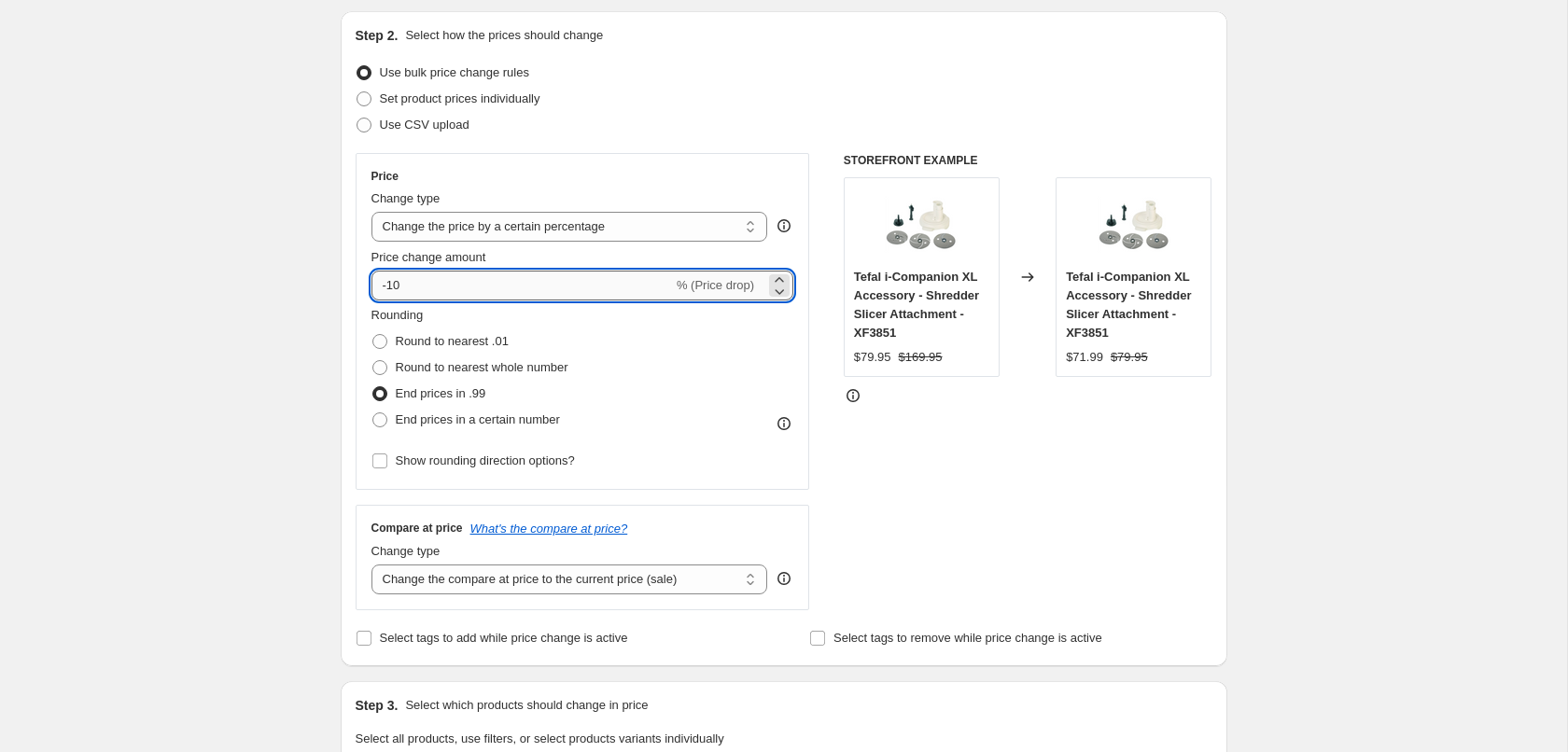
type input "-1"
type input "-40"
click at [517, 235] on select "Change the price to a certain amount Change the price by a certain amount Chang…" at bounding box center [569, 227] width 397 height 30
click at [736, 158] on div "Price Change type Change the price to a certain amount Change the price by a ce…" at bounding box center [582, 321] width 455 height 337
click at [645, 233] on select "Change the price to a certain amount Change the price by a certain amount Chang…" at bounding box center [569, 227] width 397 height 30
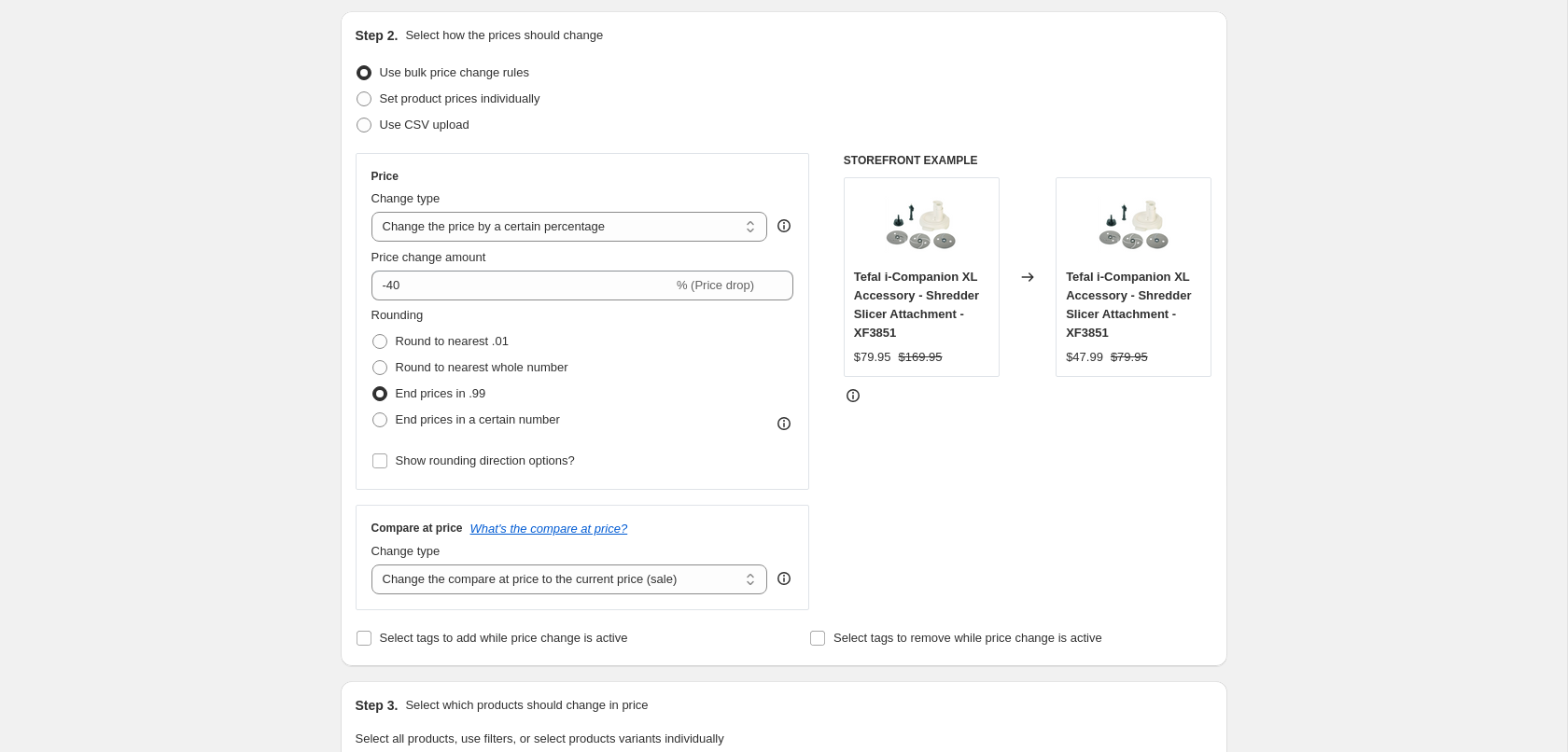
click at [700, 192] on div "Change type" at bounding box center [569, 198] width 397 height 19
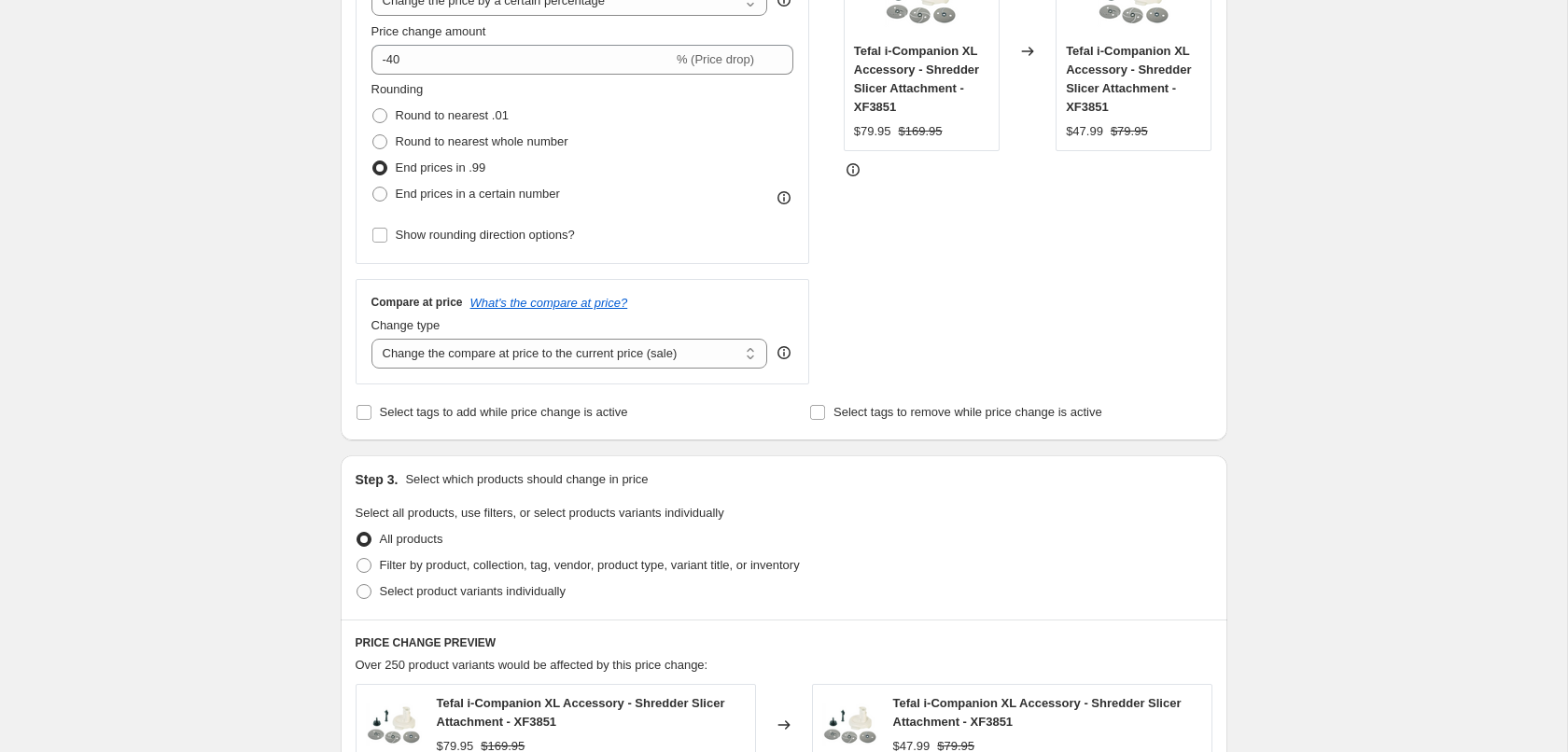
scroll to position [571, 0]
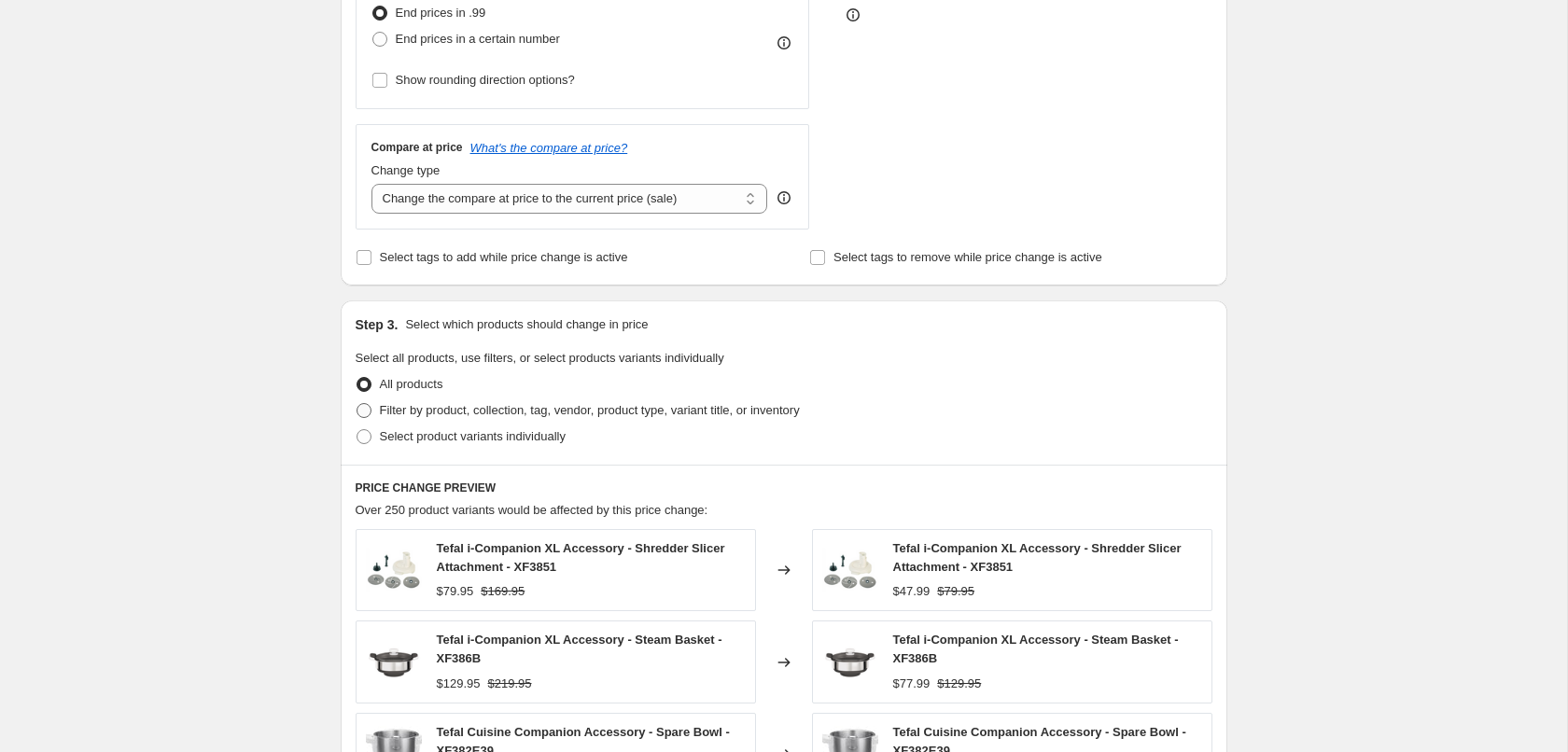
click at [475, 411] on span "Filter by product, collection, tag, vendor, product type, variant title, or inv…" at bounding box center [590, 410] width 420 height 14
click at [357, 404] on input "Filter by product, collection, tag, vendor, product type, variant title, or inv…" at bounding box center [356, 403] width 1 height 1
radio input "true"
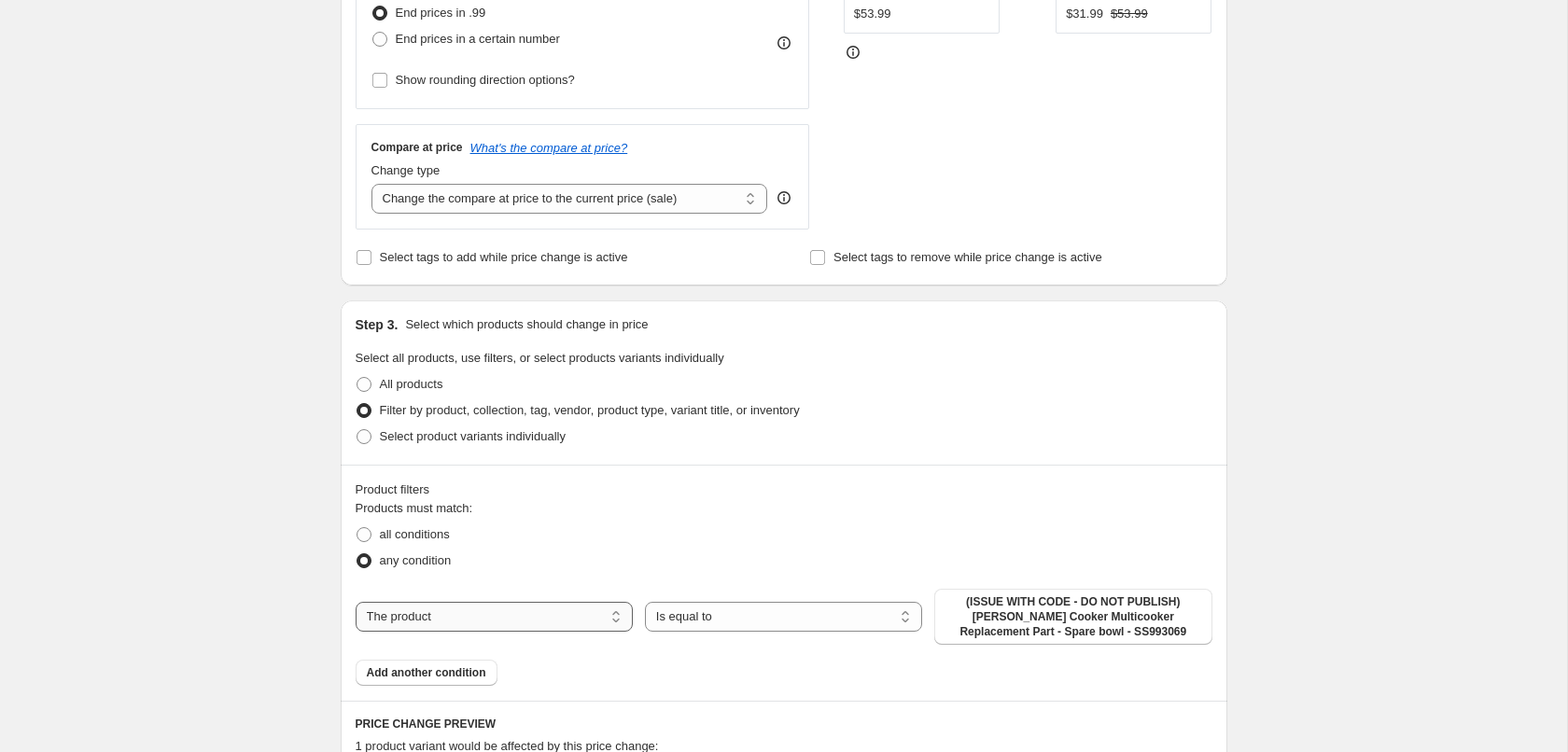
click at [355, 602] on select "The product The product's collection The product's tag The product's vendor The…" at bounding box center [493, 617] width 278 height 30
select select "collection"
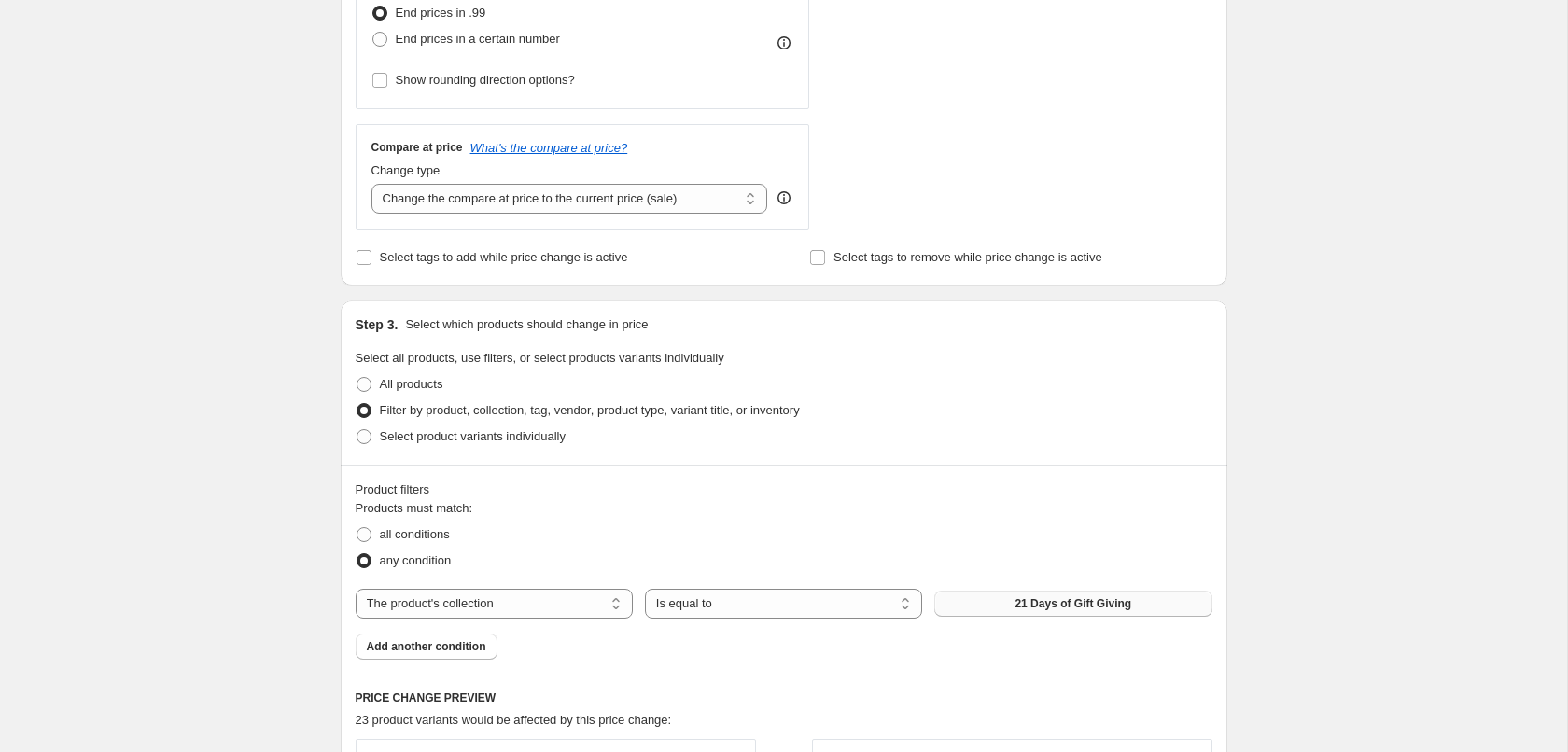
click at [1090, 611] on span "21 Days of Gift Giving" at bounding box center [1073, 604] width 116 height 15
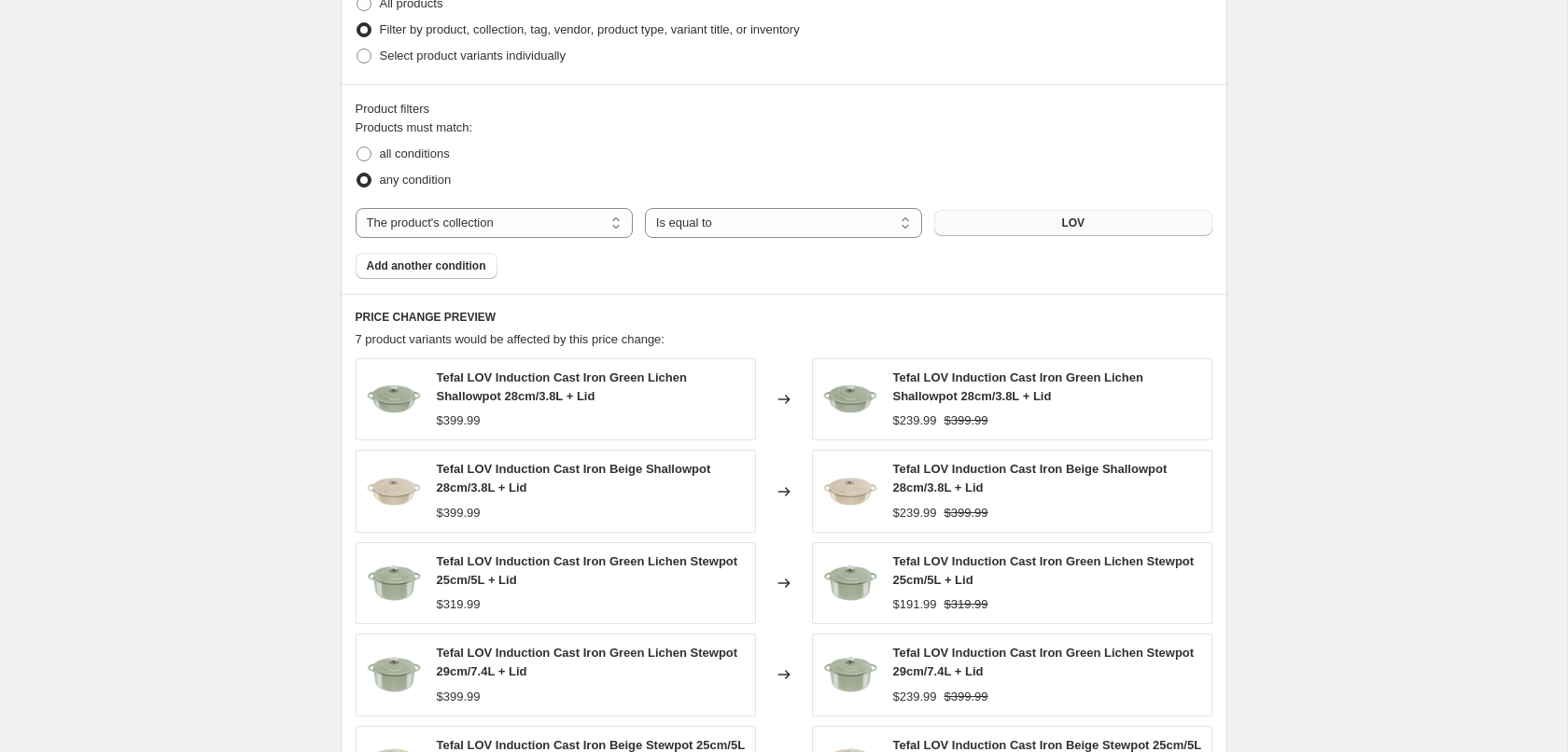
scroll to position [1354, 0]
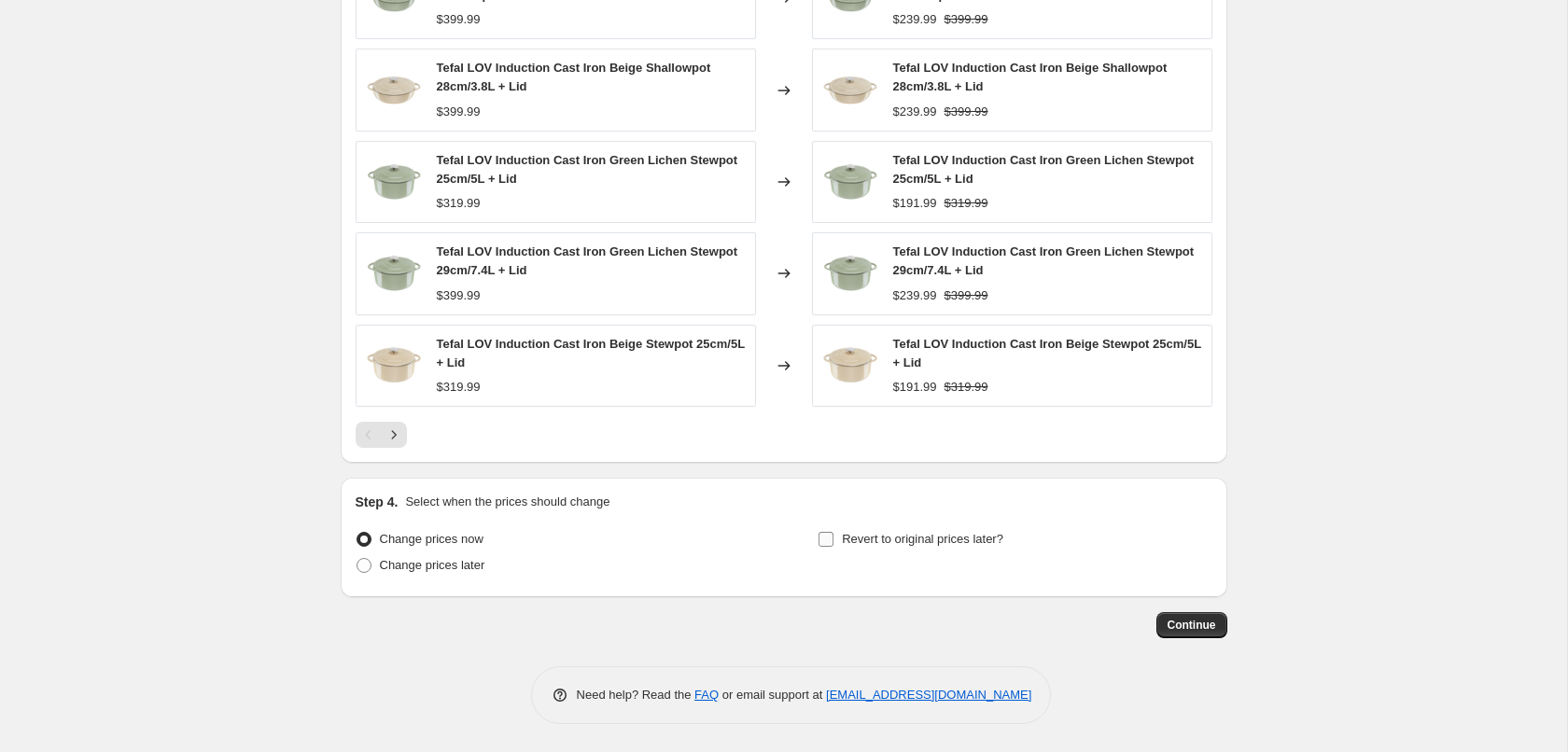
click at [871, 546] on span "Revert to original prices later?" at bounding box center [922, 539] width 161 height 14
click at [834, 546] on input "Revert to original prices later?" at bounding box center [826, 539] width 15 height 15
checkbox input "true"
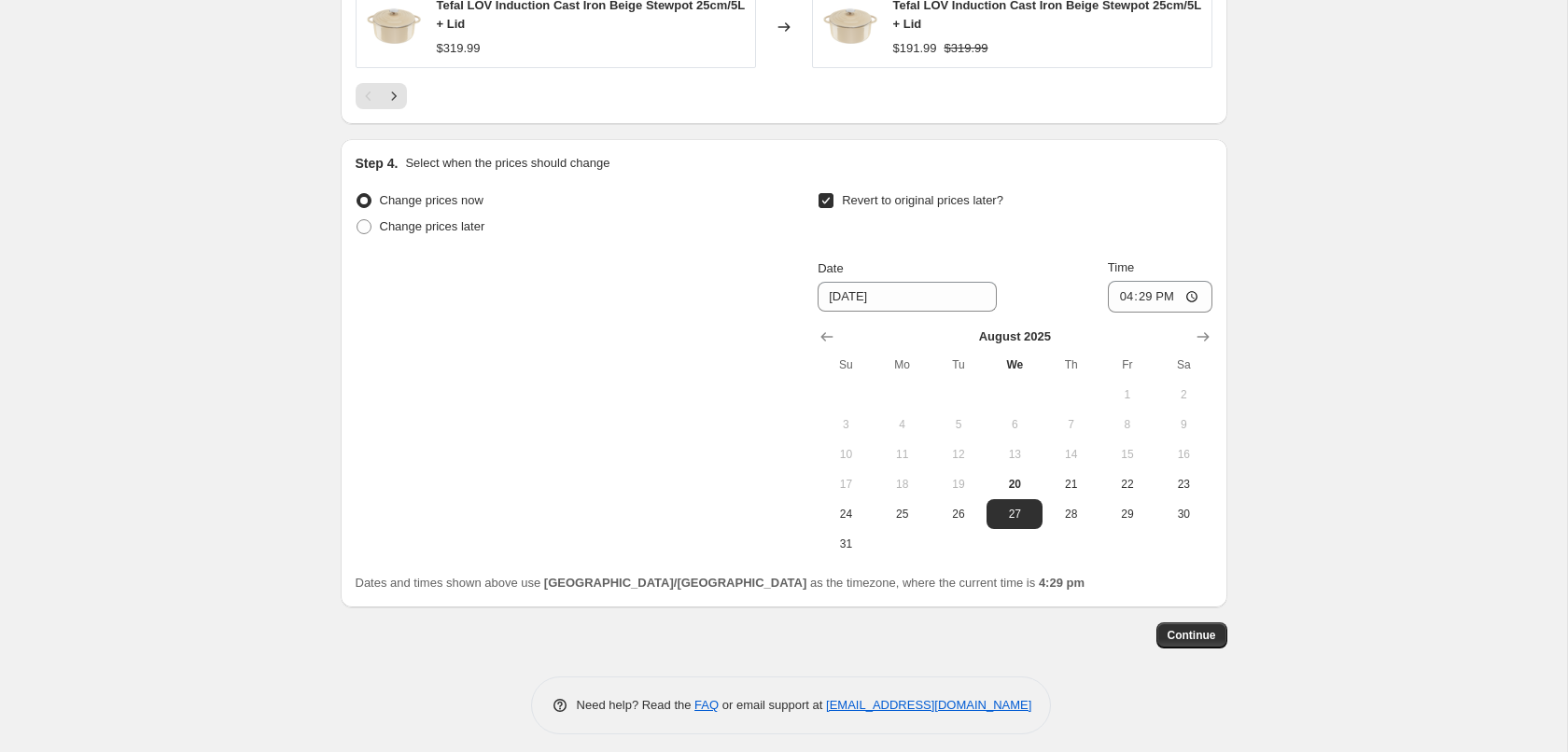
scroll to position [1702, 0]
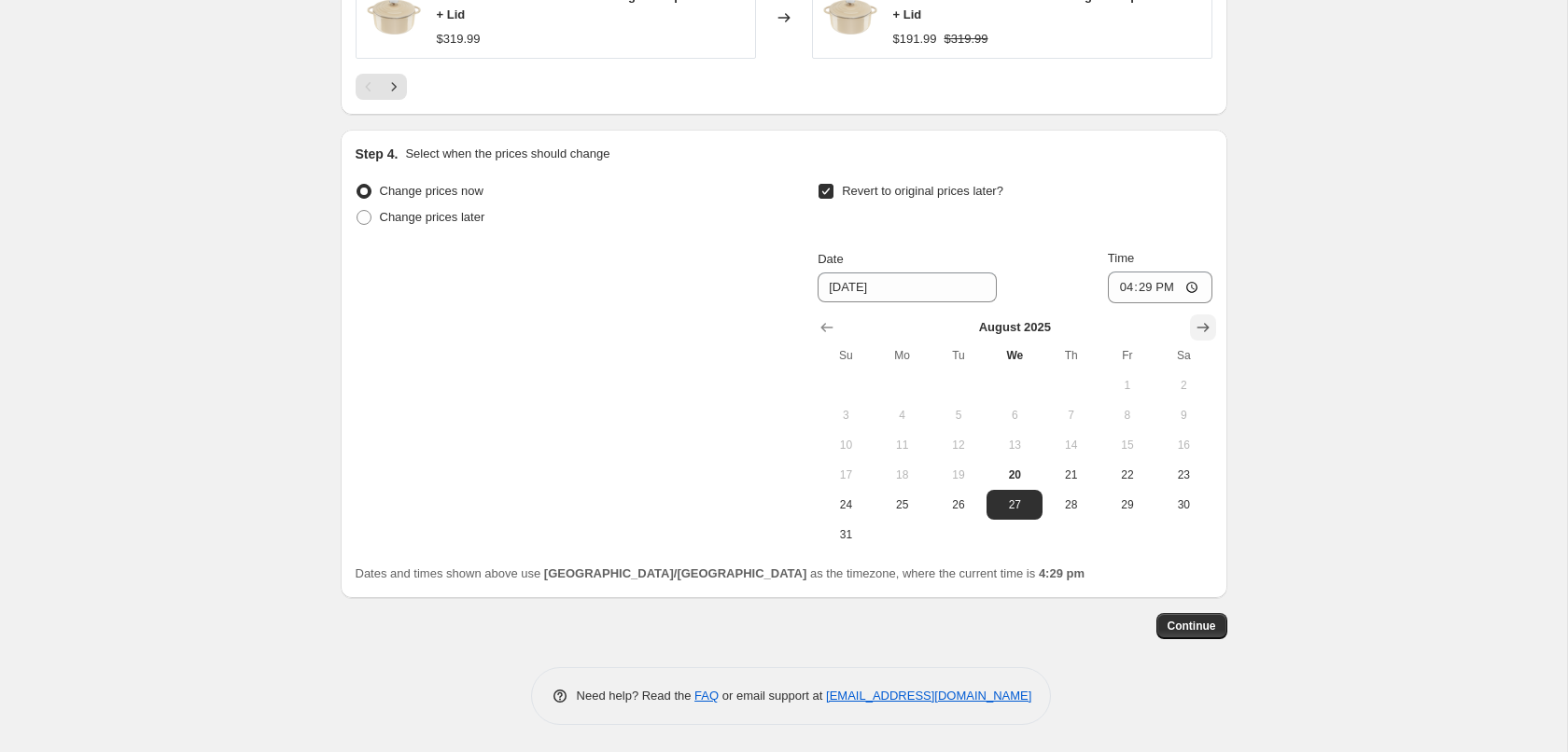
click at [1203, 324] on icon "Show next month, September 2025" at bounding box center [1203, 327] width 19 height 19
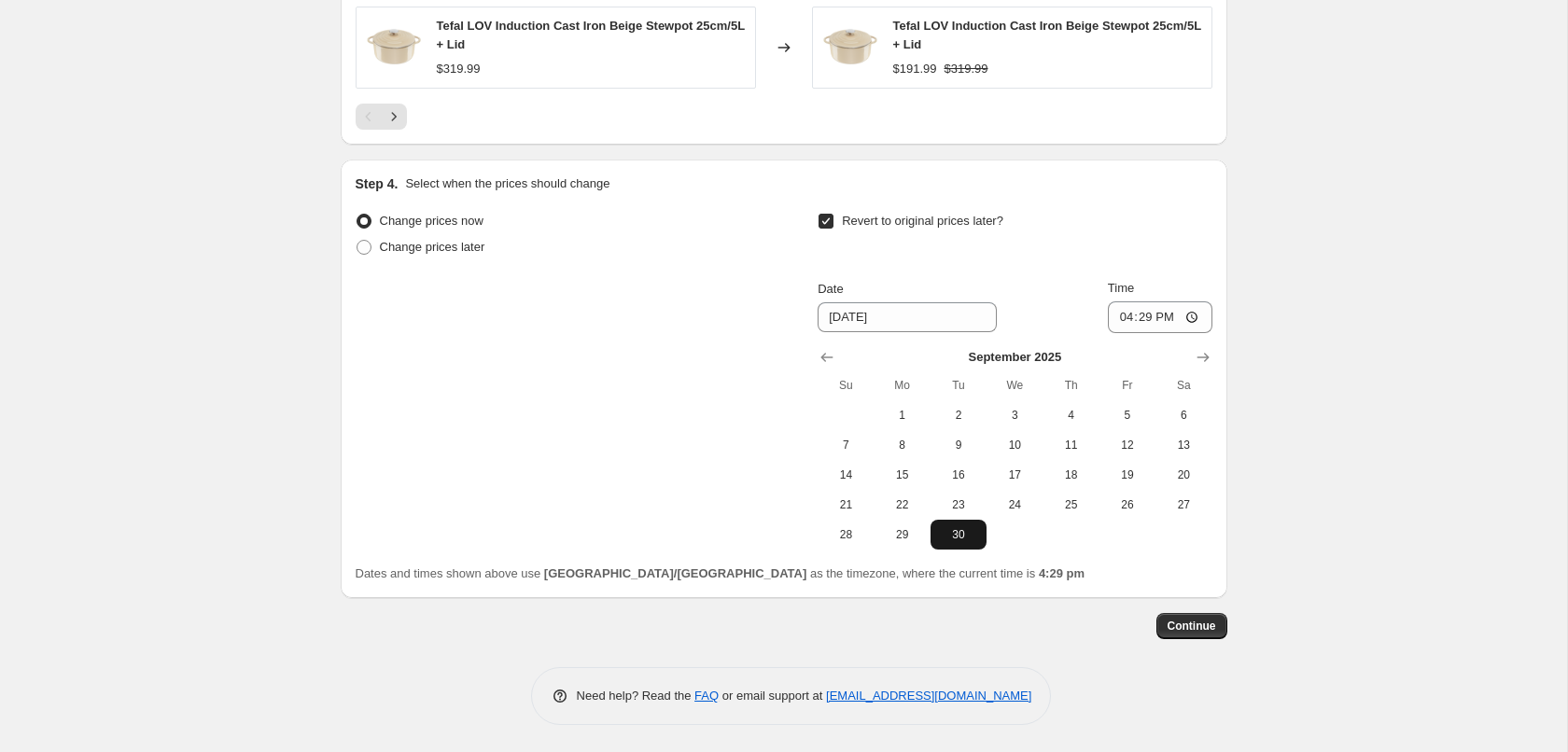
click at [961, 542] on button "30" at bounding box center [958, 535] width 56 height 30
type input "[DATE]"
click at [1195, 616] on button "Continue" at bounding box center [1192, 626] width 71 height 26
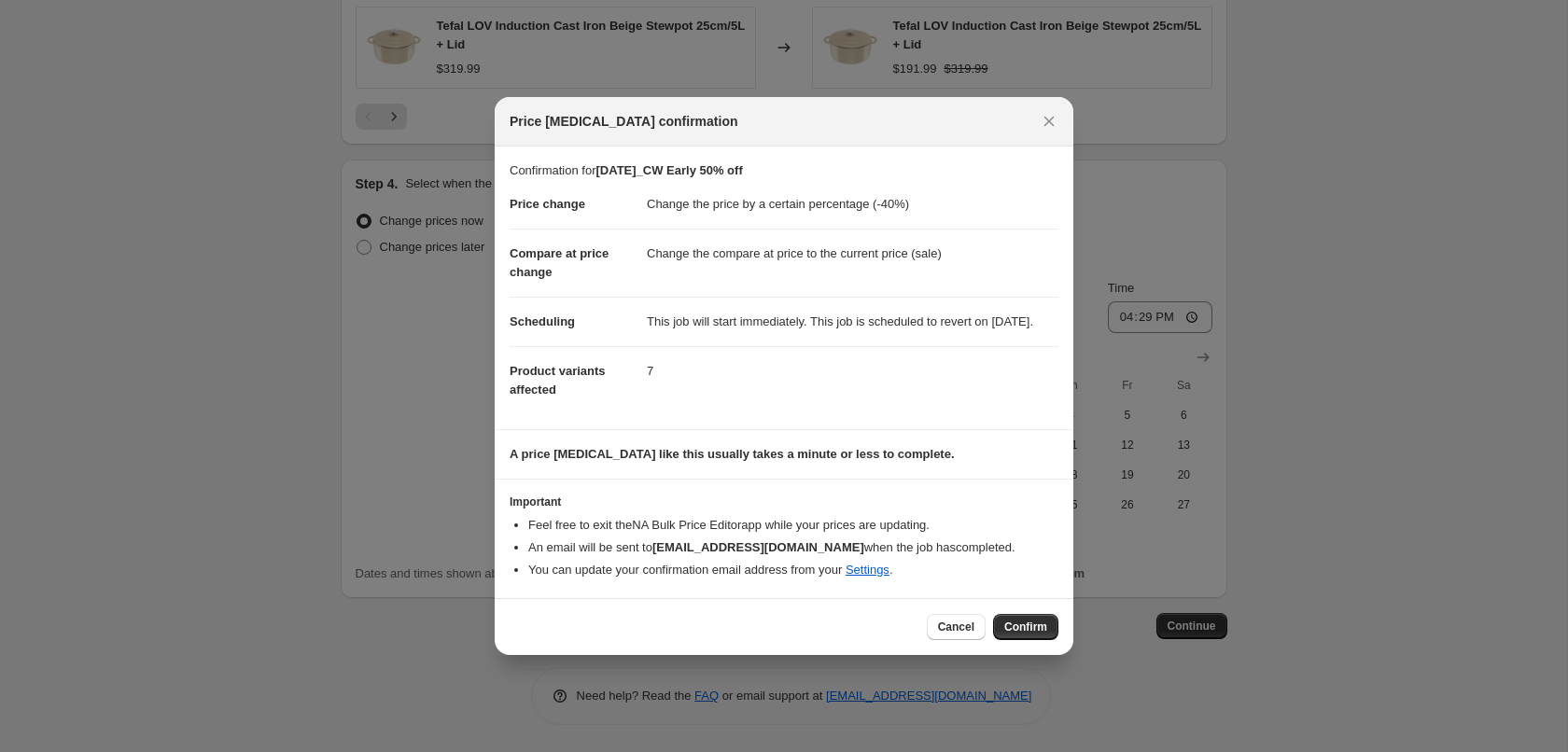
click at [1041, 632] on span "Confirm" at bounding box center [1026, 627] width 43 height 15
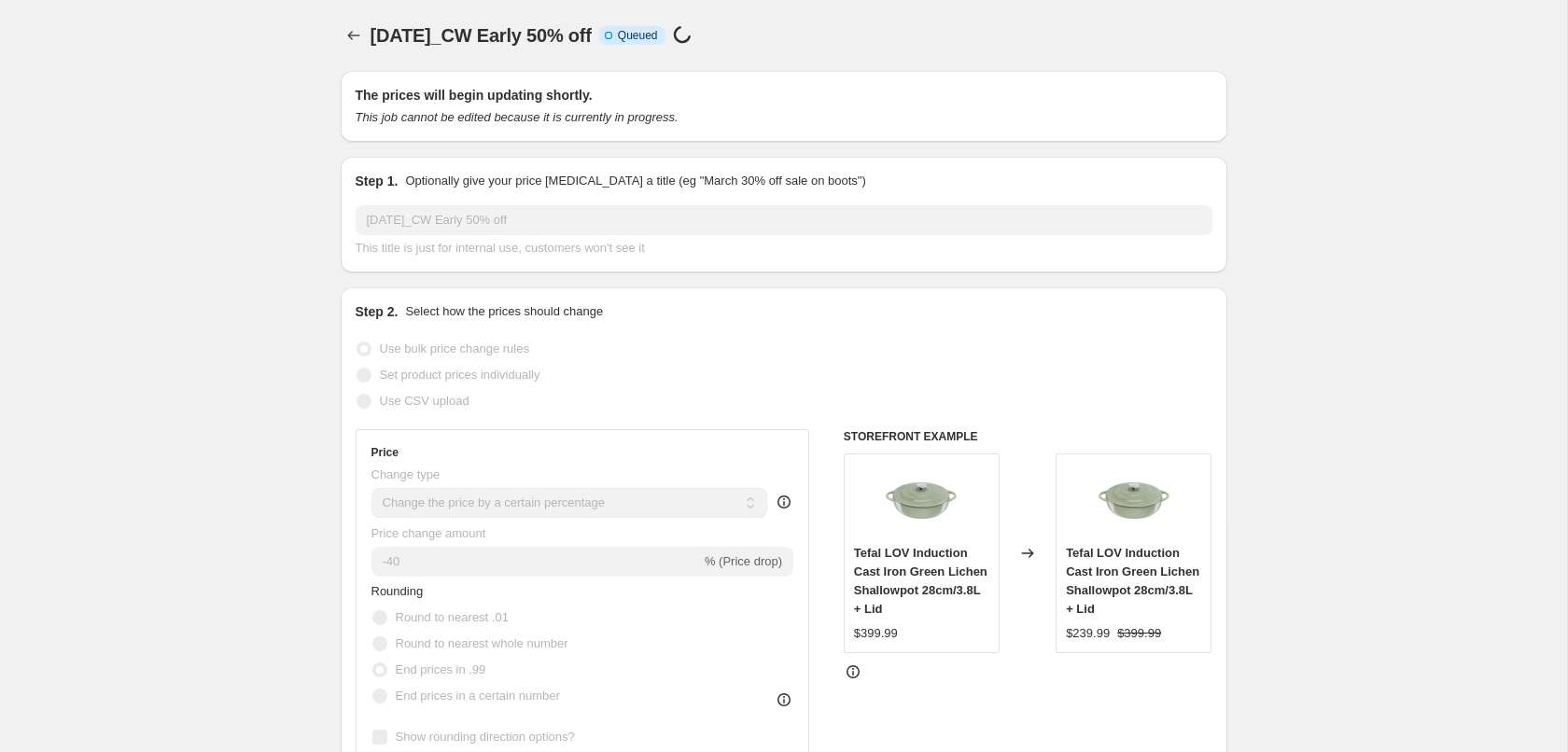
scroll to position [1672, 0]
